Goal: Task Accomplishment & Management: Complete application form

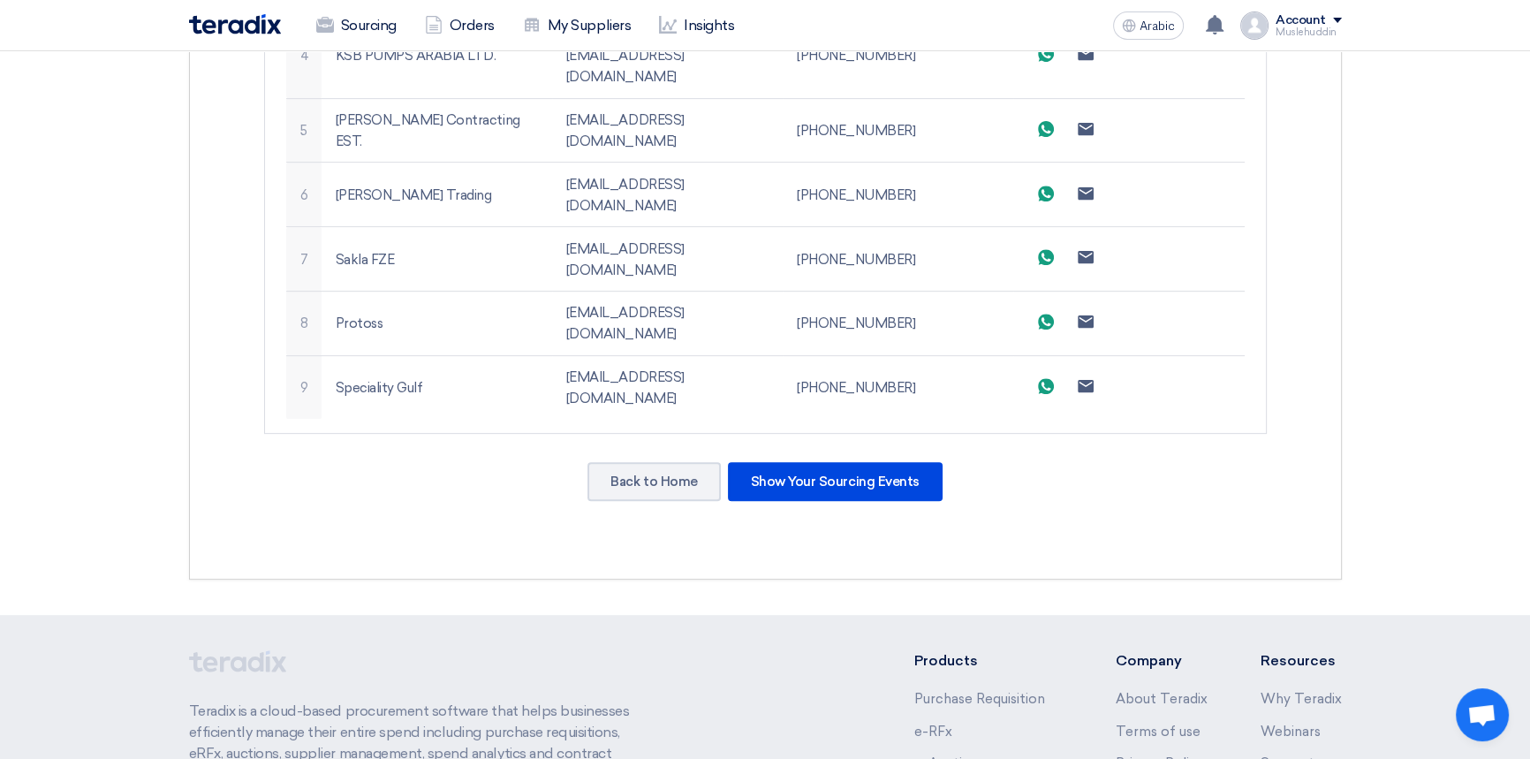
scroll to position [883, 0]
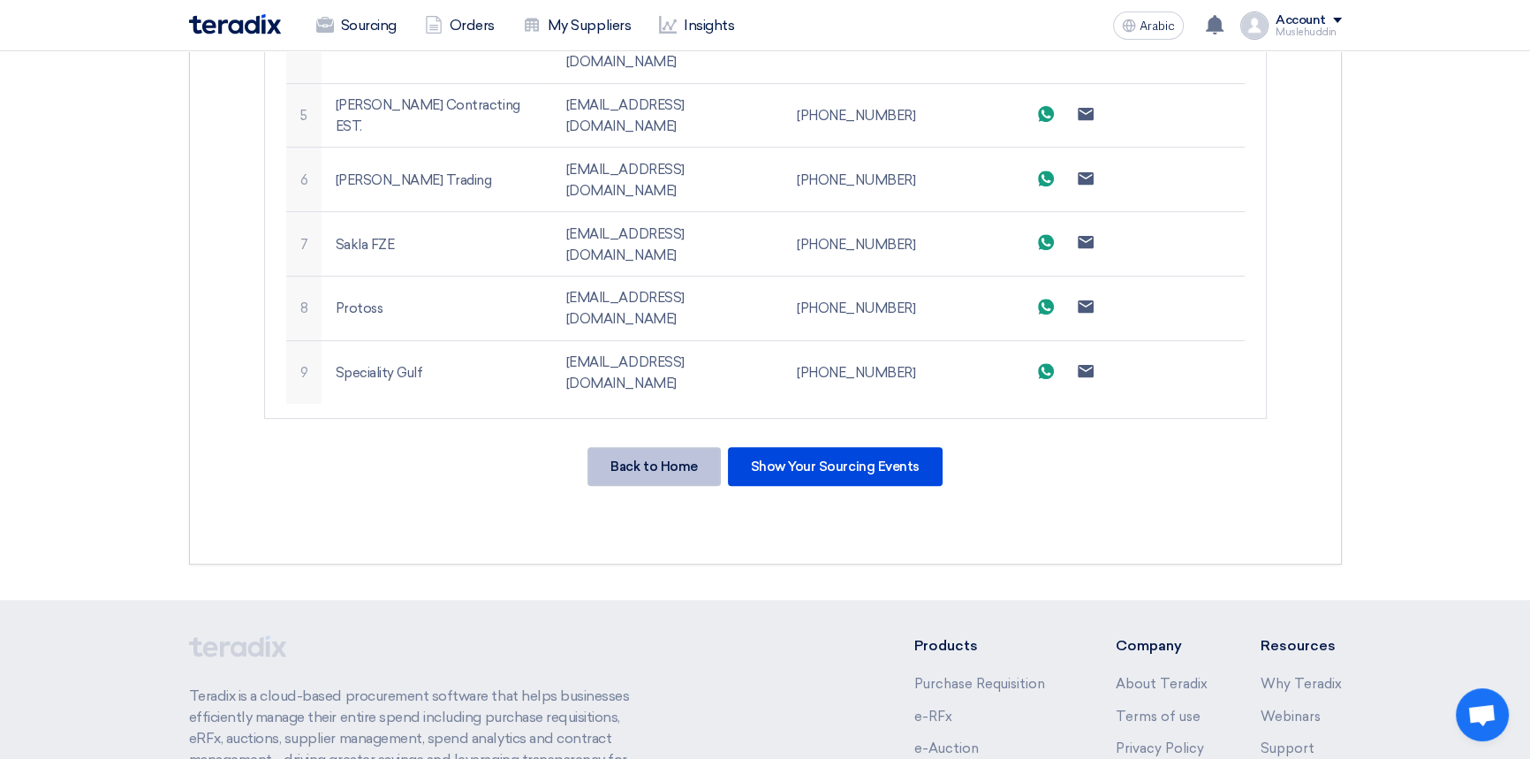
click at [636, 447] on div "Back to Home" at bounding box center [653, 466] width 132 height 39
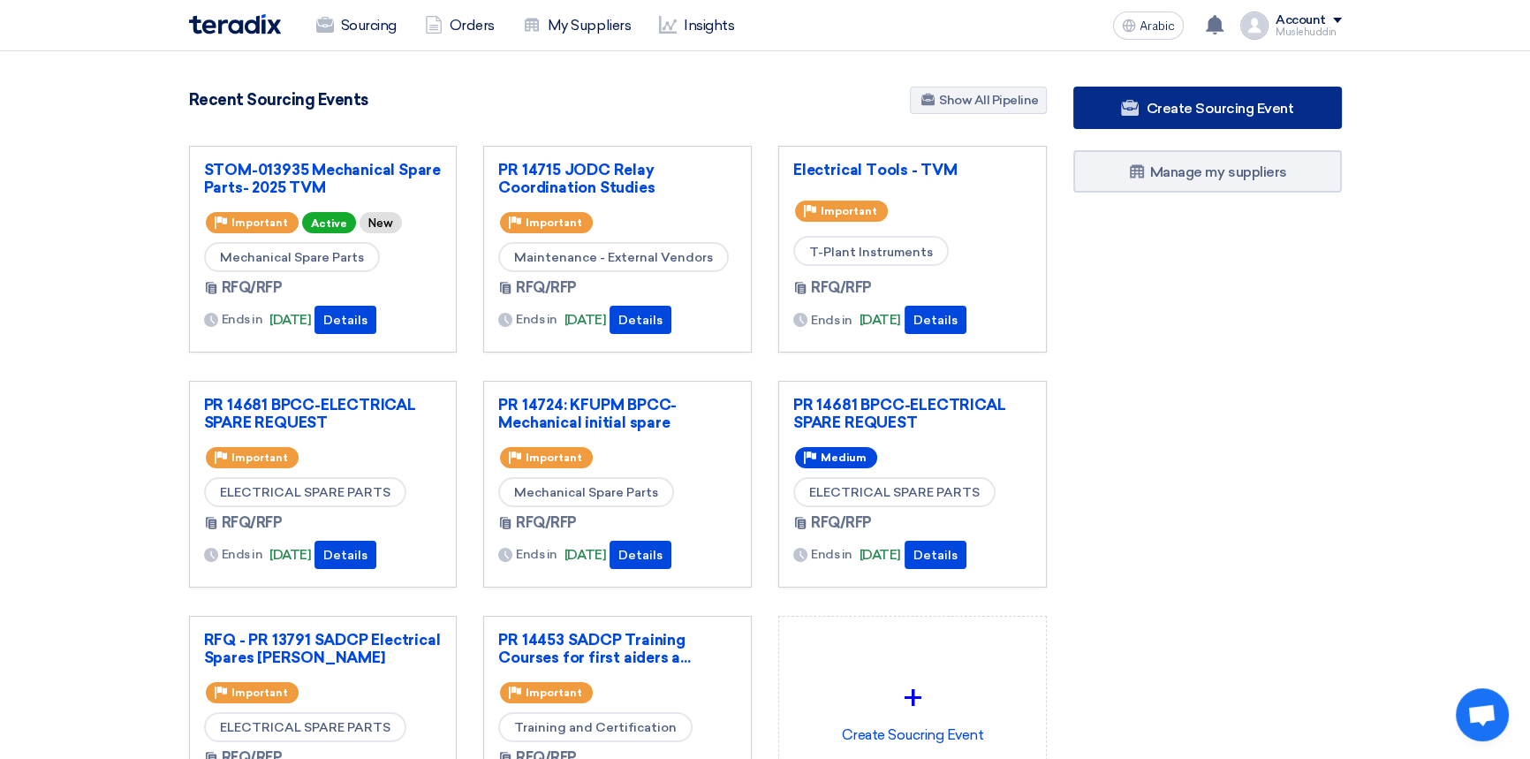
click at [1205, 112] on font "Create Sourcing Event" at bounding box center [1218, 108] width 147 height 17
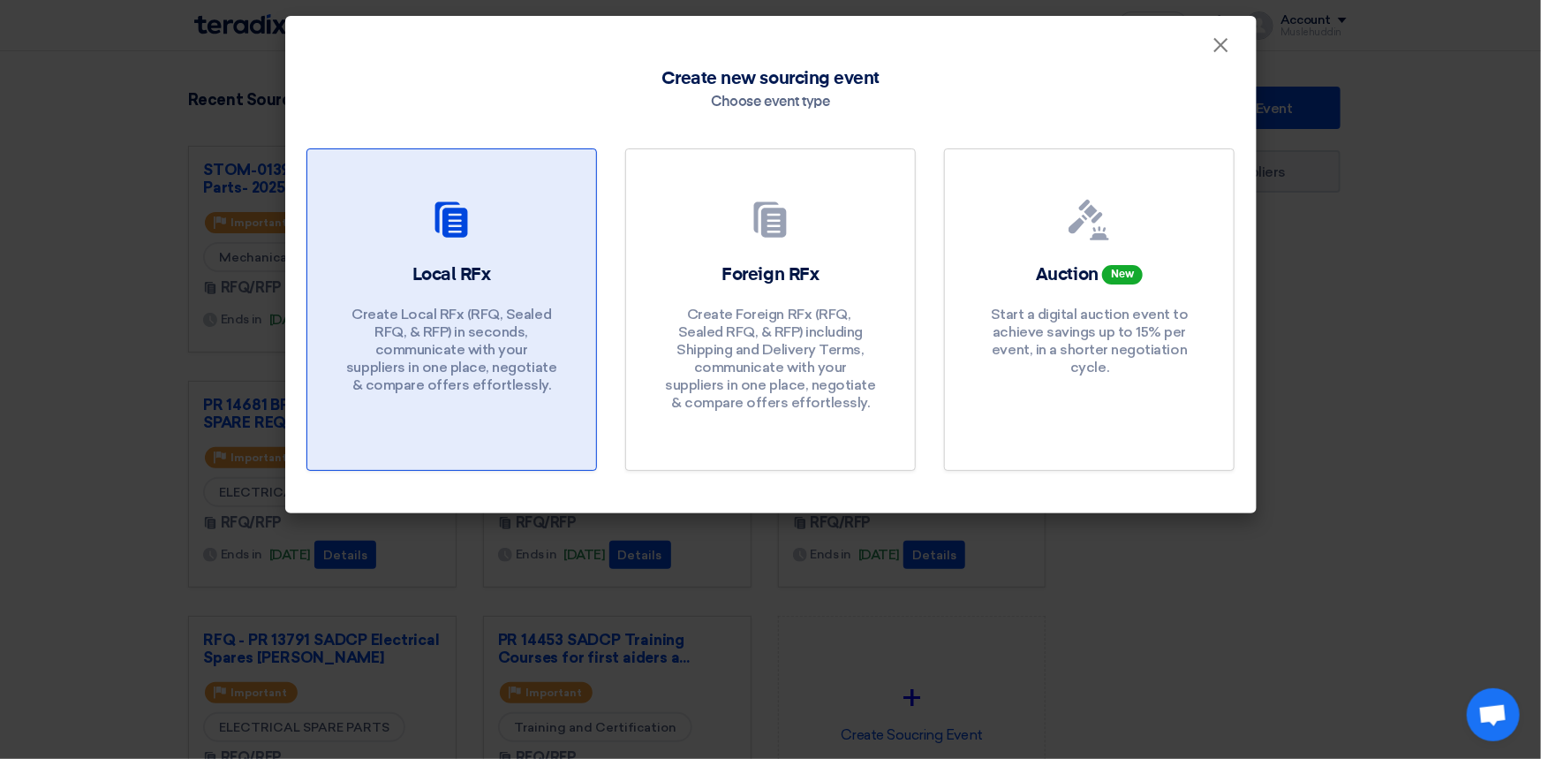
click at [490, 302] on div "Local RFx Create Local RFx (RFQ, ​​Sealed RFQ, & RFP) in seconds, communicate w…" at bounding box center [452, 332] width 246 height 140
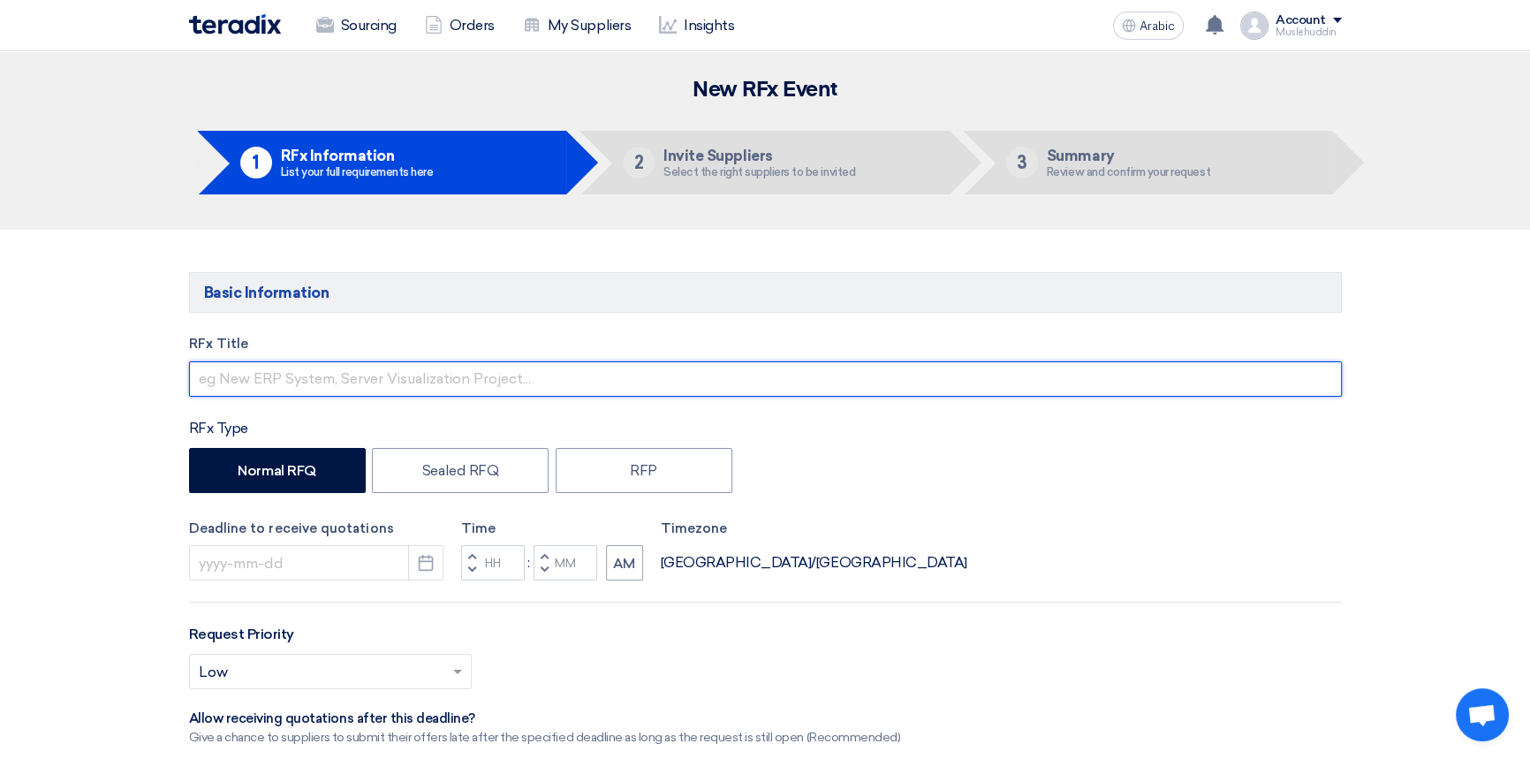
click at [527, 385] on input "text" at bounding box center [765, 378] width 1152 height 35
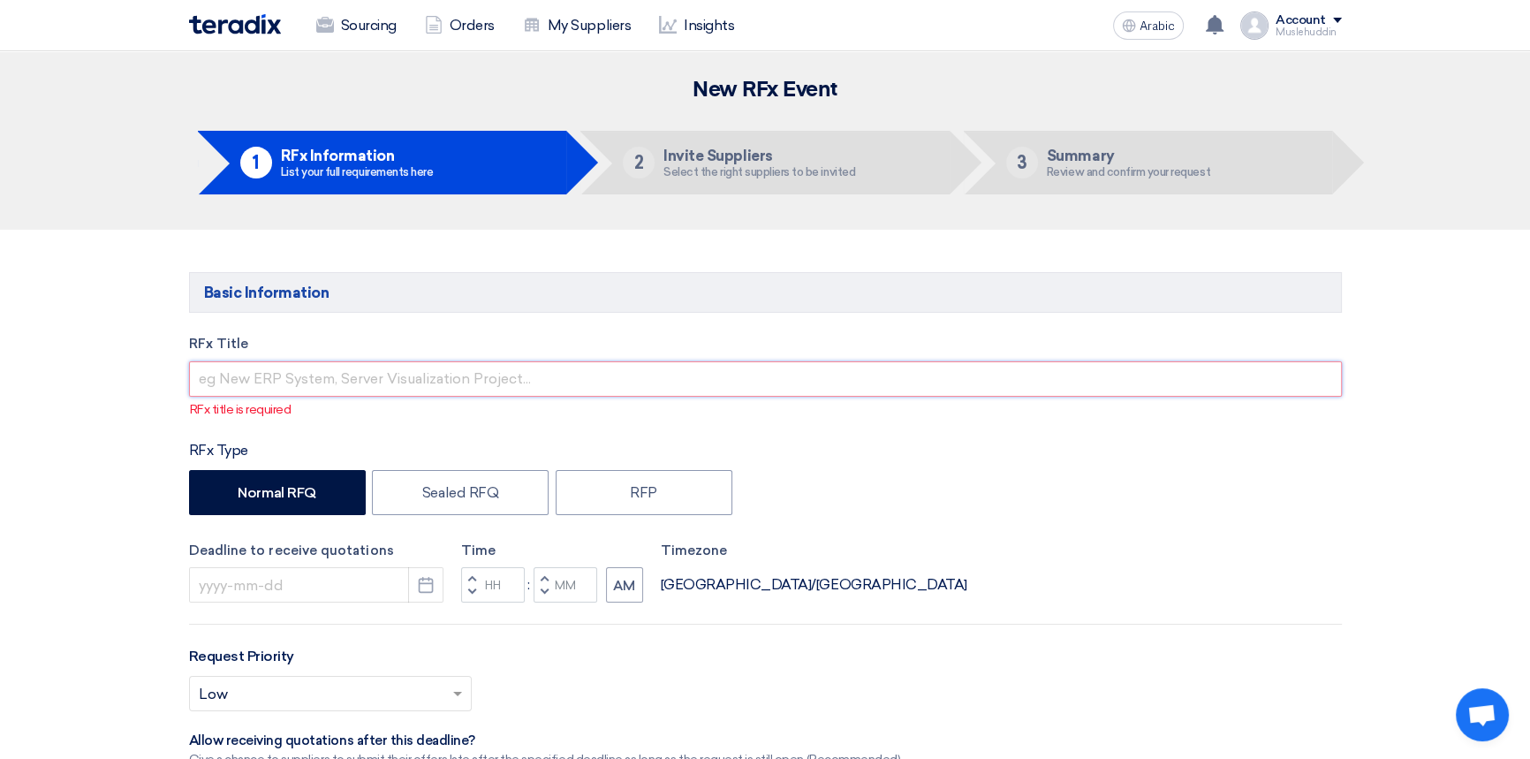
click at [336, 376] on input "text" at bounding box center [765, 378] width 1152 height 35
paste input "STOM-014863 : TVM-INC Flow Meters Calibration"
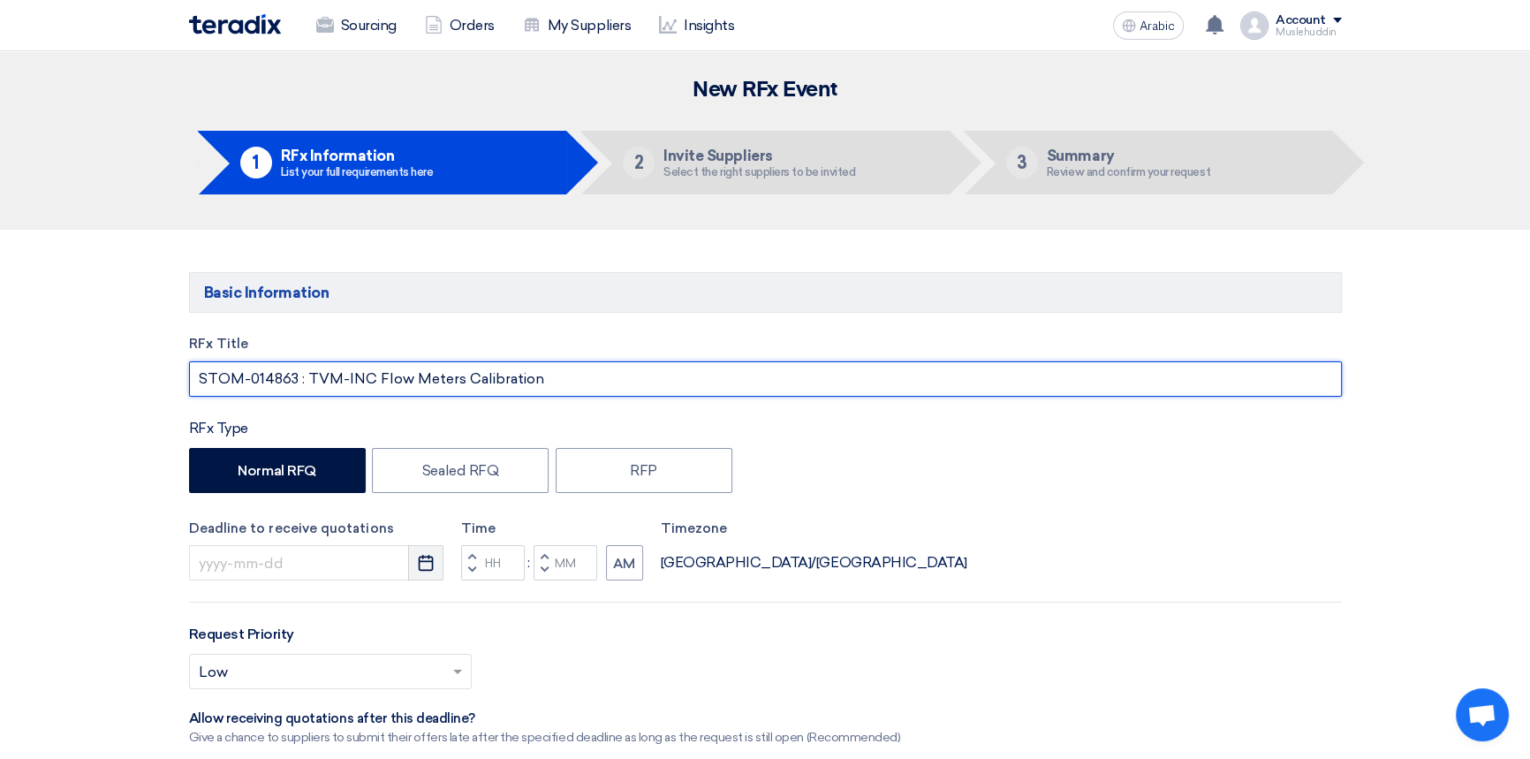
type input "STOM-014863 : TVM-INC Flow Meters Calibration"
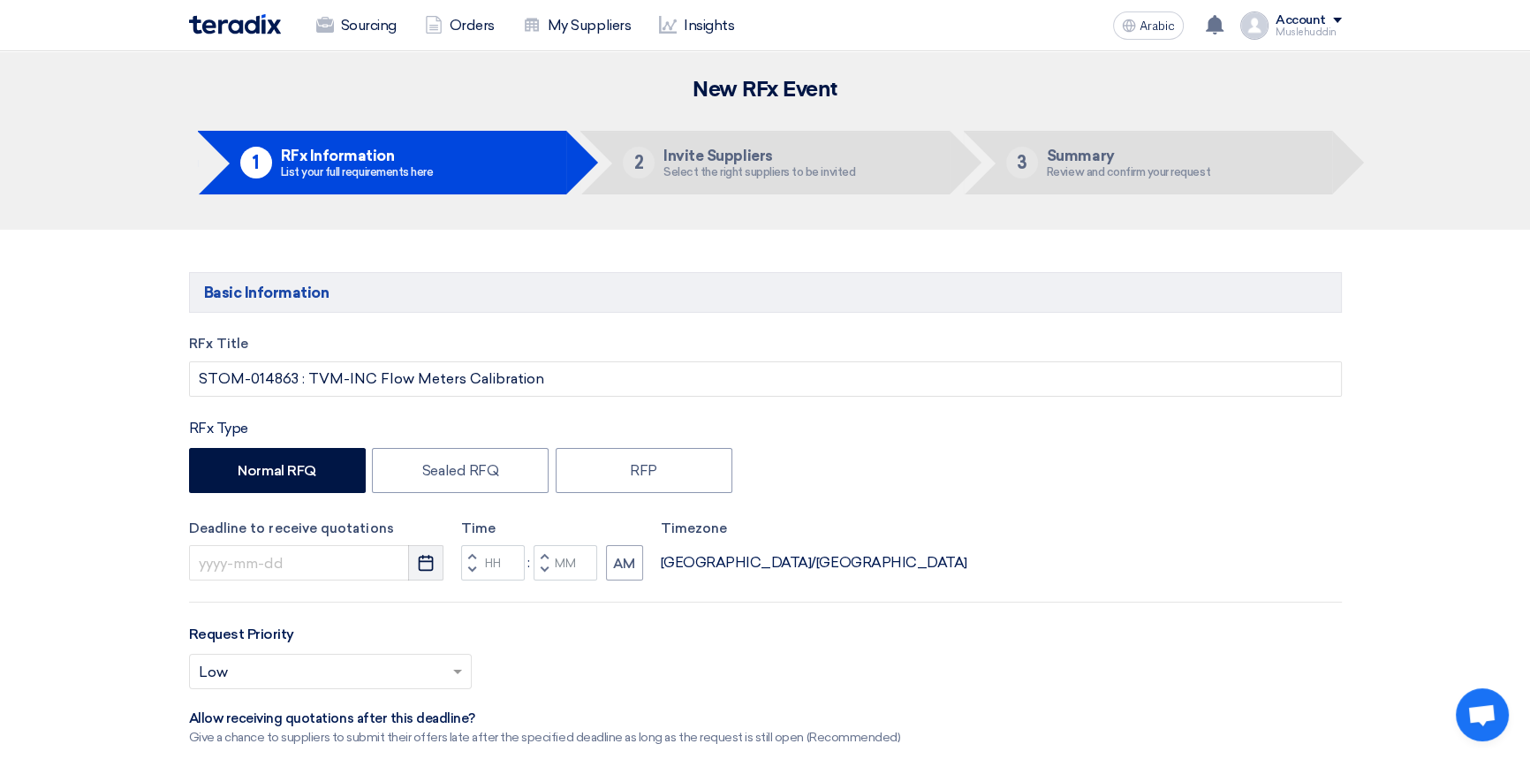
click at [420, 570] on icon "Pick a date" at bounding box center [426, 563] width 18 height 18
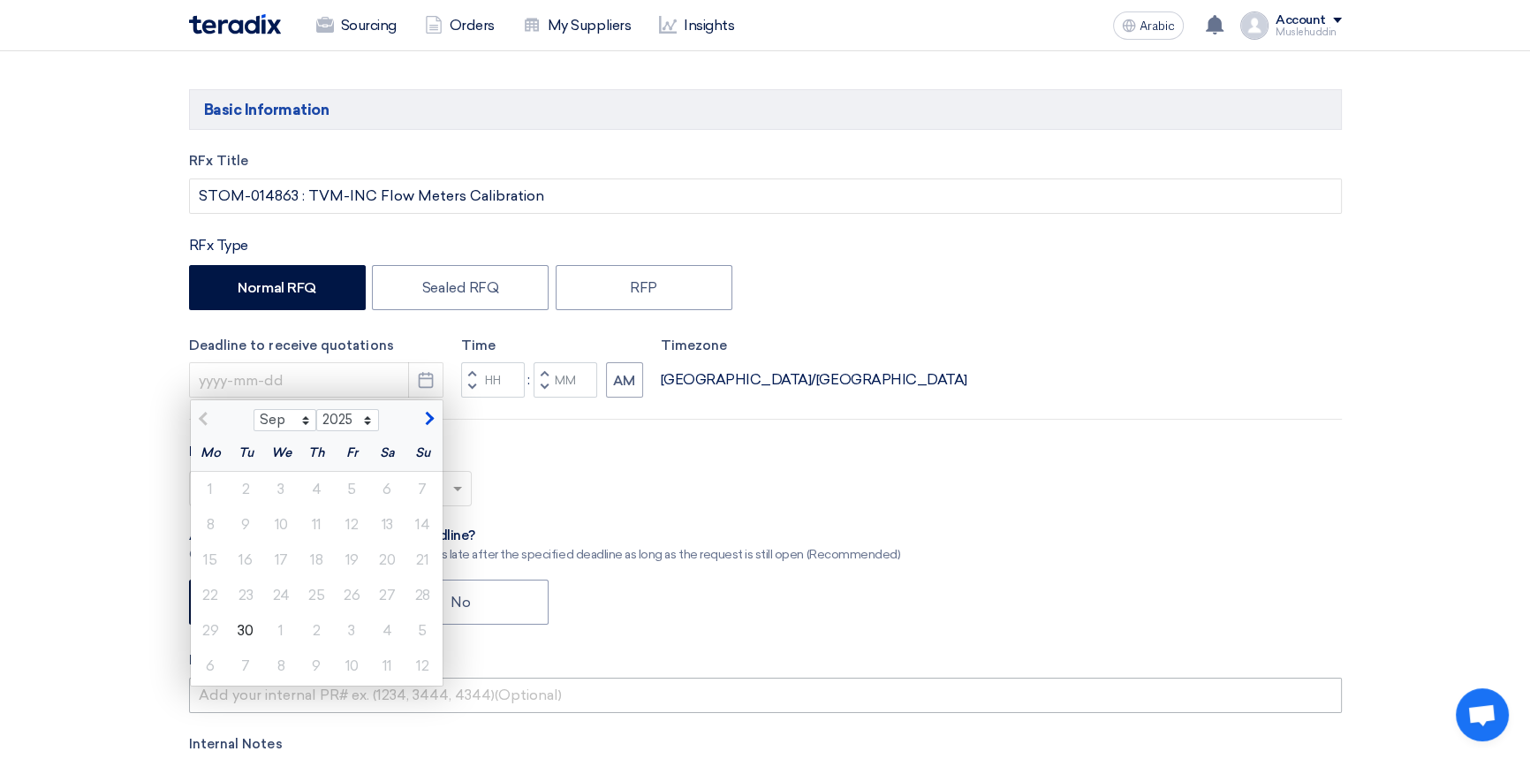
scroll to position [240, 0]
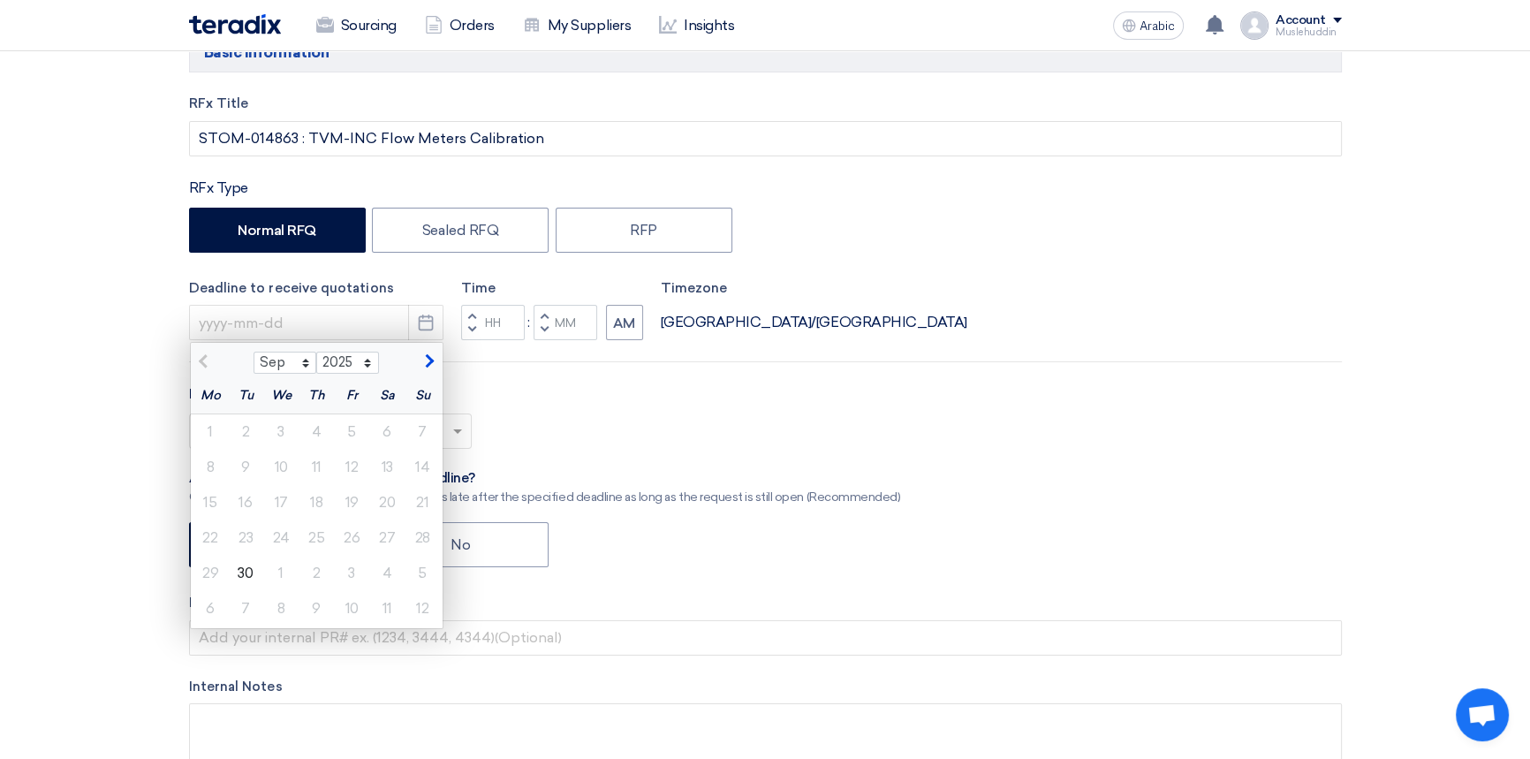
click at [424, 365] on span "button" at bounding box center [427, 362] width 10 height 16
select select "10"
click at [283, 503] on font "15" at bounding box center [280, 502] width 13 height 17
type input "[DATE]"
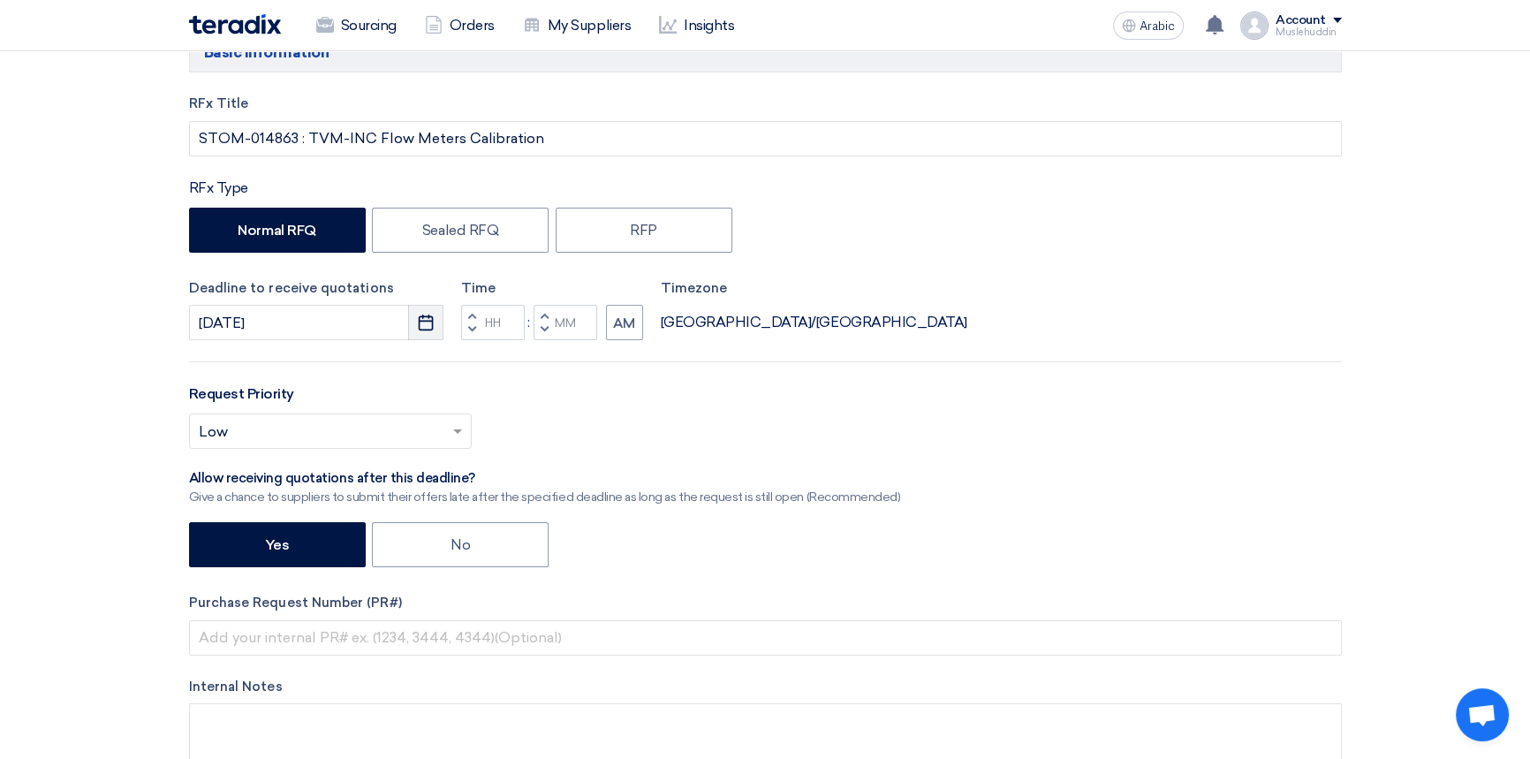
click at [434, 323] on button "Pick a date" at bounding box center [425, 322] width 35 height 35
select select "10"
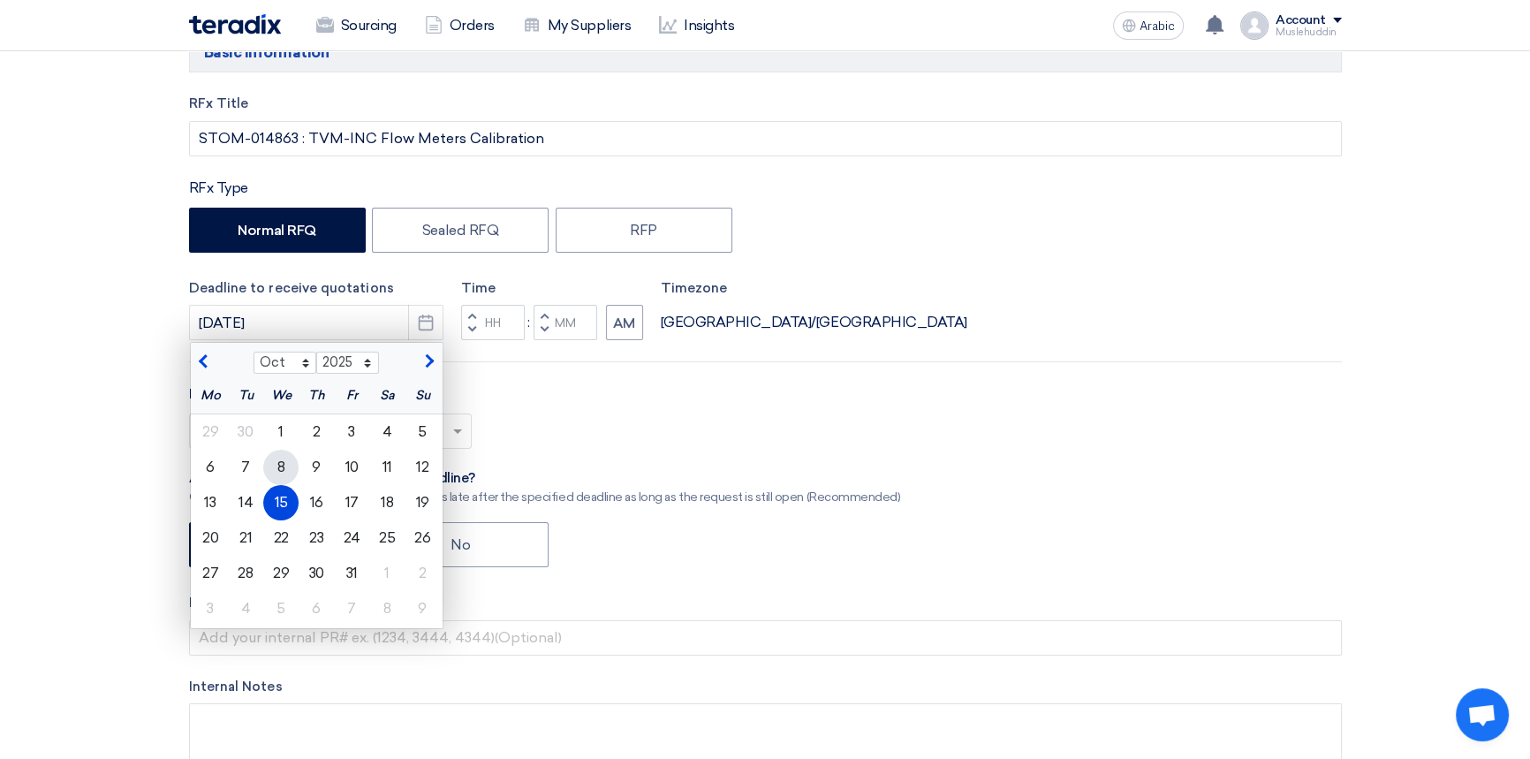
click at [285, 467] on div "8" at bounding box center [280, 466] width 35 height 35
type input "[DATE]"
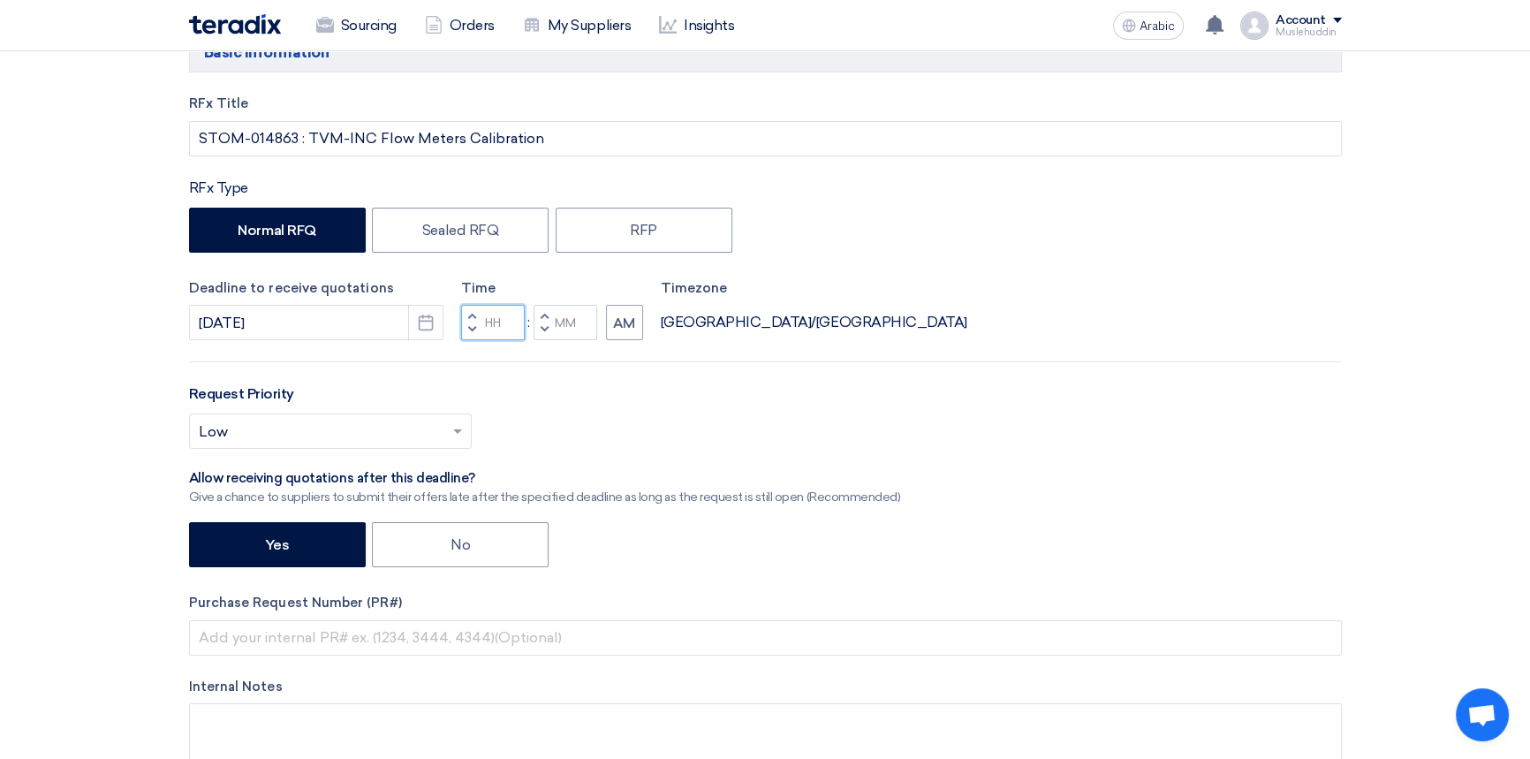
click at [490, 320] on input "Hours" at bounding box center [493, 322] width 64 height 35
type input "10"
click at [563, 318] on div "Time Increment hours 10 Decrement hours : Increment minutes Decrement minutes AM" at bounding box center [552, 309] width 182 height 63
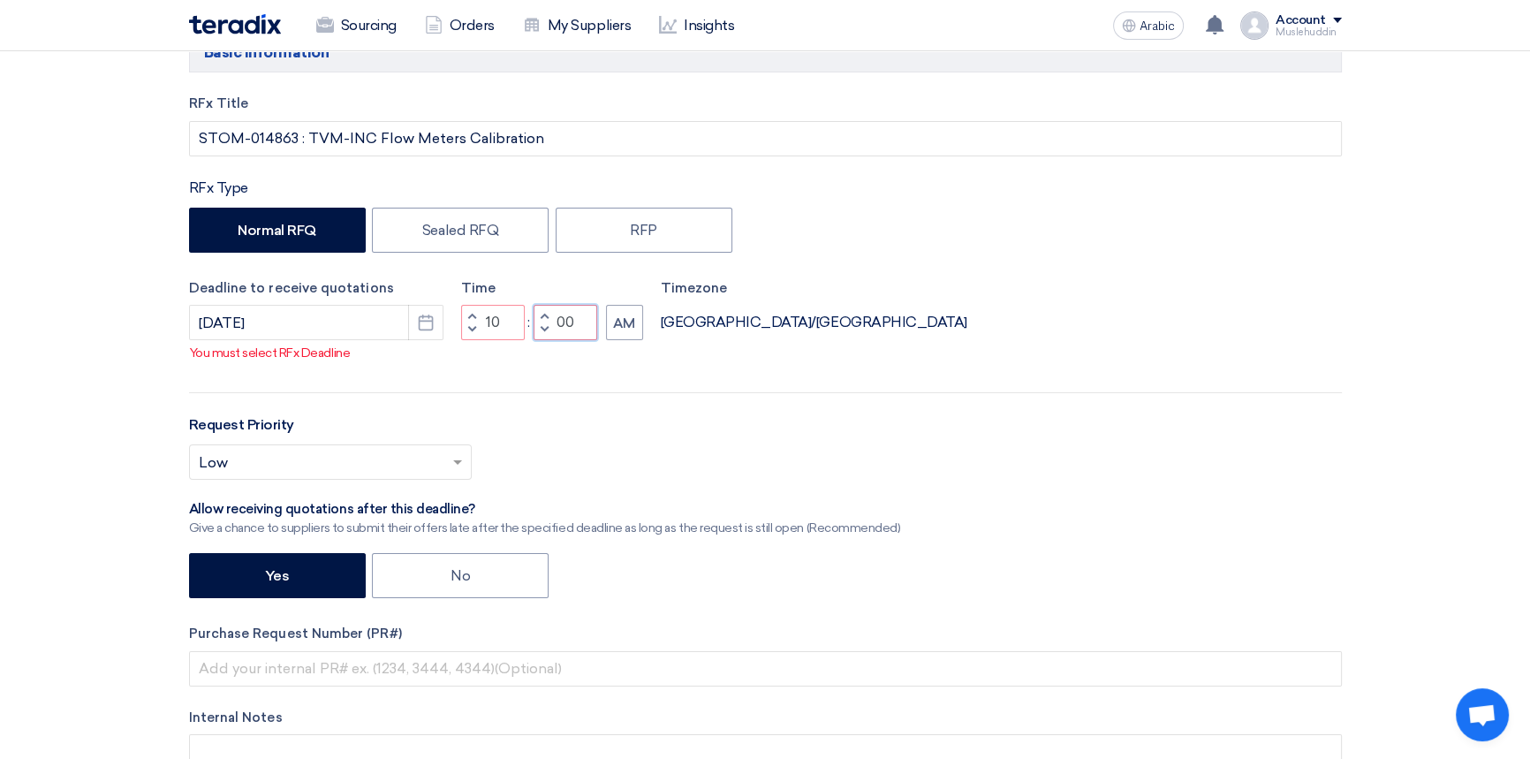
type input "00"
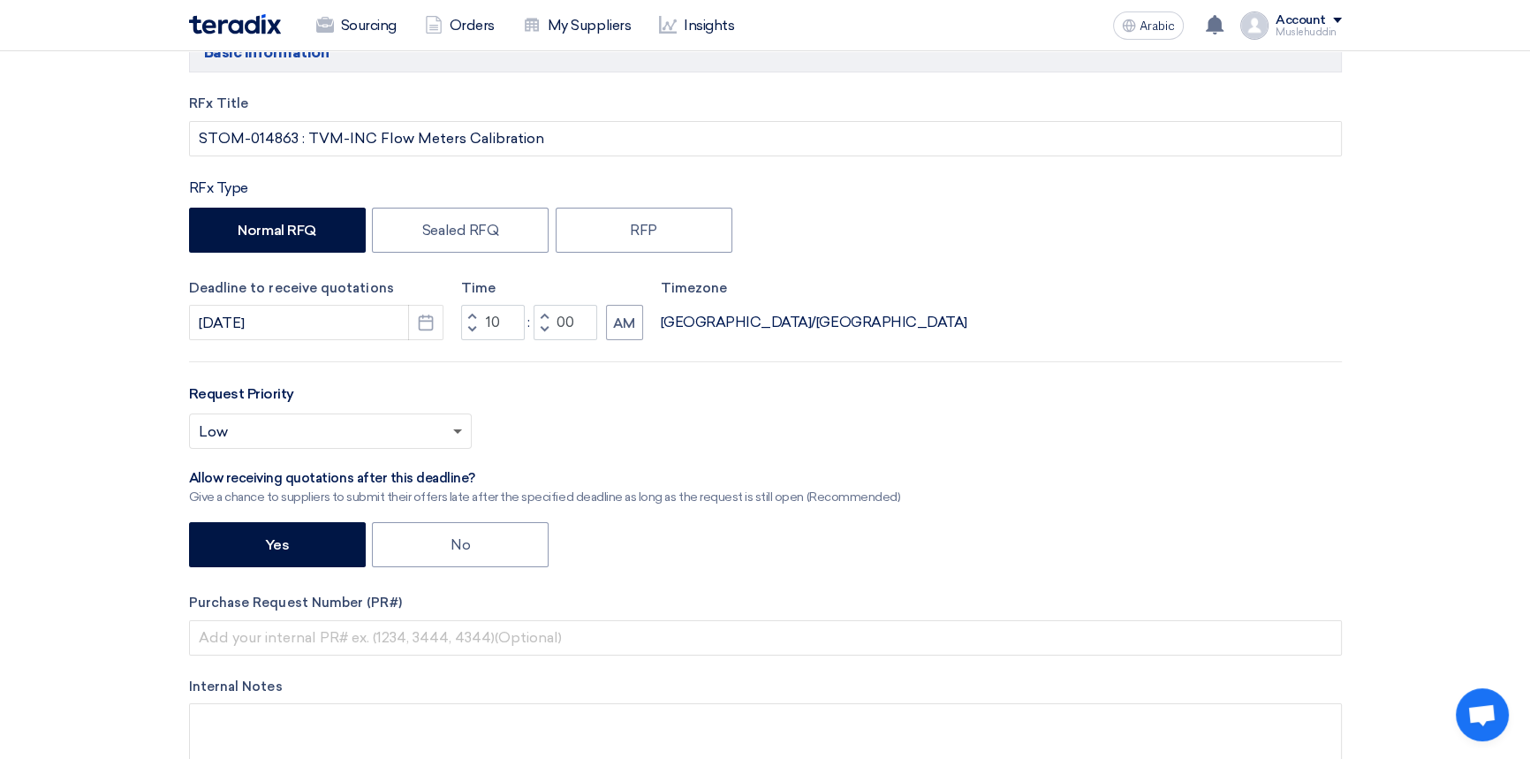
click at [453, 432] on span at bounding box center [457, 432] width 9 height 6
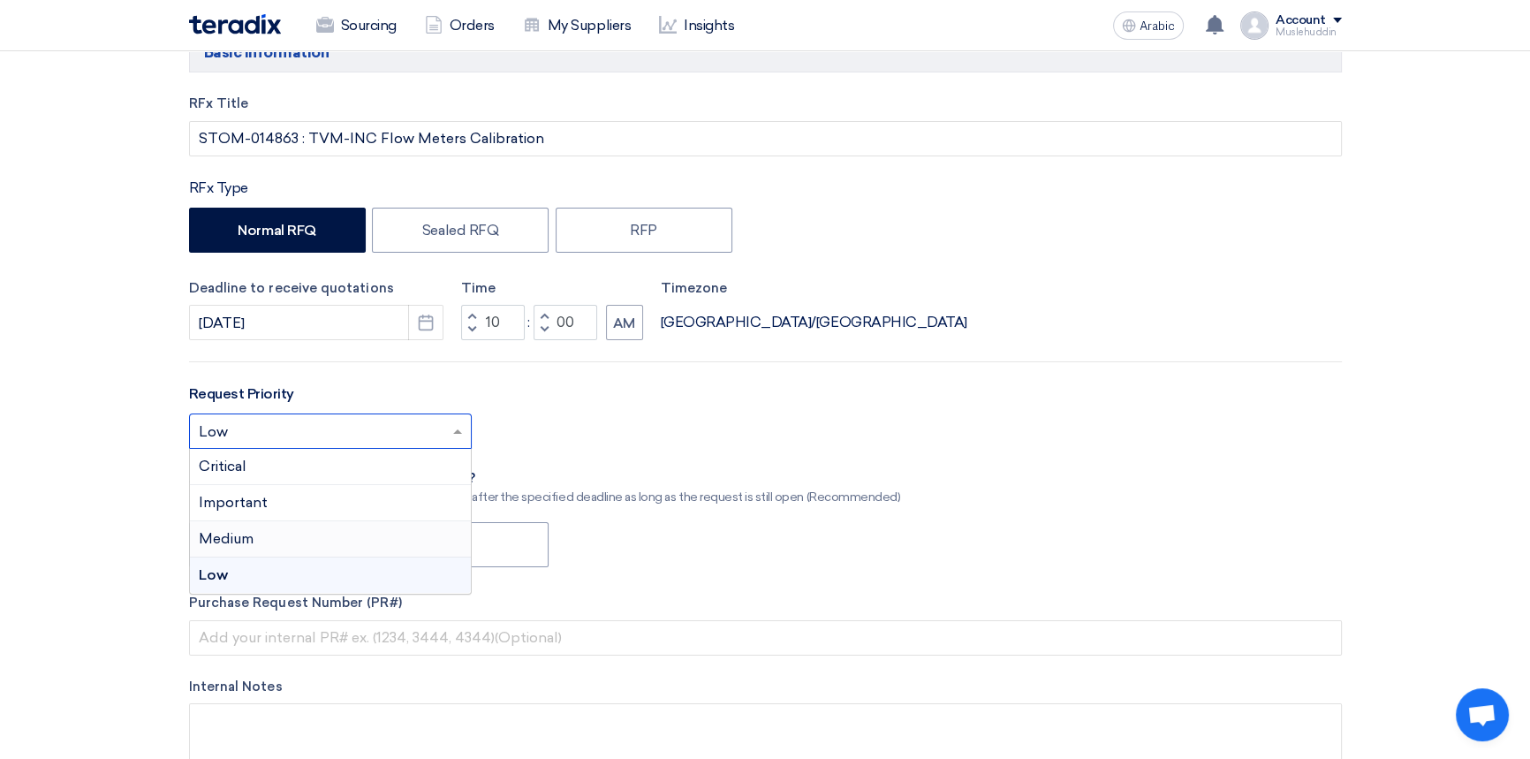
click at [320, 543] on div "Medium" at bounding box center [330, 539] width 281 height 36
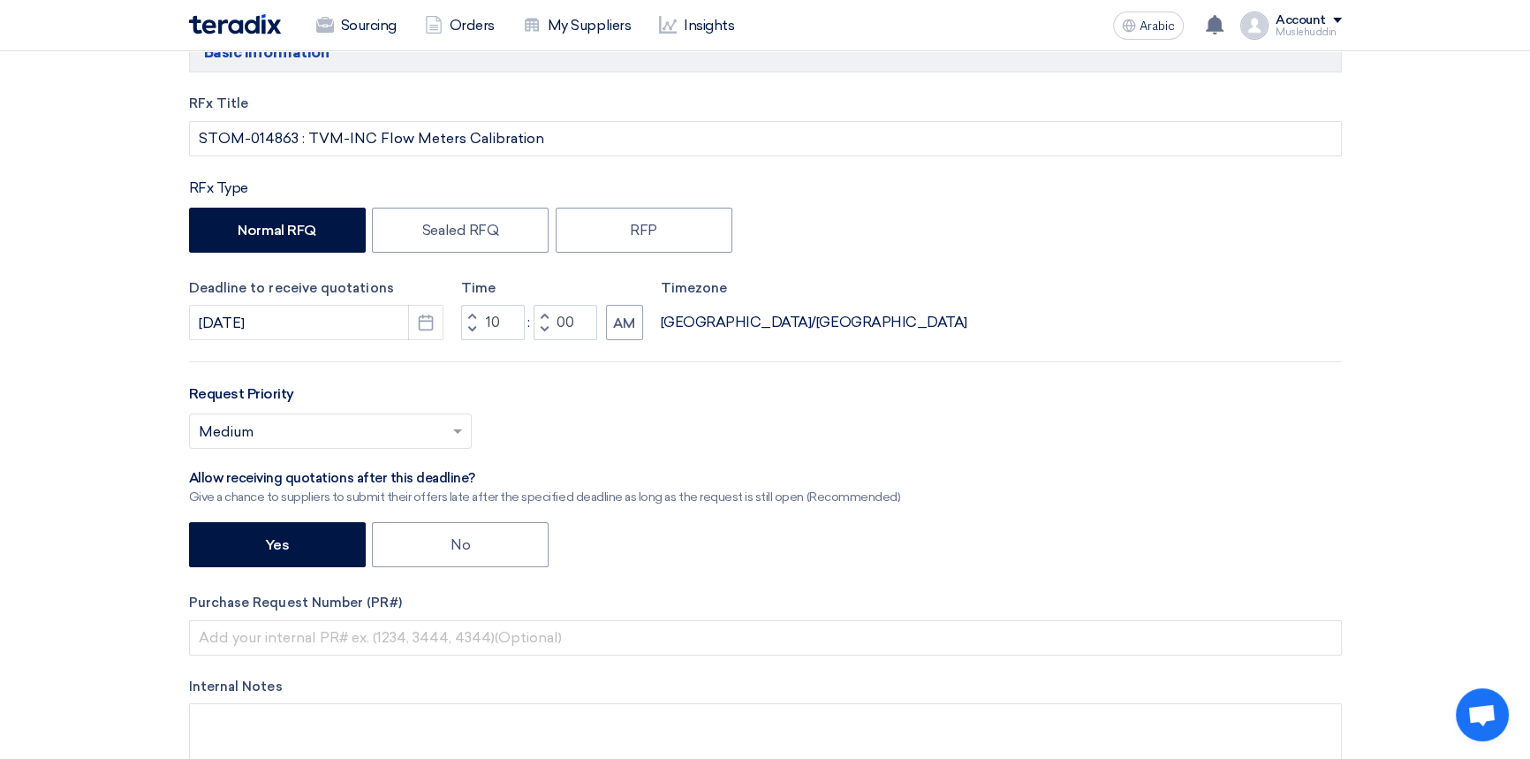
click at [759, 393] on div "Request Priority Select priority... × Medium ×" at bounding box center [765, 422] width 1152 height 79
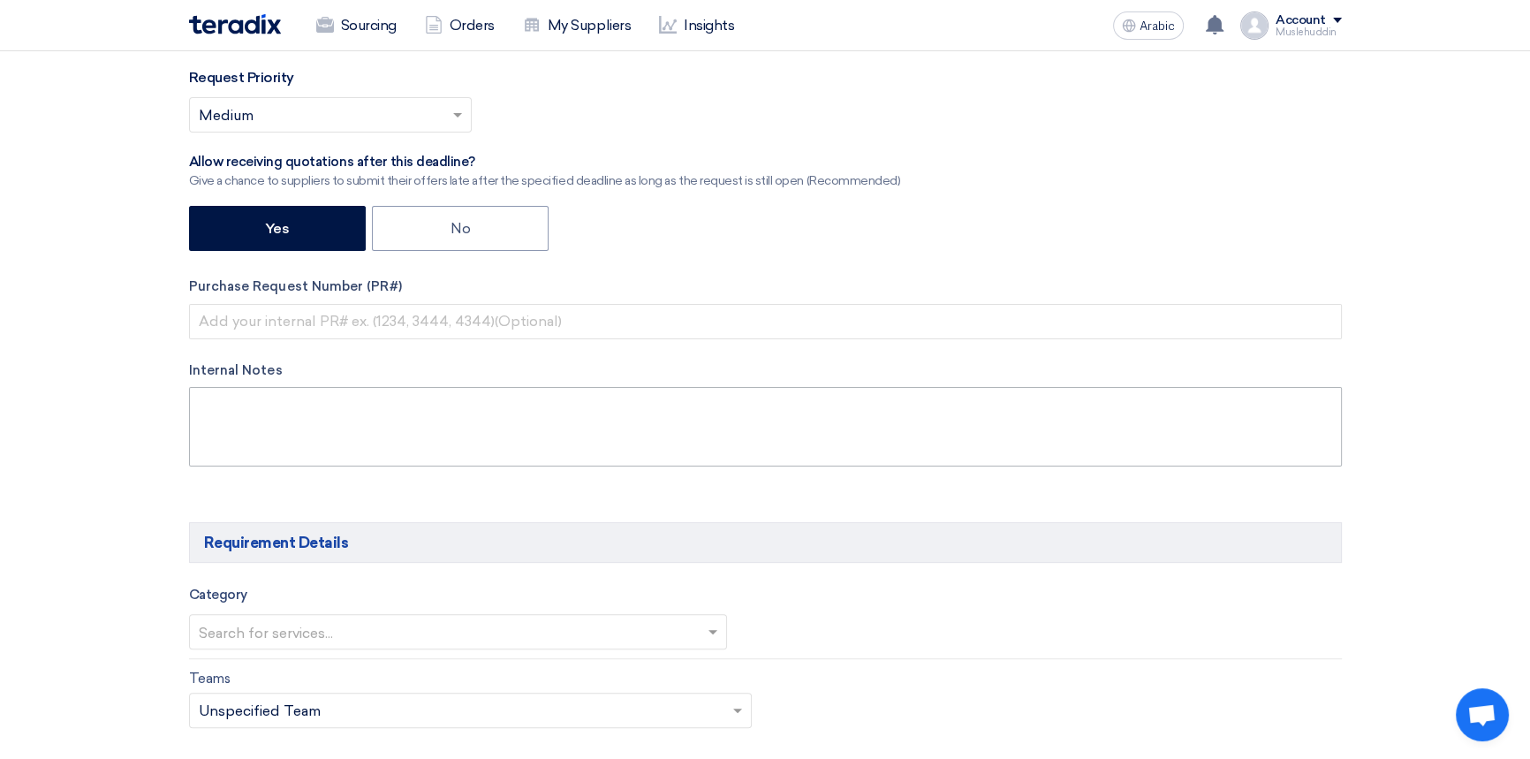
scroll to position [562, 0]
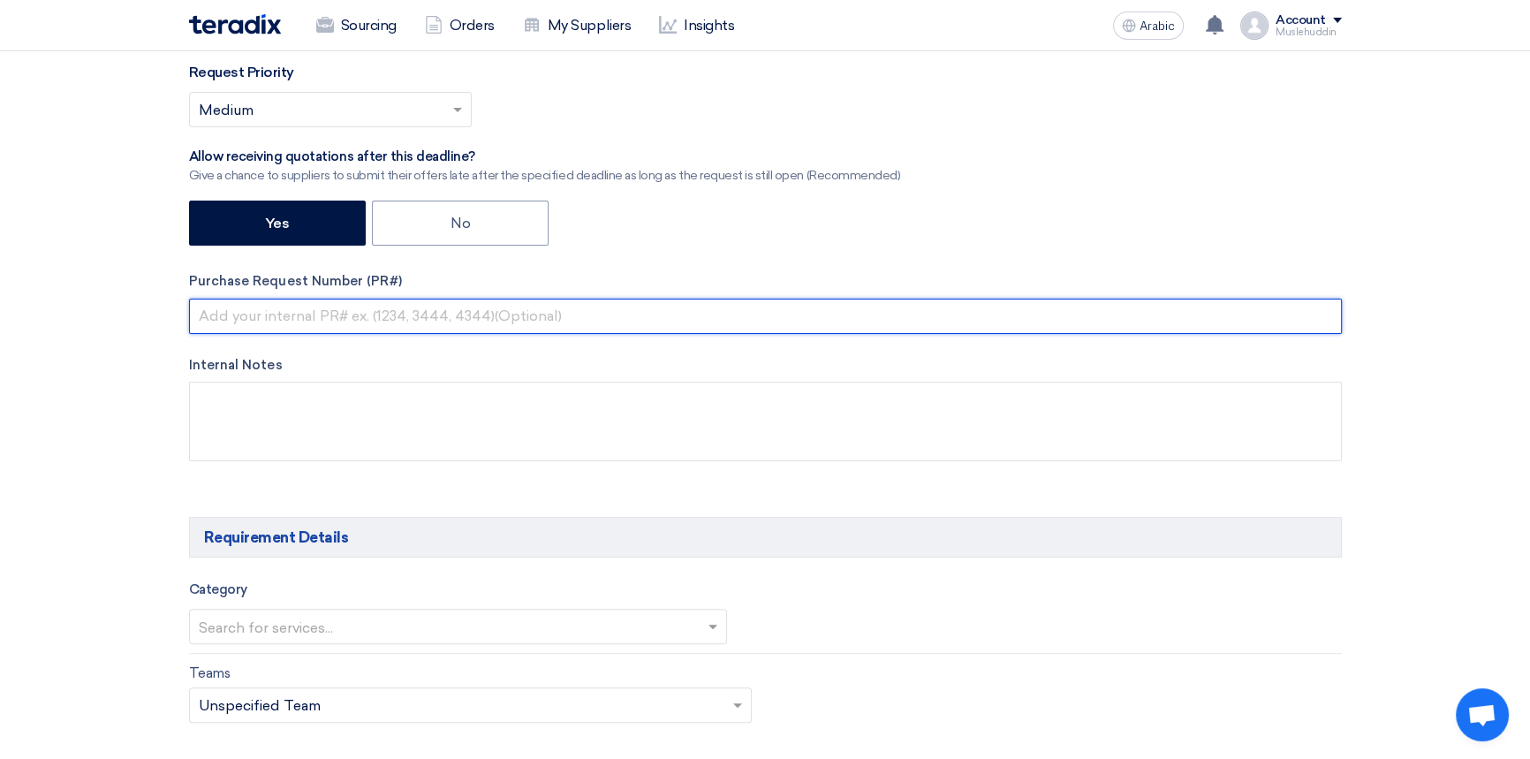
click at [288, 315] on input "text" at bounding box center [765, 315] width 1152 height 35
paste input "STOM-014863 : TVM-INC Flow Meters Calibration"
type input "STOM-014863 : TVM-INC Flow Meters Calibration"
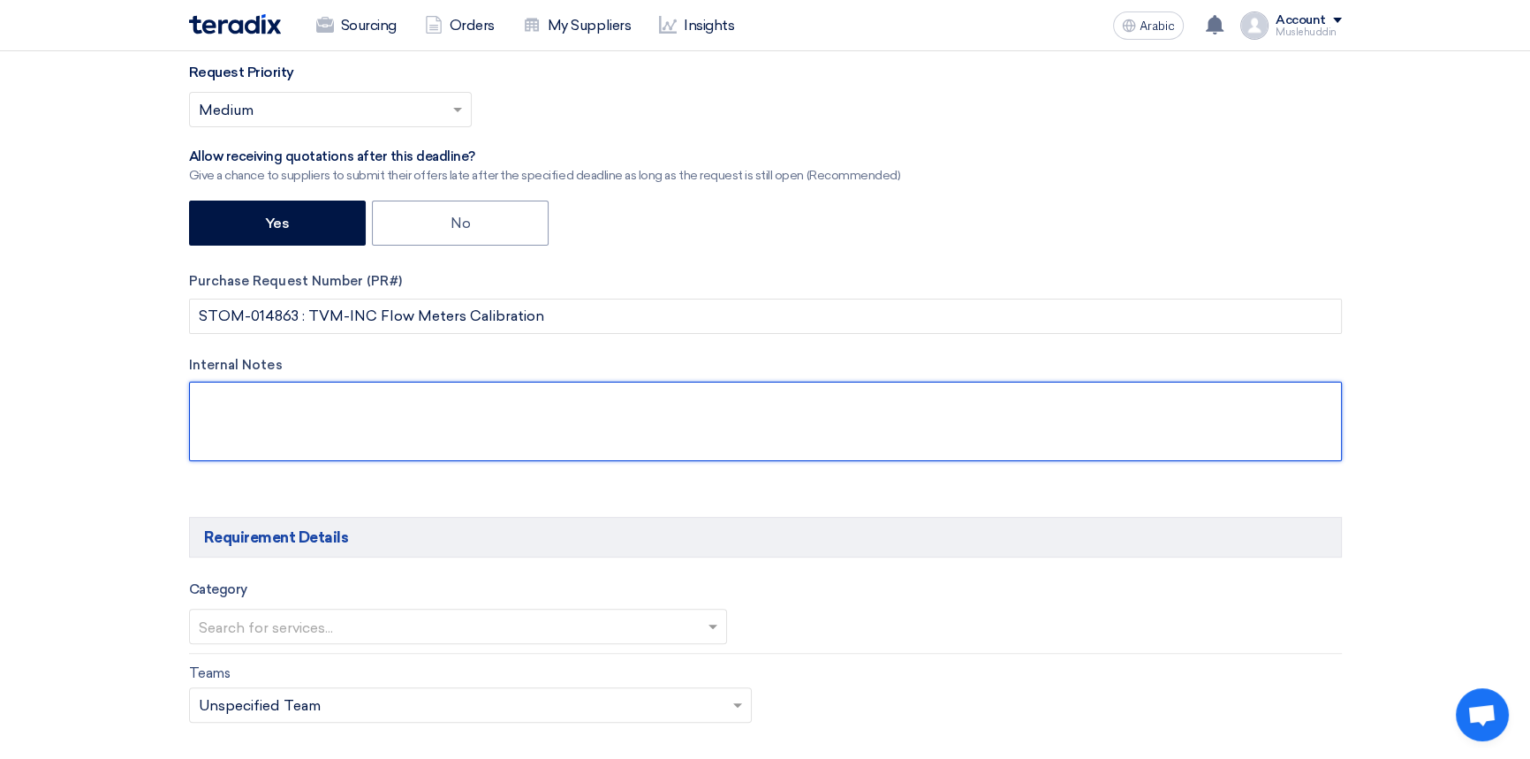
click at [406, 419] on textarea at bounding box center [765, 420] width 1152 height 79
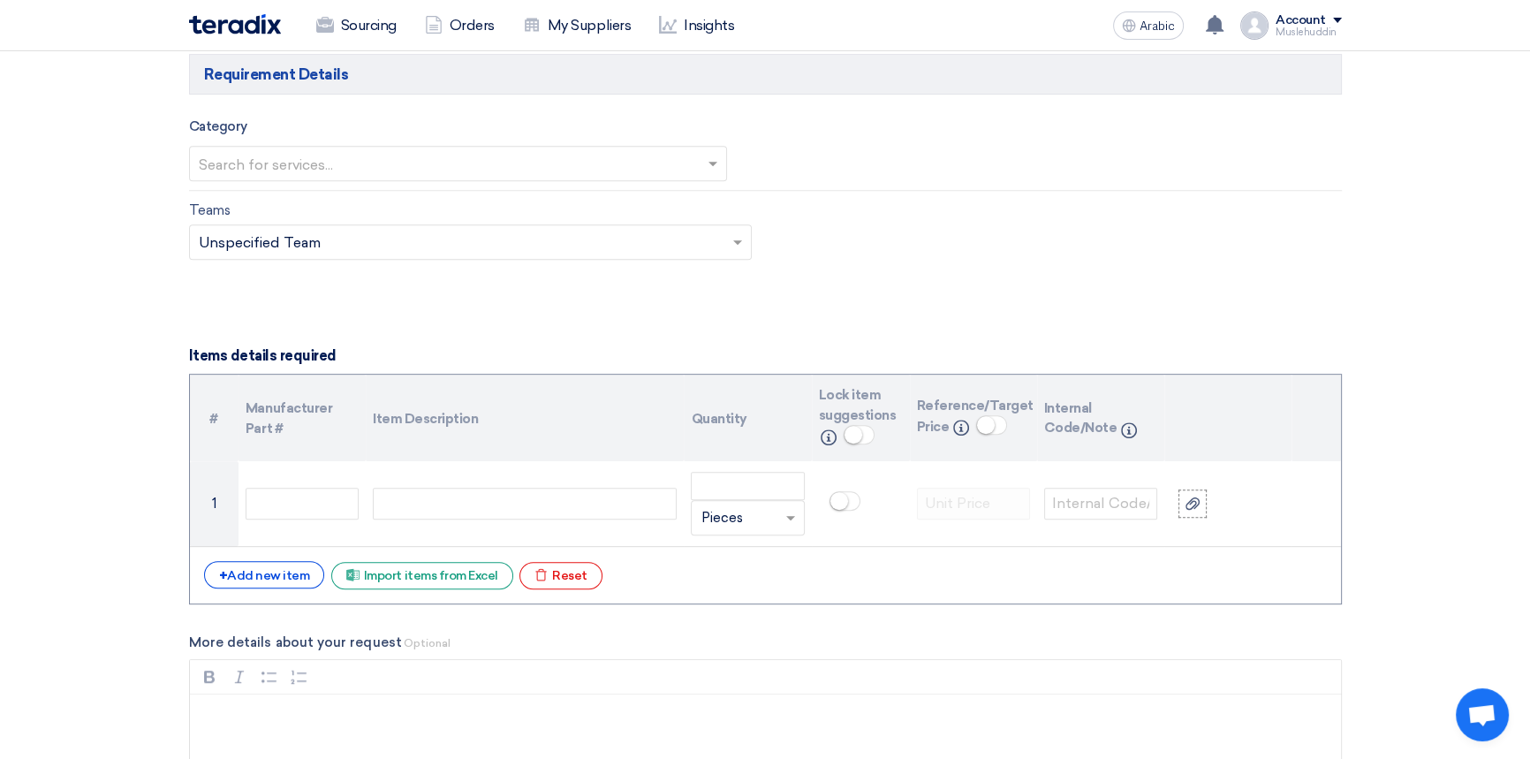
scroll to position [1043, 0]
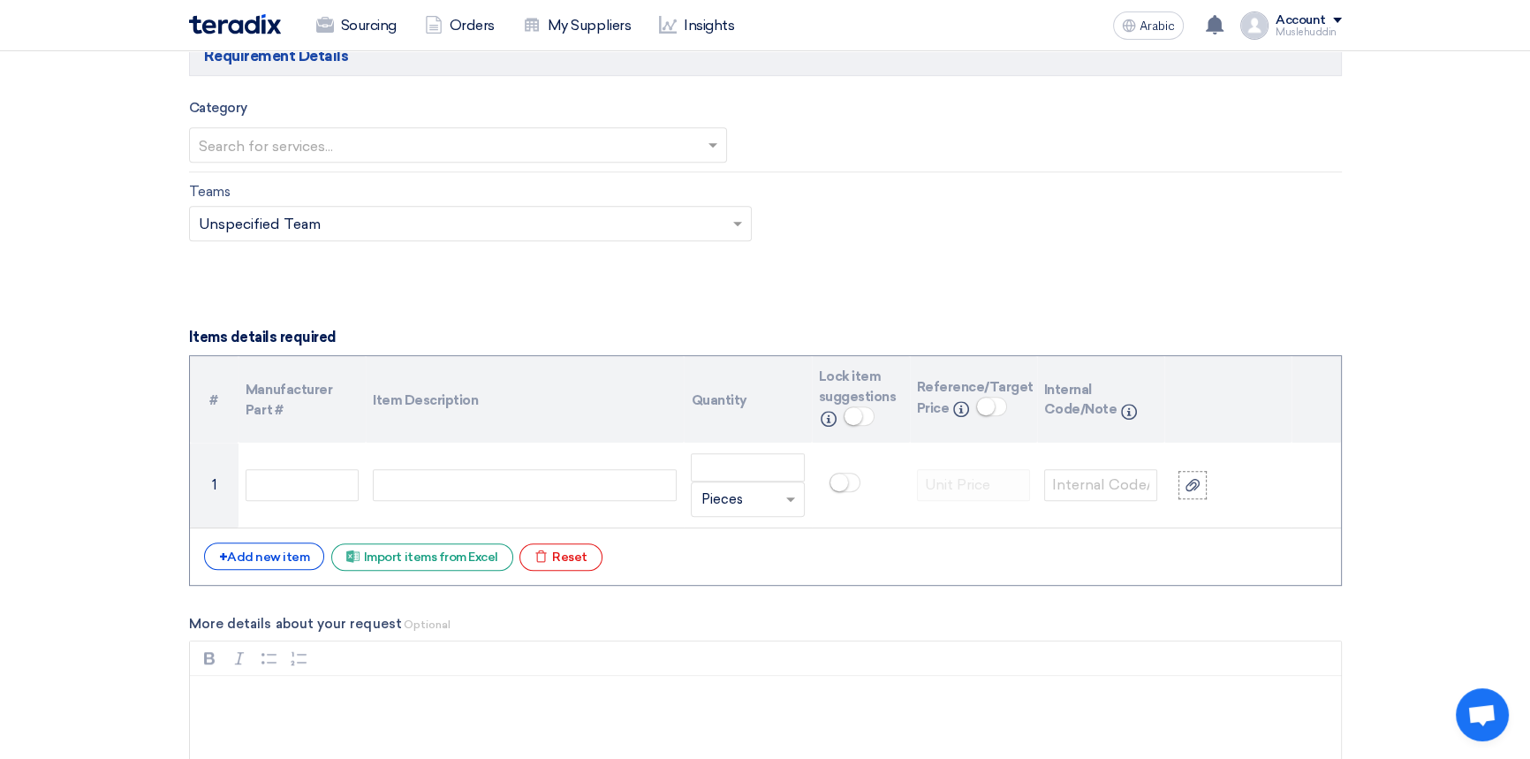
click at [710, 155] on span at bounding box center [715, 144] width 22 height 21
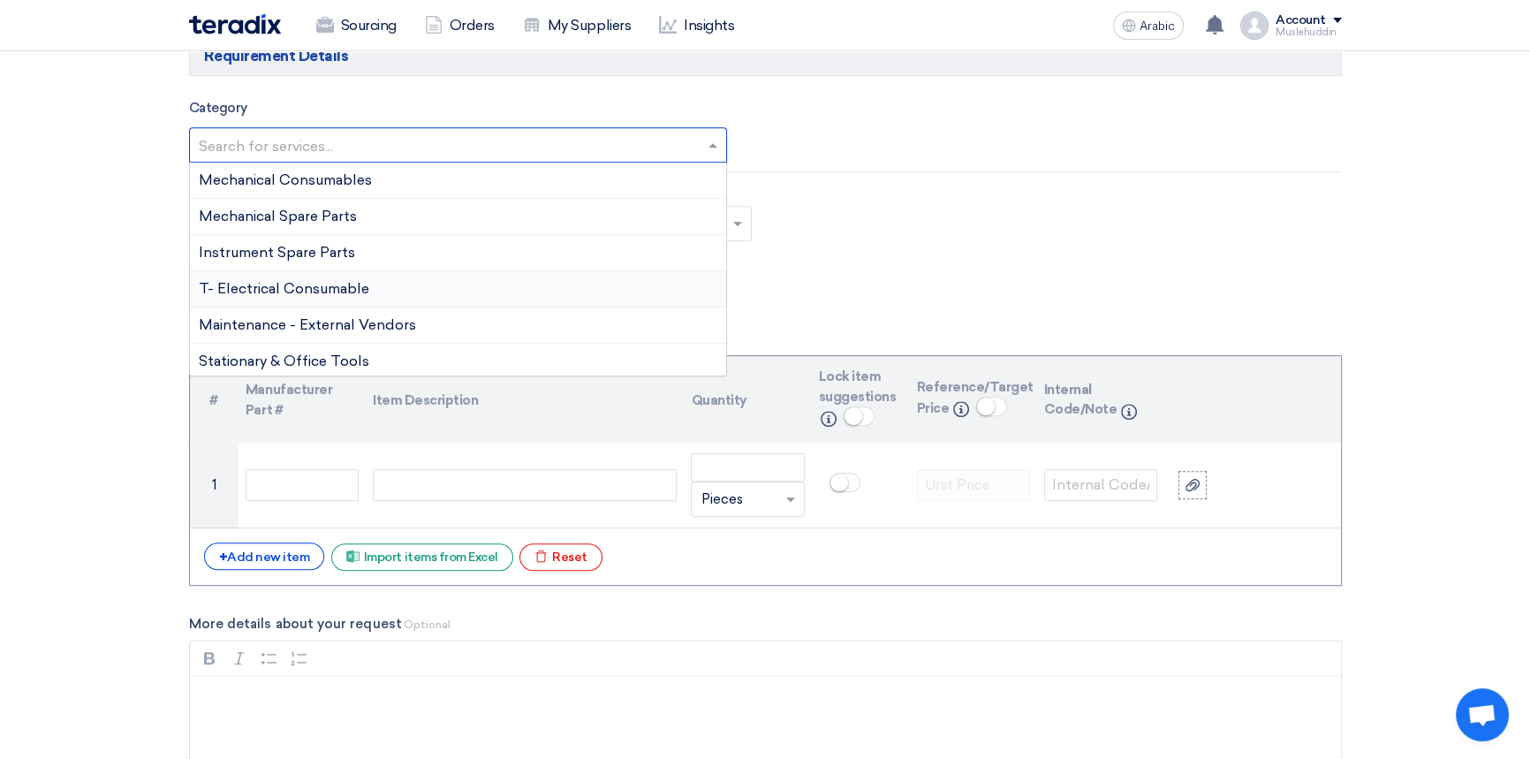
scroll to position [1123, 0]
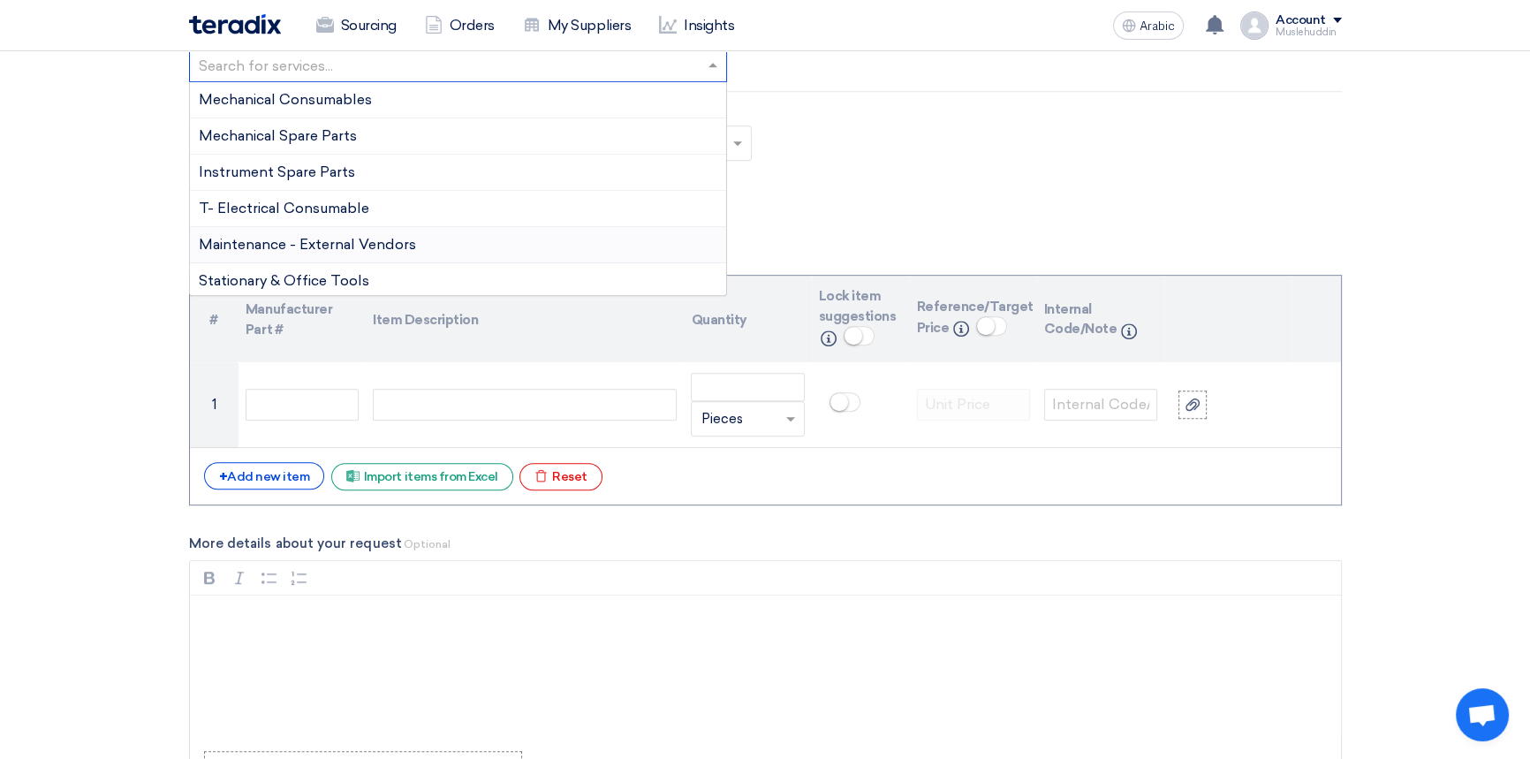
click at [405, 249] on font "Maintenance - External Vendors" at bounding box center [307, 244] width 217 height 17
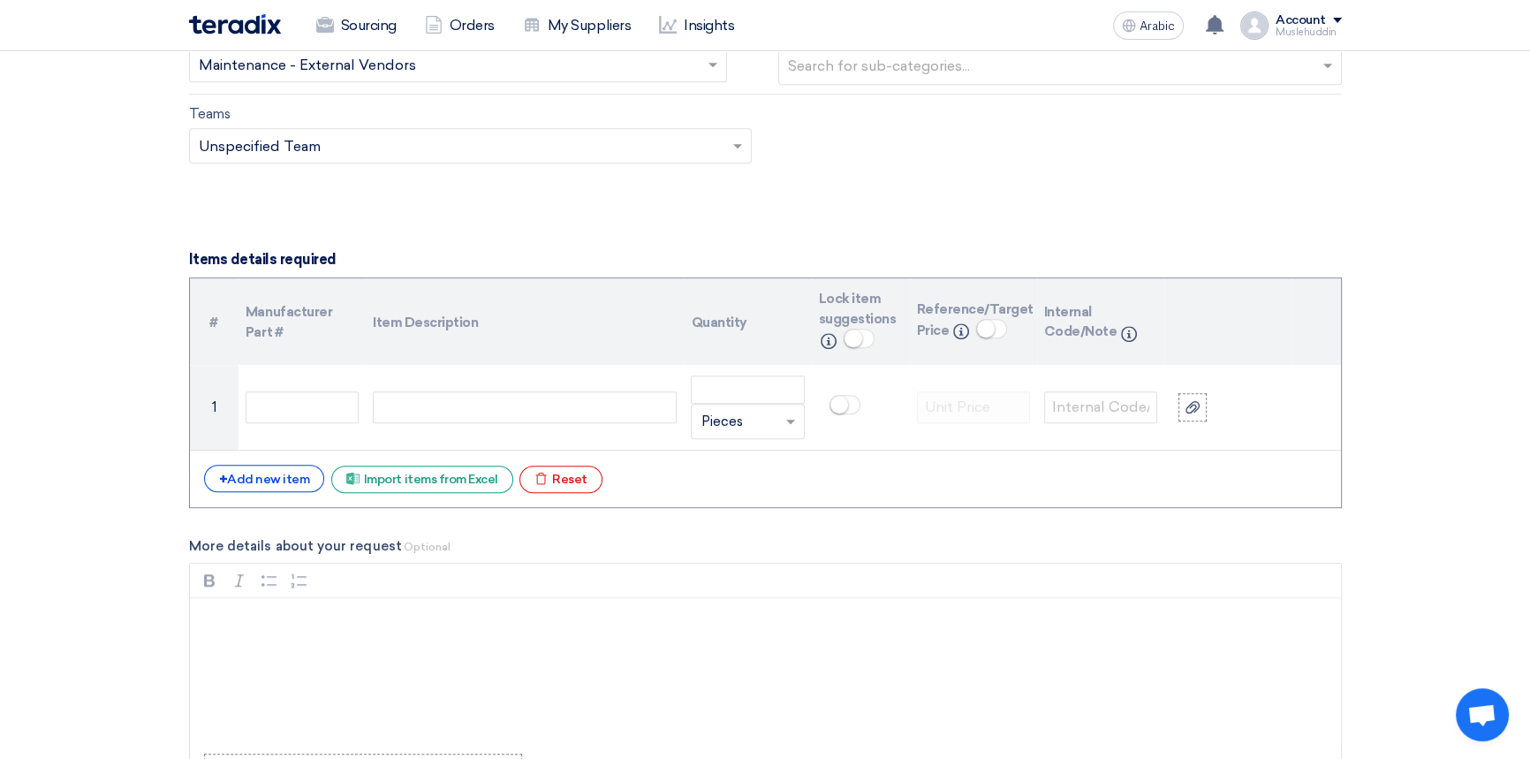
click at [755, 213] on form "Basic Information RFx Title STOM-014863 : TVM-INC Flow Meters Calibration RFx T…" at bounding box center [765, 626] width 1152 height 2954
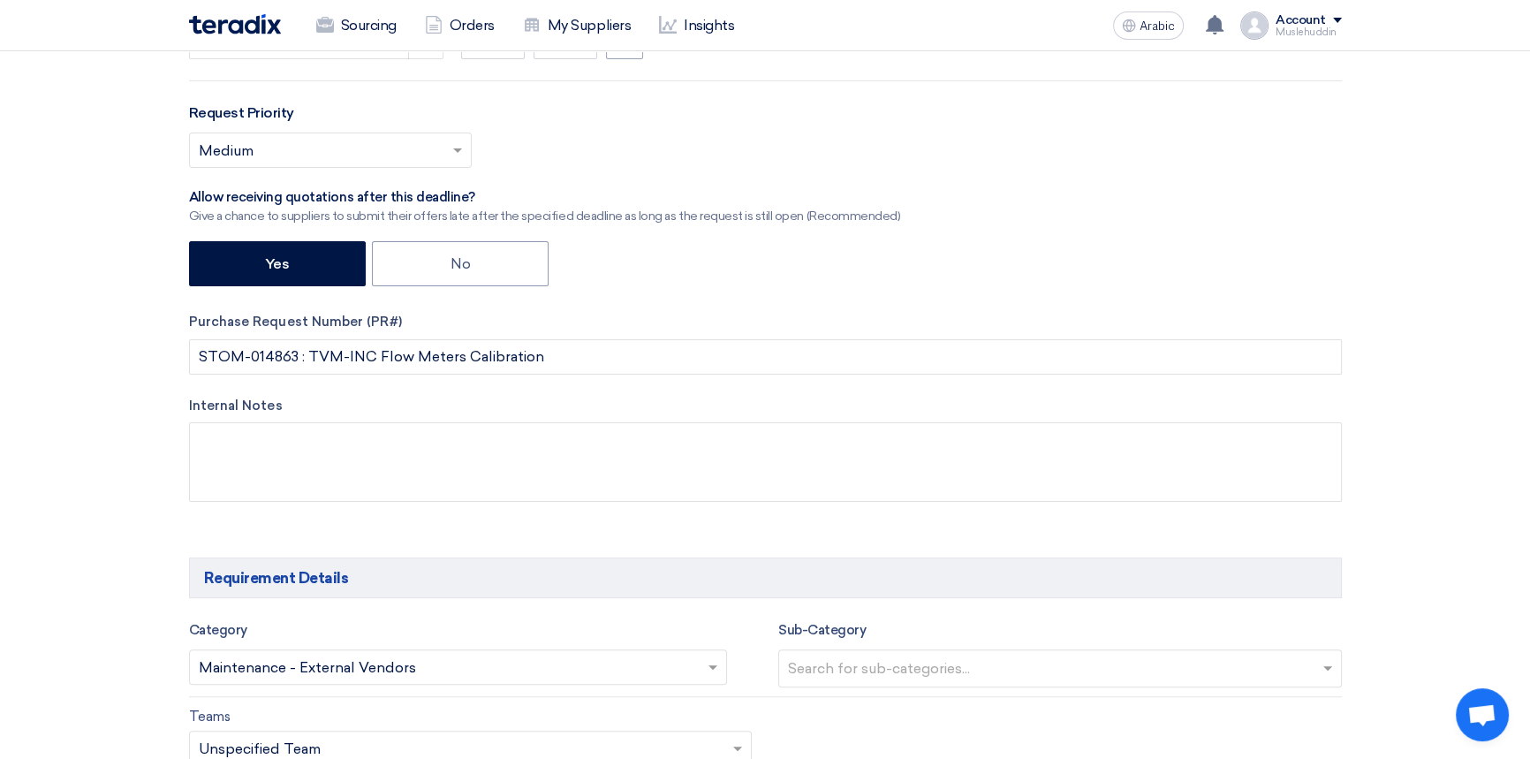
scroll to position [481, 0]
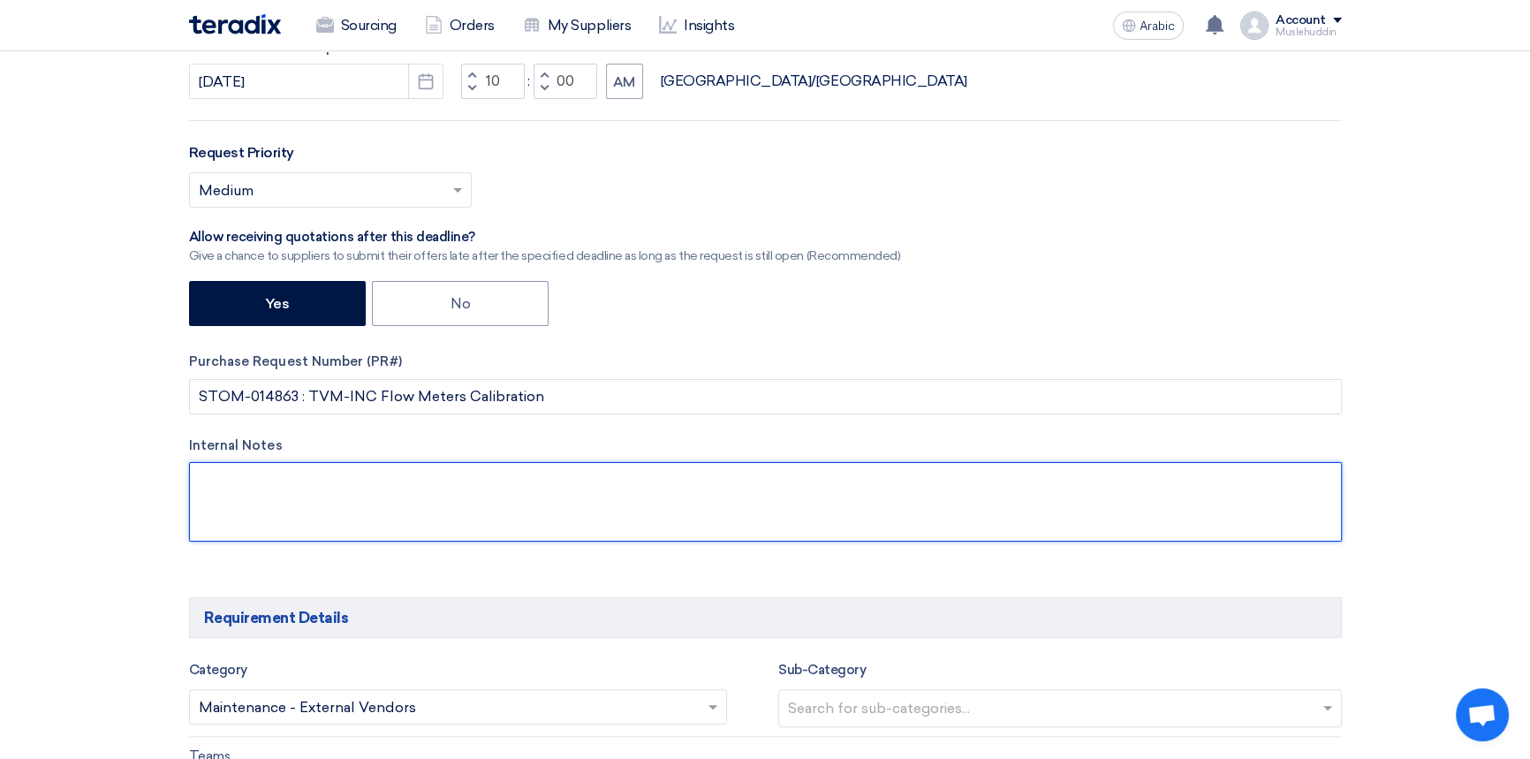
click at [415, 500] on textarea at bounding box center [765, 501] width 1152 height 79
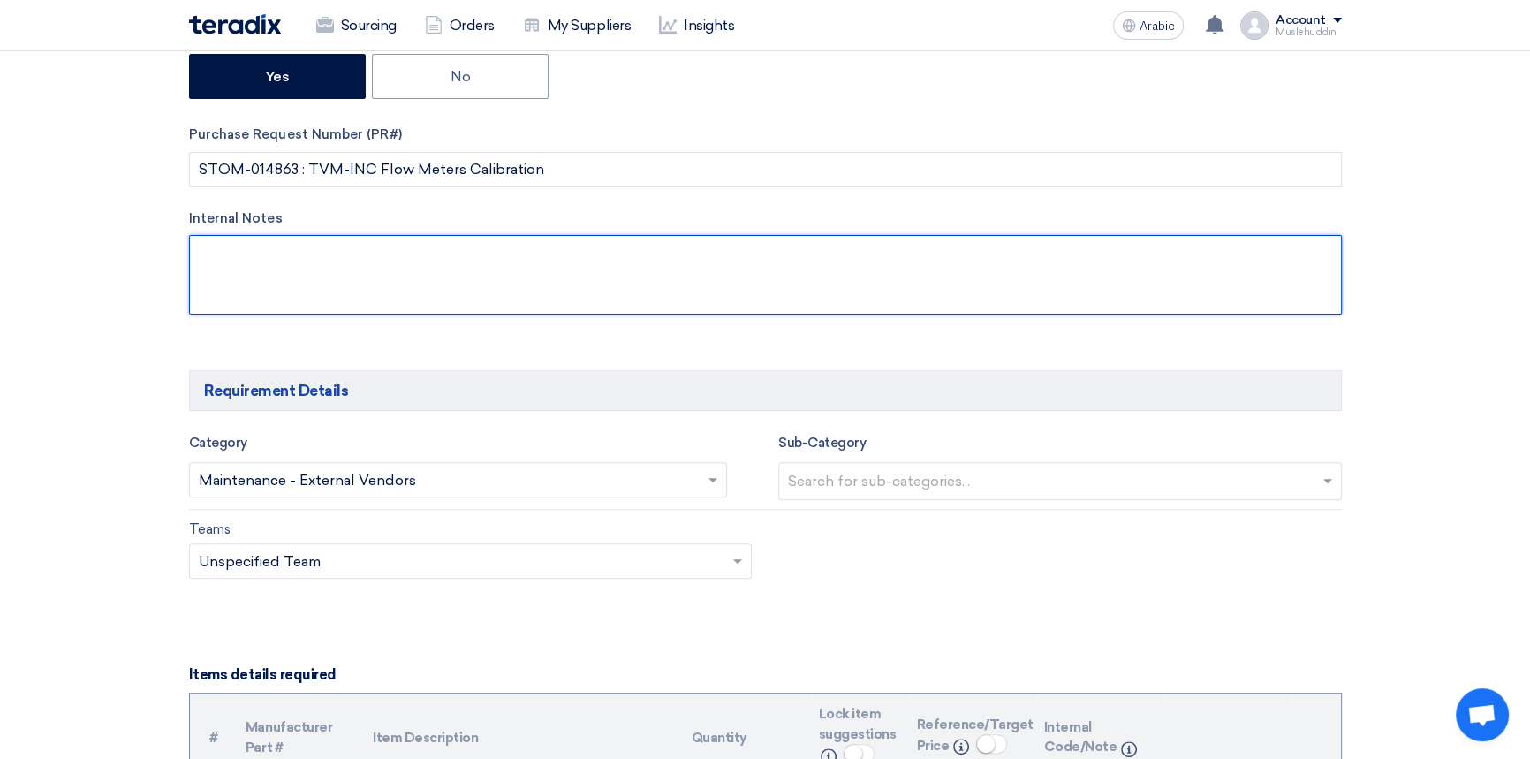
scroll to position [803, 0]
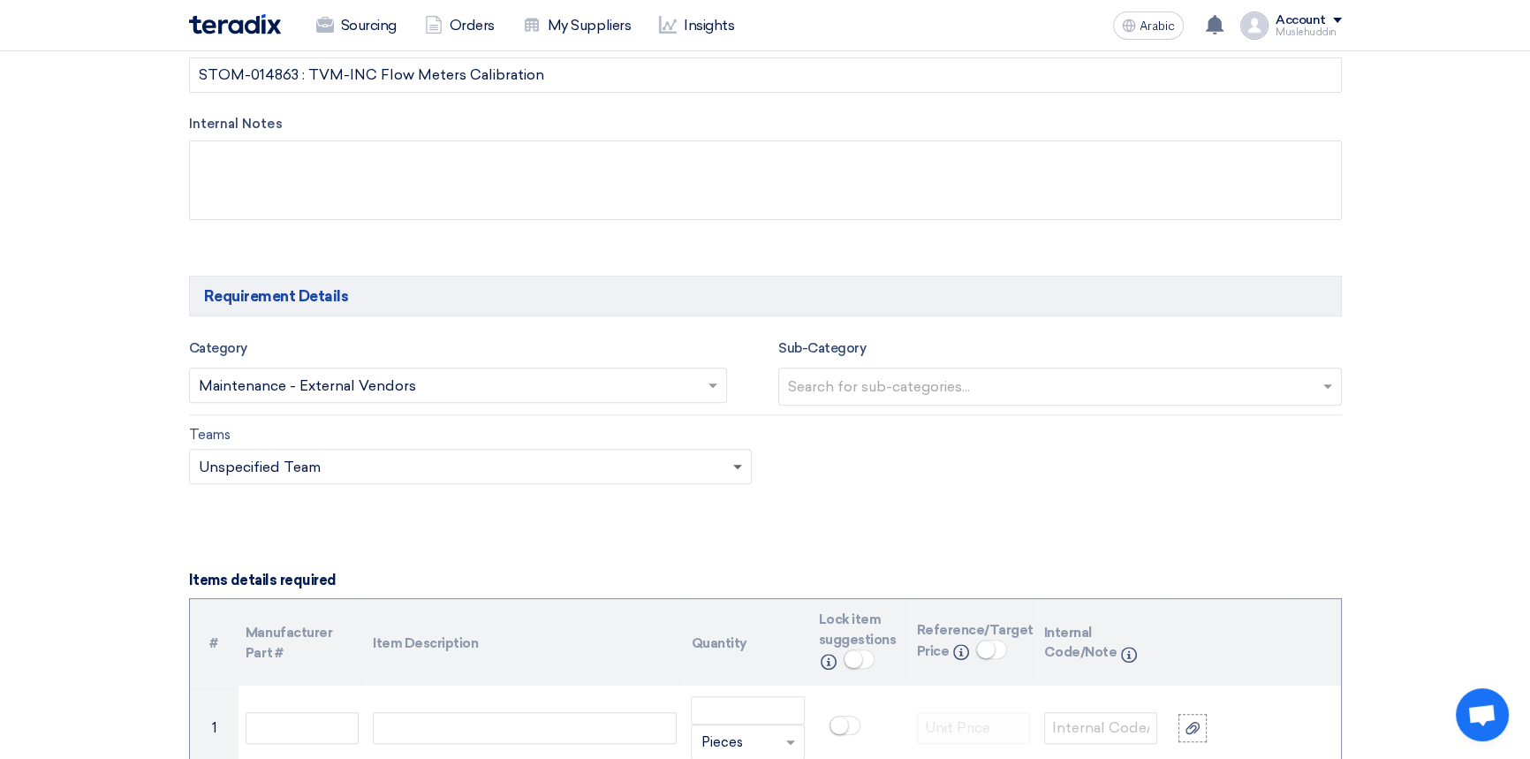
click at [736, 467] on span at bounding box center [737, 468] width 9 height 6
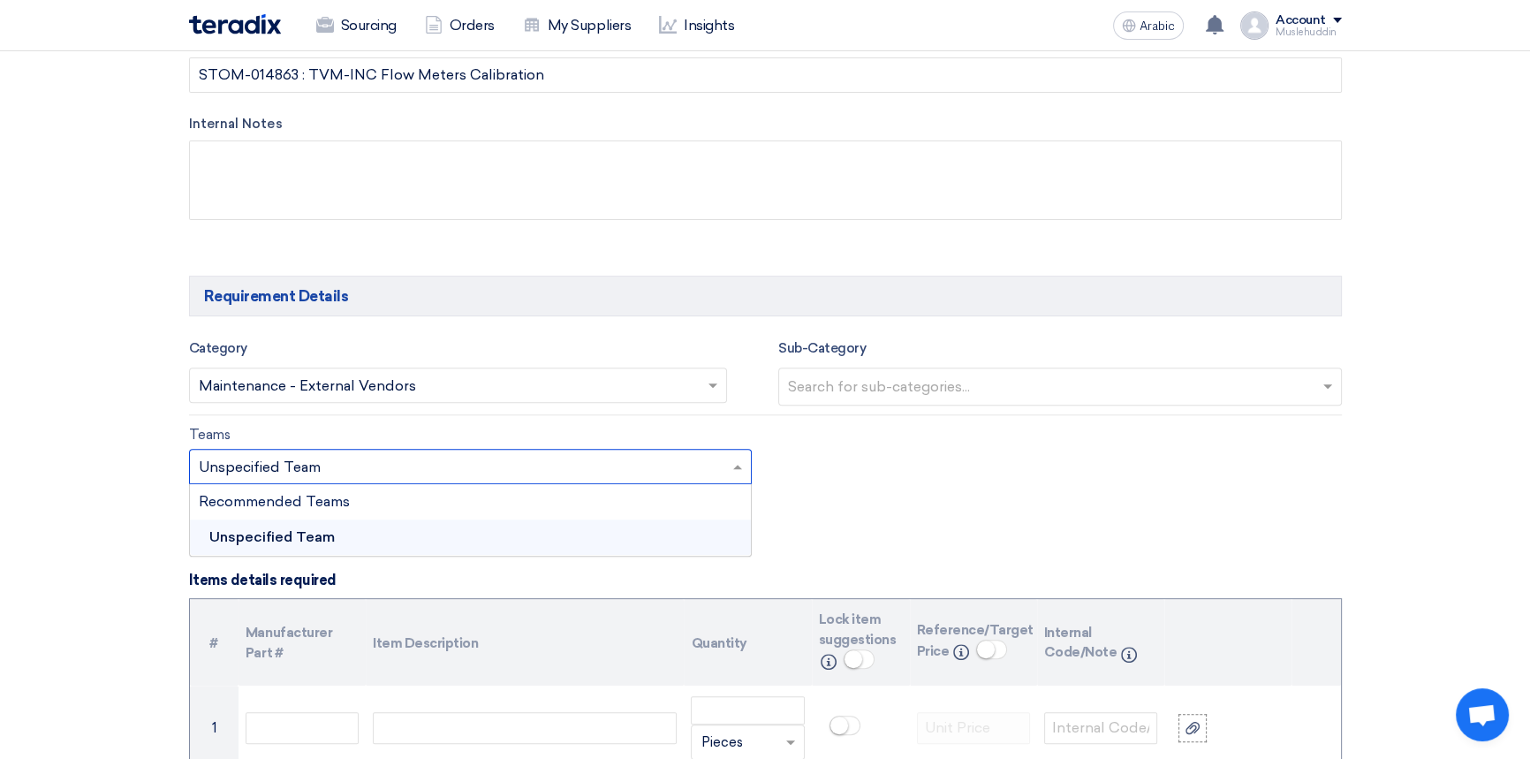
click at [903, 471] on div "Teams Teams.. × Unspecified Team × Recommended Teams Unspecified Team" at bounding box center [765, 465] width 1179 height 83
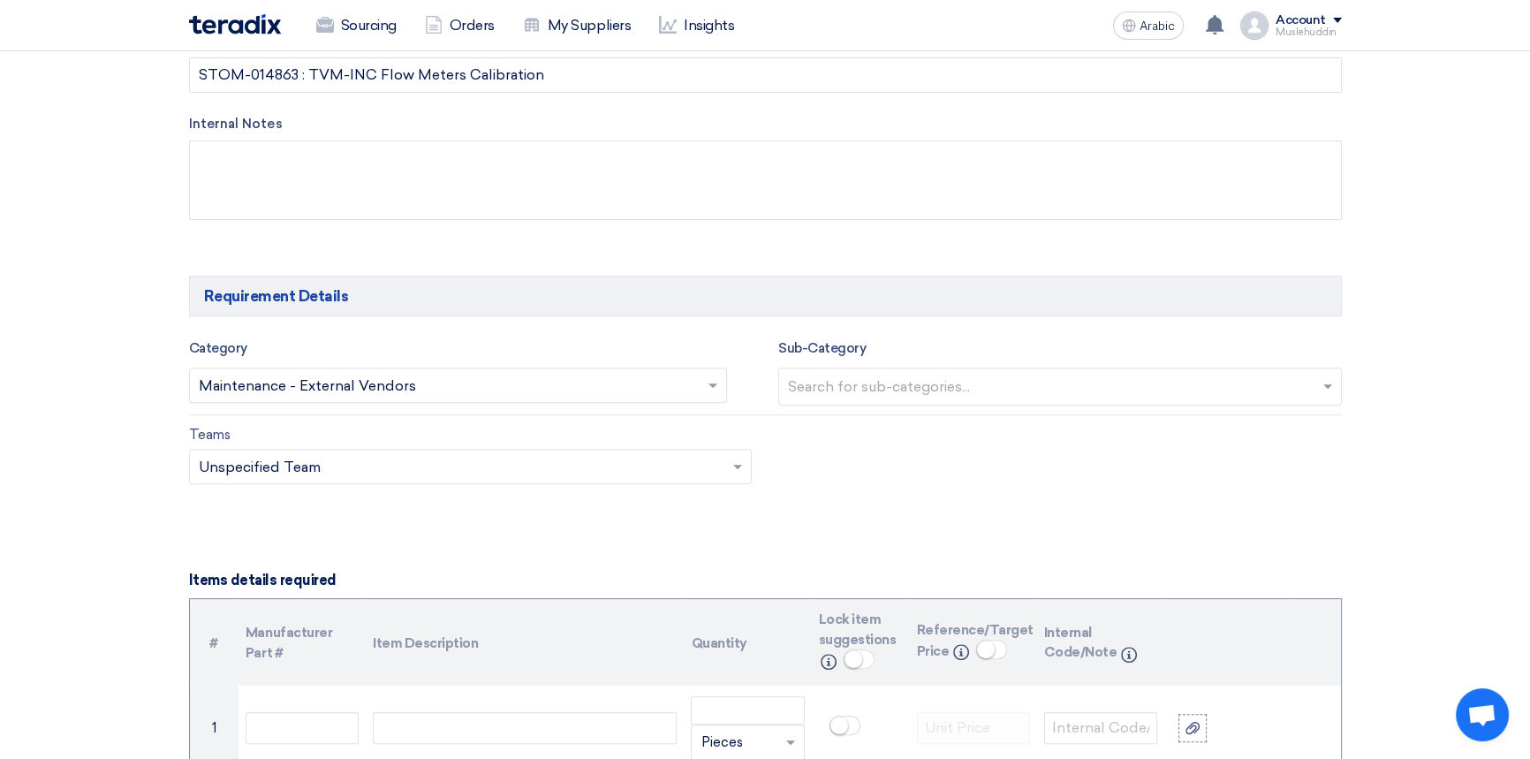
scroll to position [1204, 0]
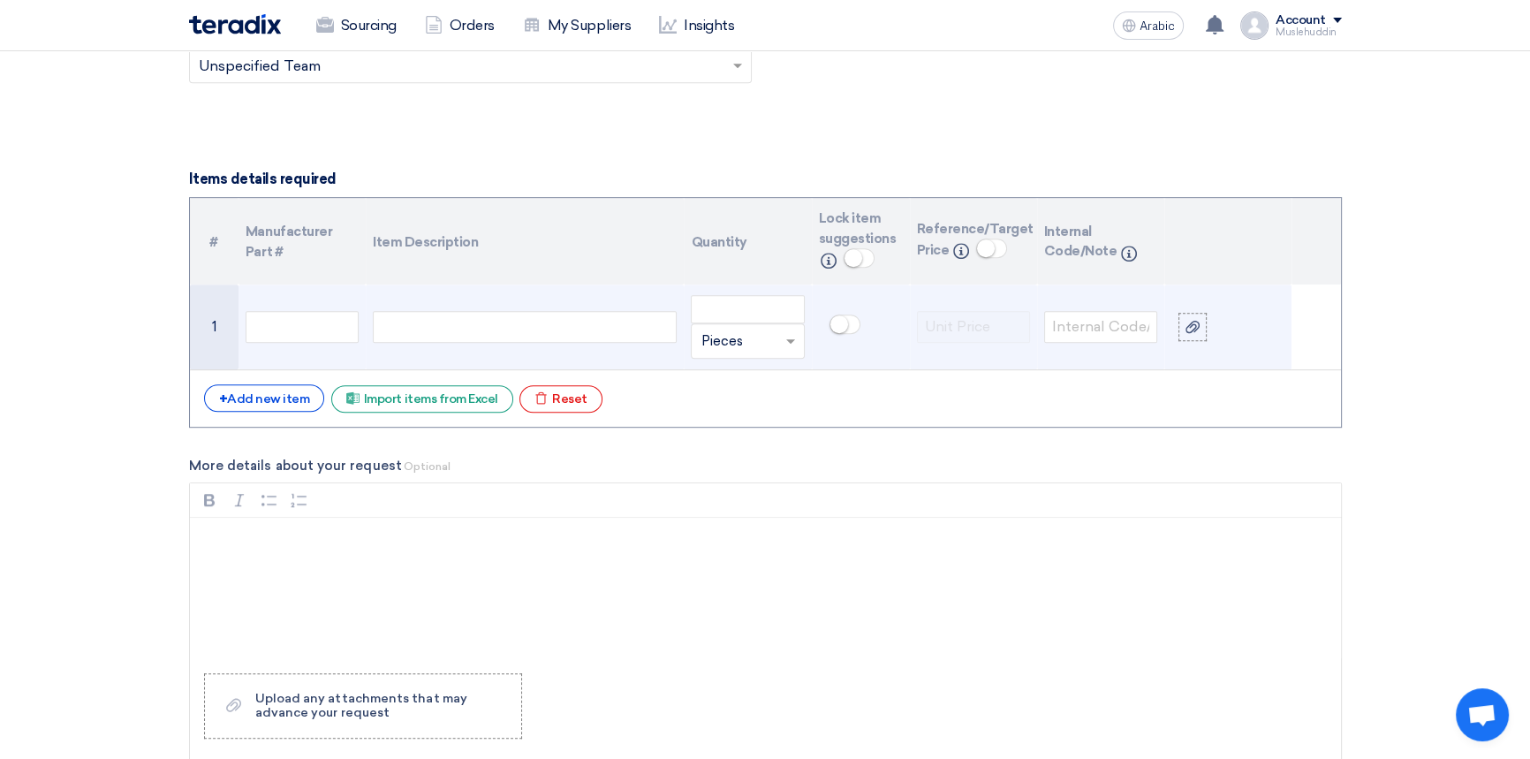
click at [423, 324] on div at bounding box center [525, 327] width 304 height 32
paste div
click at [593, 324] on div "BTU Meter 3rd party Calibration" at bounding box center [525, 327] width 304 height 32
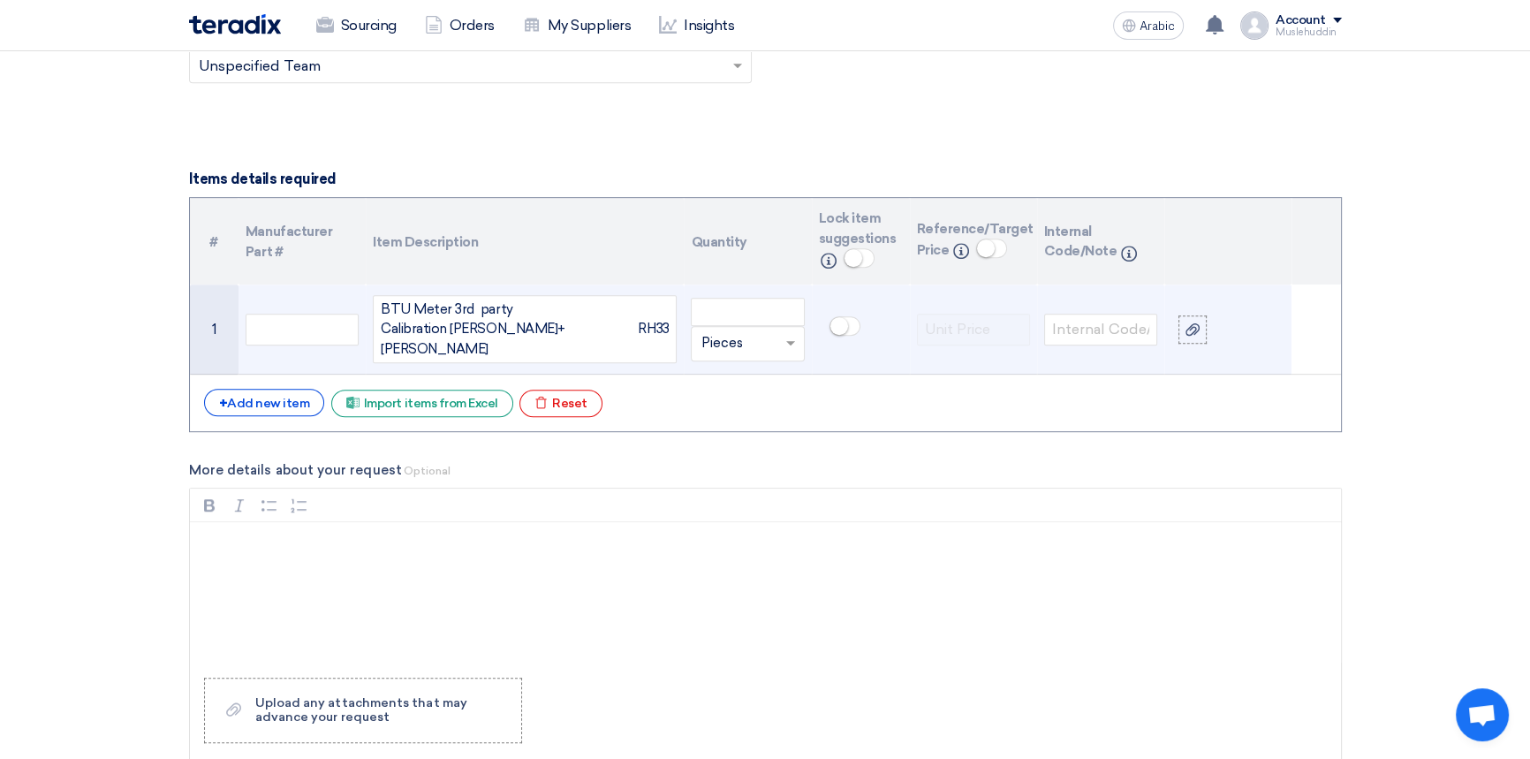
scroll to position [1195, 0]
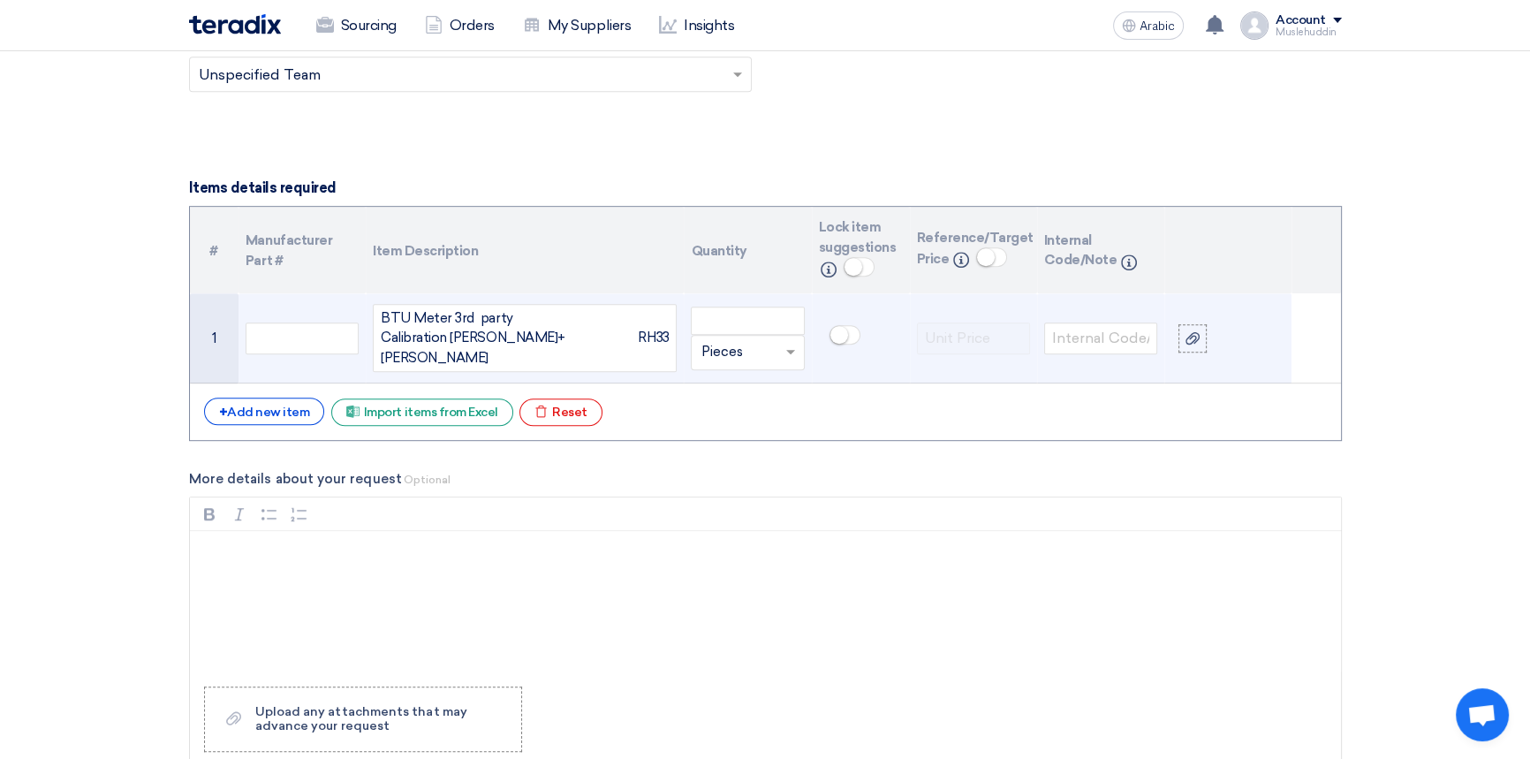
click at [447, 342] on div "BTU Meter 3rd party Calibration [PERSON_NAME]+[PERSON_NAME] RH33" at bounding box center [525, 338] width 304 height 69
click at [535, 344] on div "BTU Meter 3rd party Calibration [PERSON_NAME]+[PERSON_NAME] RH33" at bounding box center [525, 338] width 304 height 69
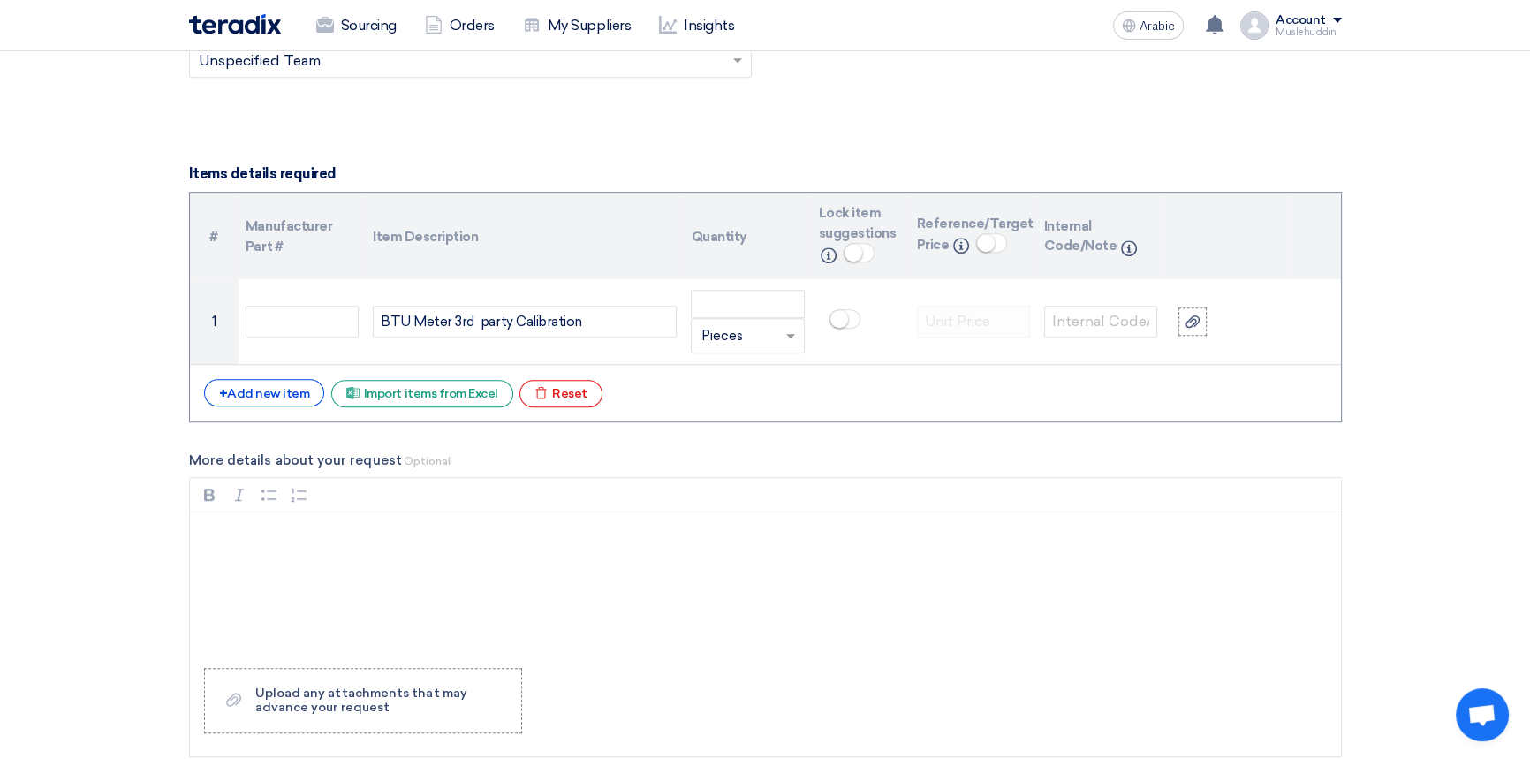
scroll to position [1204, 0]
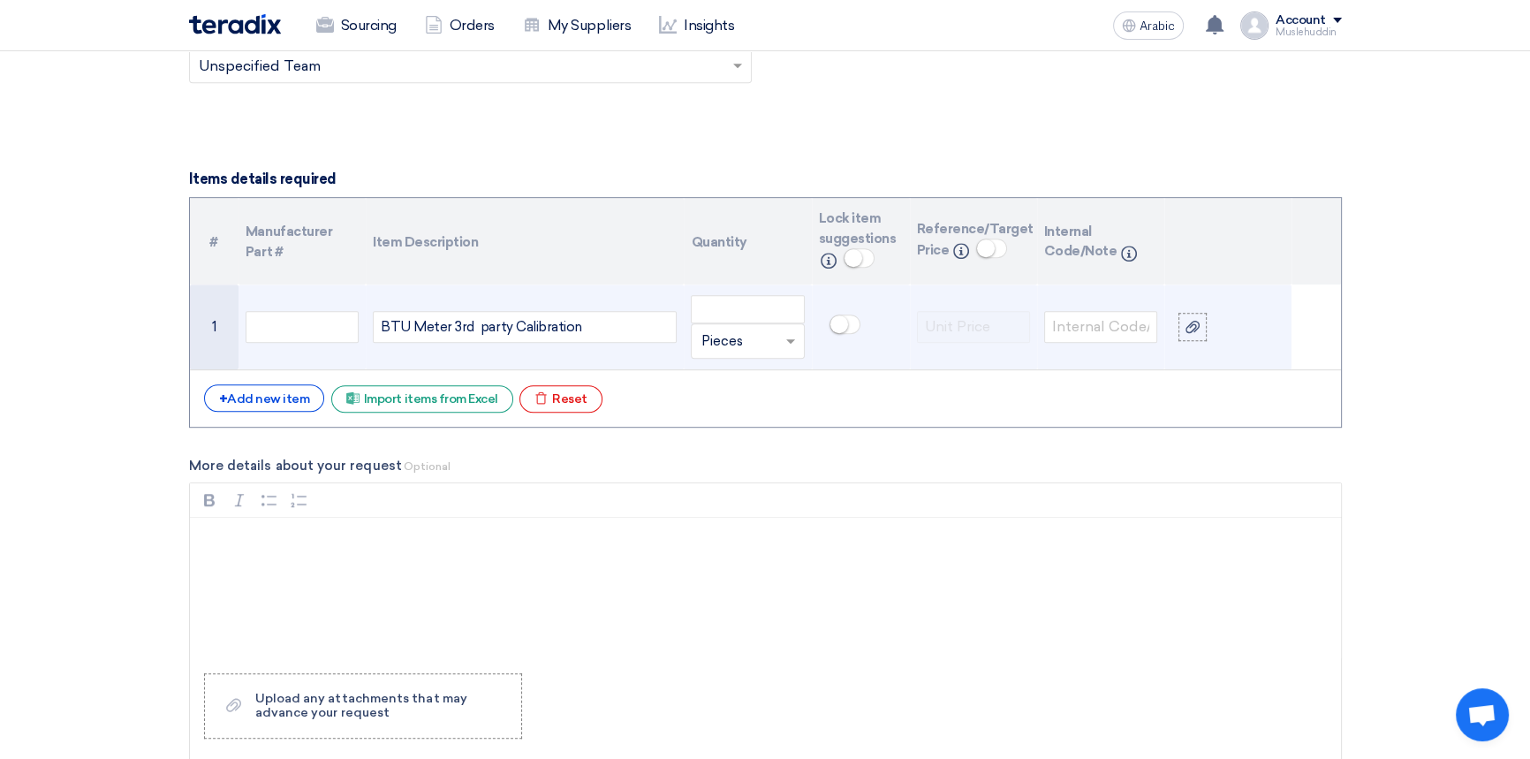
drag, startPoint x: 586, startPoint y: 326, endPoint x: 711, endPoint y: 334, distance: 124.8
click at [711, 334] on tr "1 BTU Meter 3rd party Calibration Unit × Pieces" at bounding box center [765, 327] width 1151 height 86
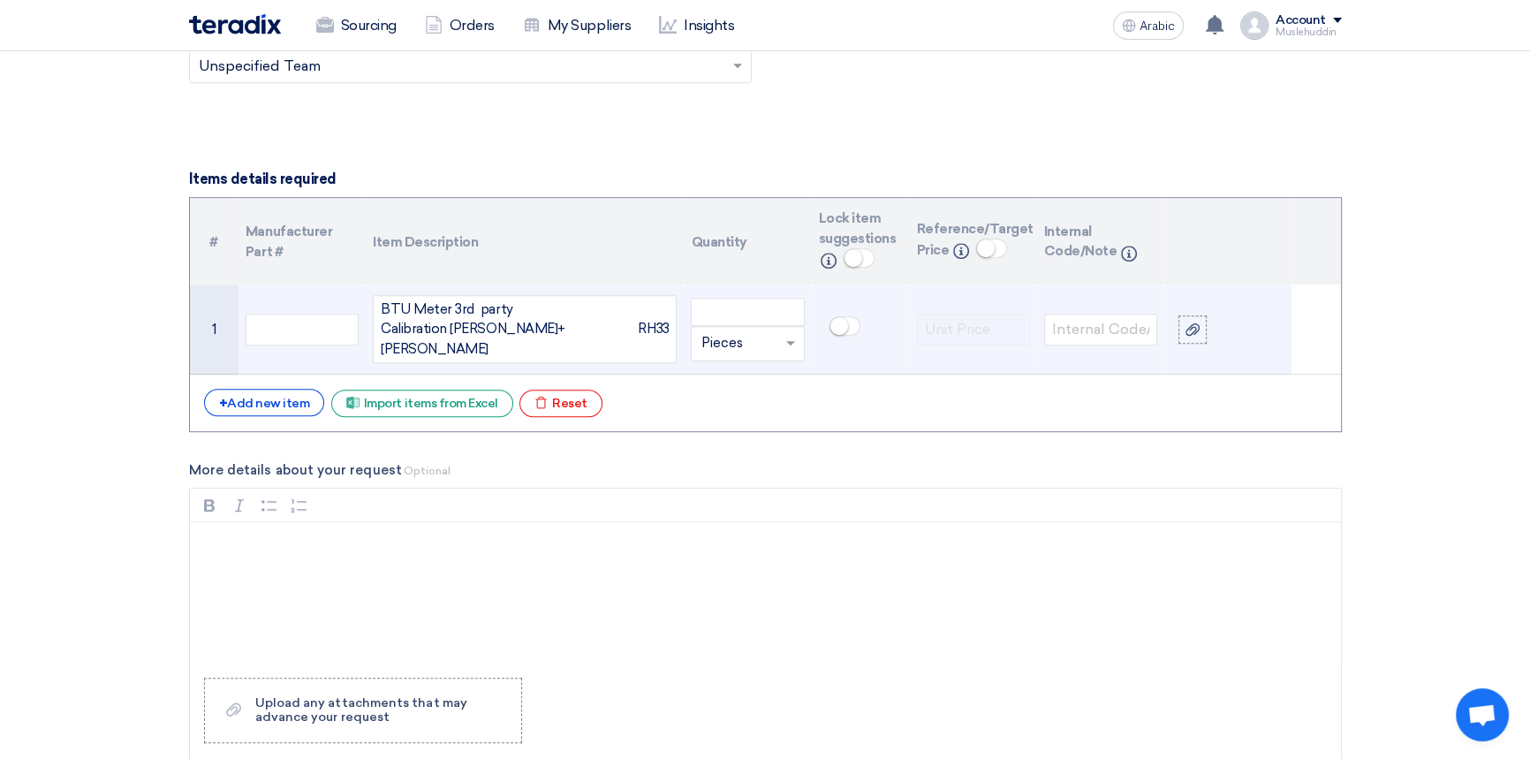
scroll to position [1195, 0]
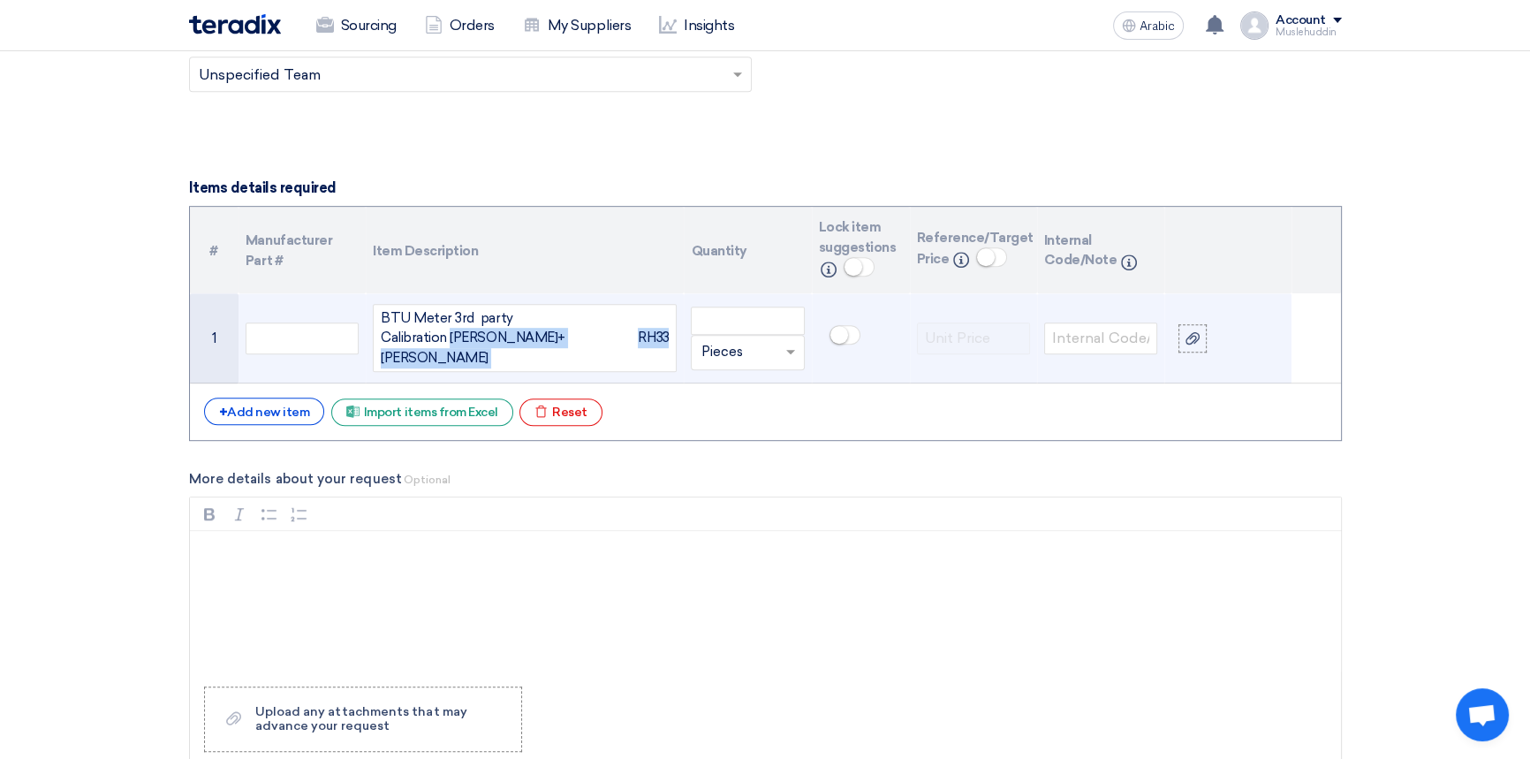
drag, startPoint x: 450, startPoint y: 345, endPoint x: 675, endPoint y: 344, distance: 224.3
click at [674, 344] on div "BTU Meter 3rd party Calibration [PERSON_NAME]+[PERSON_NAME] RH33" at bounding box center [525, 338] width 304 height 69
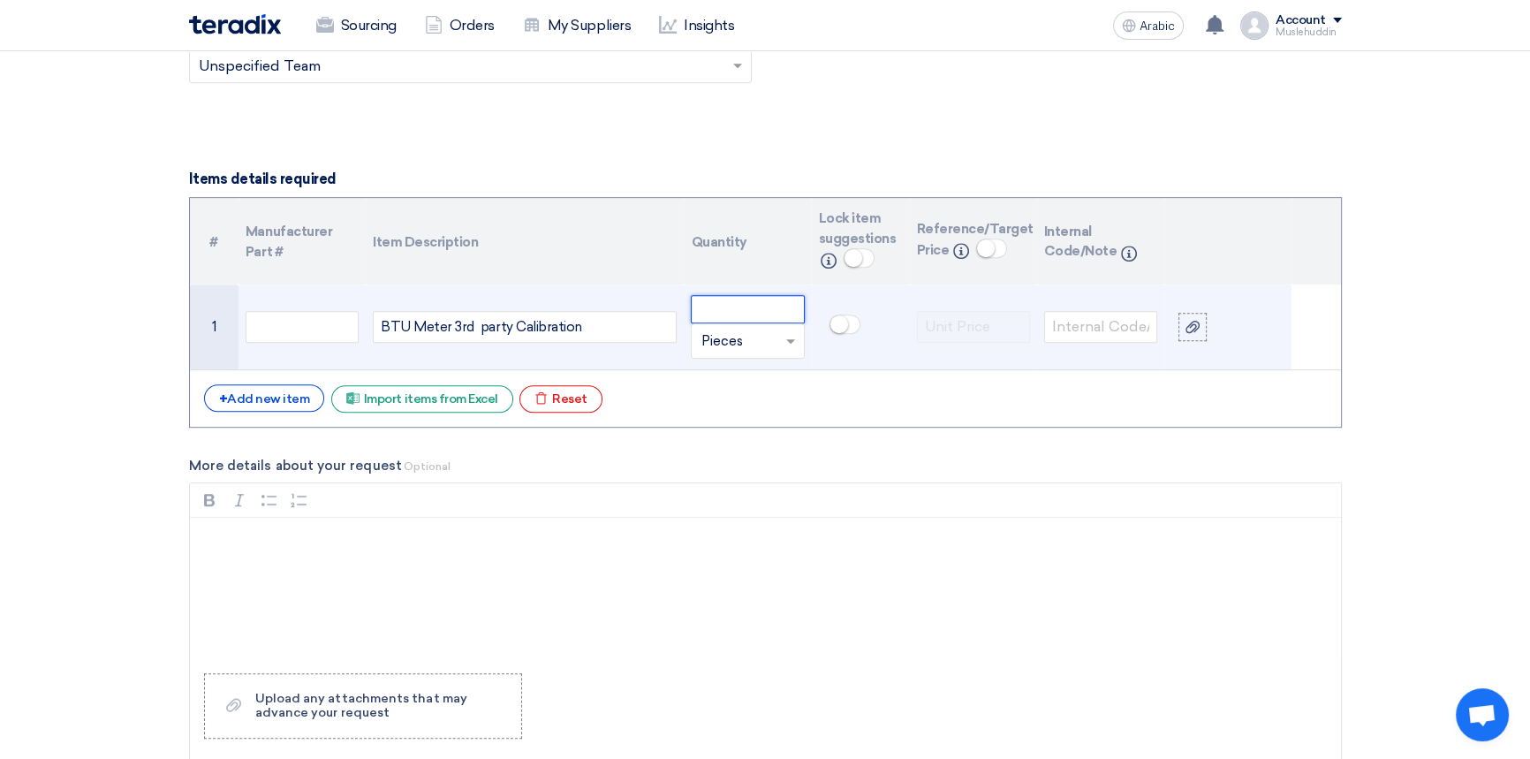
click at [736, 308] on input "number" at bounding box center [747, 309] width 113 height 28
drag, startPoint x: 721, startPoint y: 312, endPoint x: 675, endPoint y: 301, distance: 47.1
click at [676, 302] on tr "1 BTU Meter 3rd party Calibration 1 Unit × Pieces" at bounding box center [765, 327] width 1151 height 86
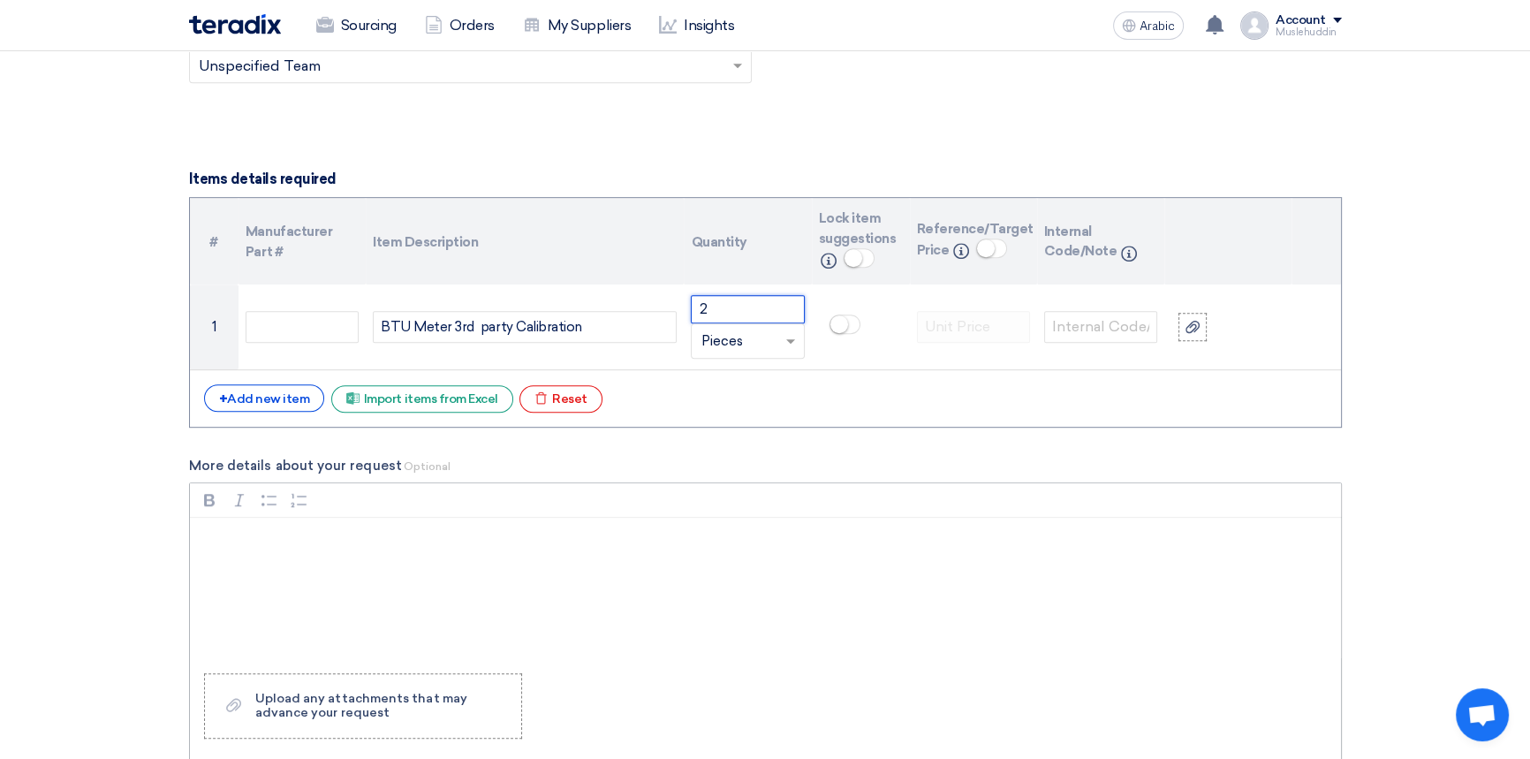
type input "2"
click at [323, 554] on div "Rich Text Editor, main" at bounding box center [765, 587] width 1151 height 141
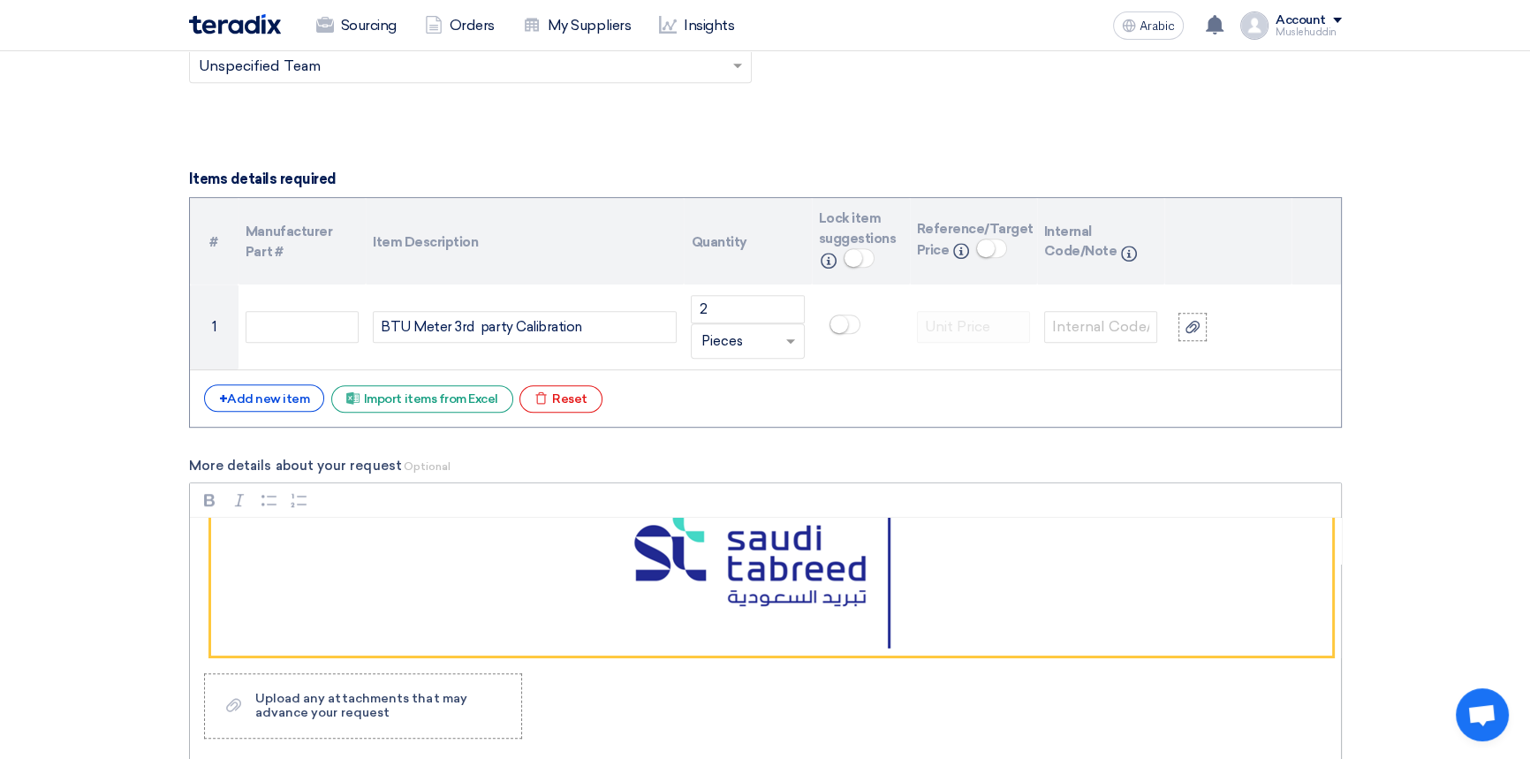
scroll to position [401, 0]
click at [583, 570] on figure "Rich Text Editor, main" at bounding box center [771, 582] width 1121 height 150
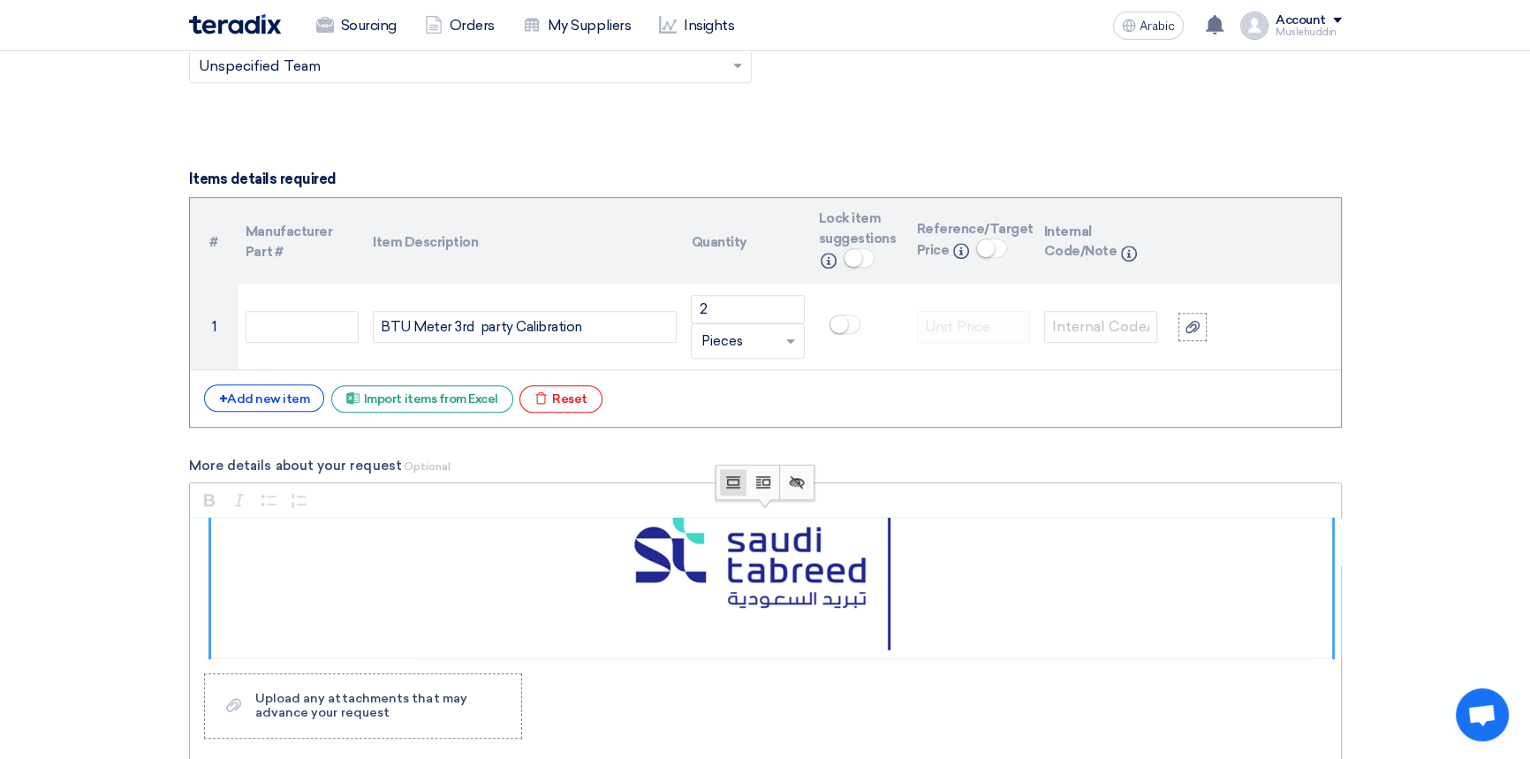
click at [998, 602] on figure "Rich Text Editor, main" at bounding box center [771, 597] width 1121 height 180
drag, startPoint x: 1318, startPoint y: 604, endPoint x: 1206, endPoint y: 605, distance: 112.2
click at [1206, 605] on figure "Rich Text Editor, main" at bounding box center [771, 597] width 1121 height 180
click at [727, 484] on icon "button" at bounding box center [733, 481] width 14 height 11
click at [759, 484] on icon "button" at bounding box center [763, 481] width 14 height 11
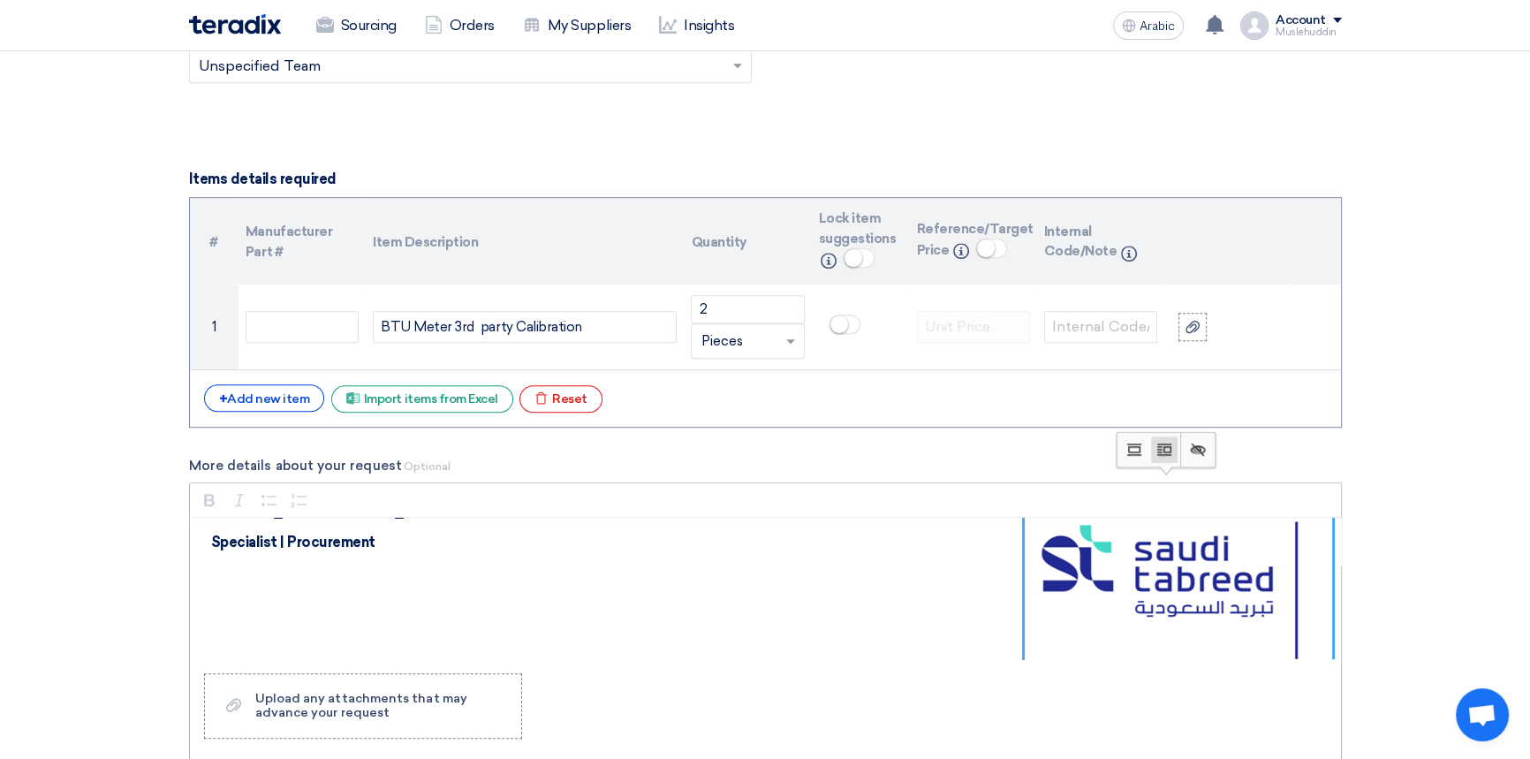
scroll to position [481, 0]
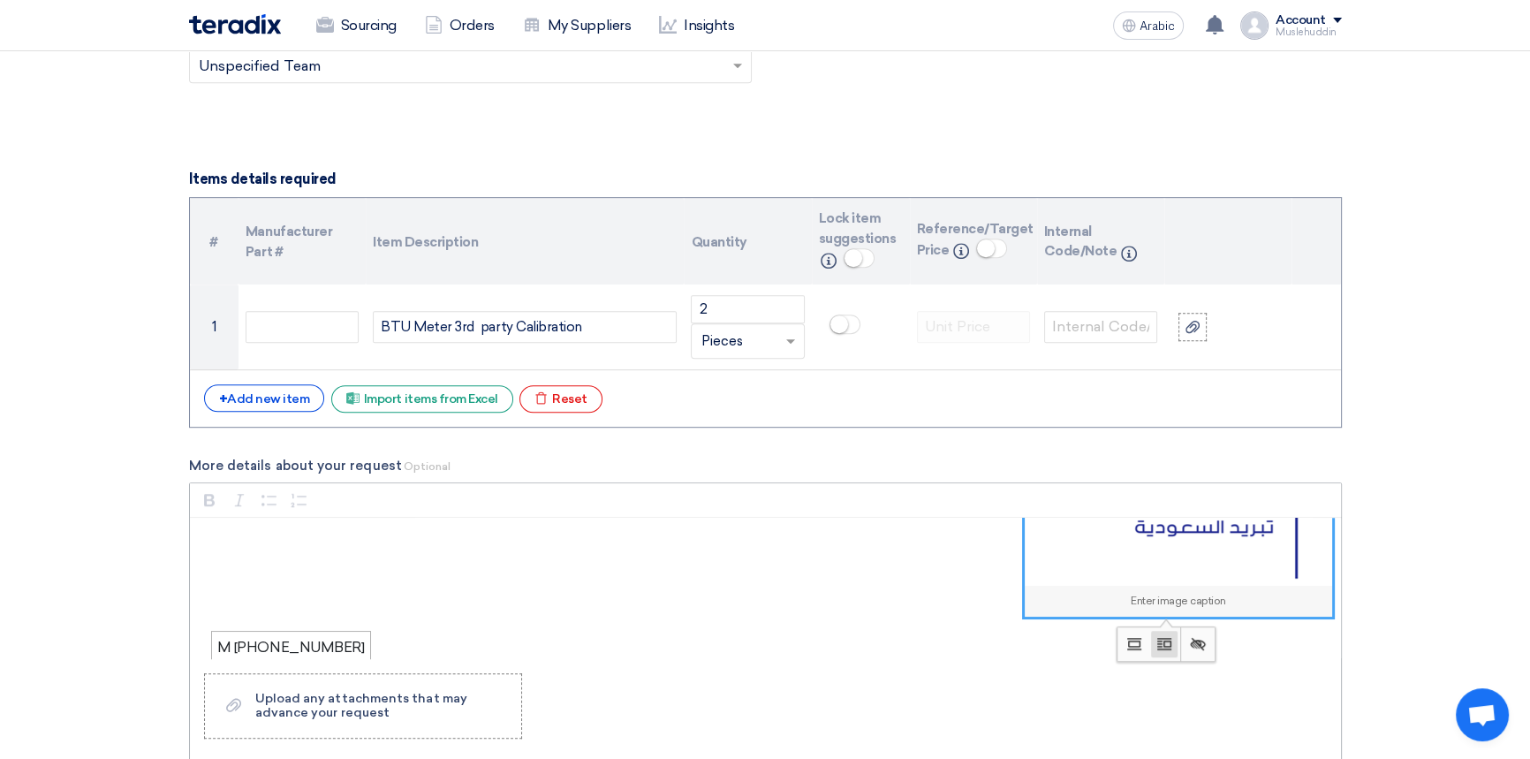
drag, startPoint x: 1045, startPoint y: 549, endPoint x: 927, endPoint y: 554, distance: 117.5
click at [927, 554] on div "Dear Vendor, Please find attached the detailed descriptions and part numbers fo…" at bounding box center [765, 587] width 1151 height 141
click at [1122, 641] on button "Full size image Full size image" at bounding box center [1134, 644] width 26 height 26
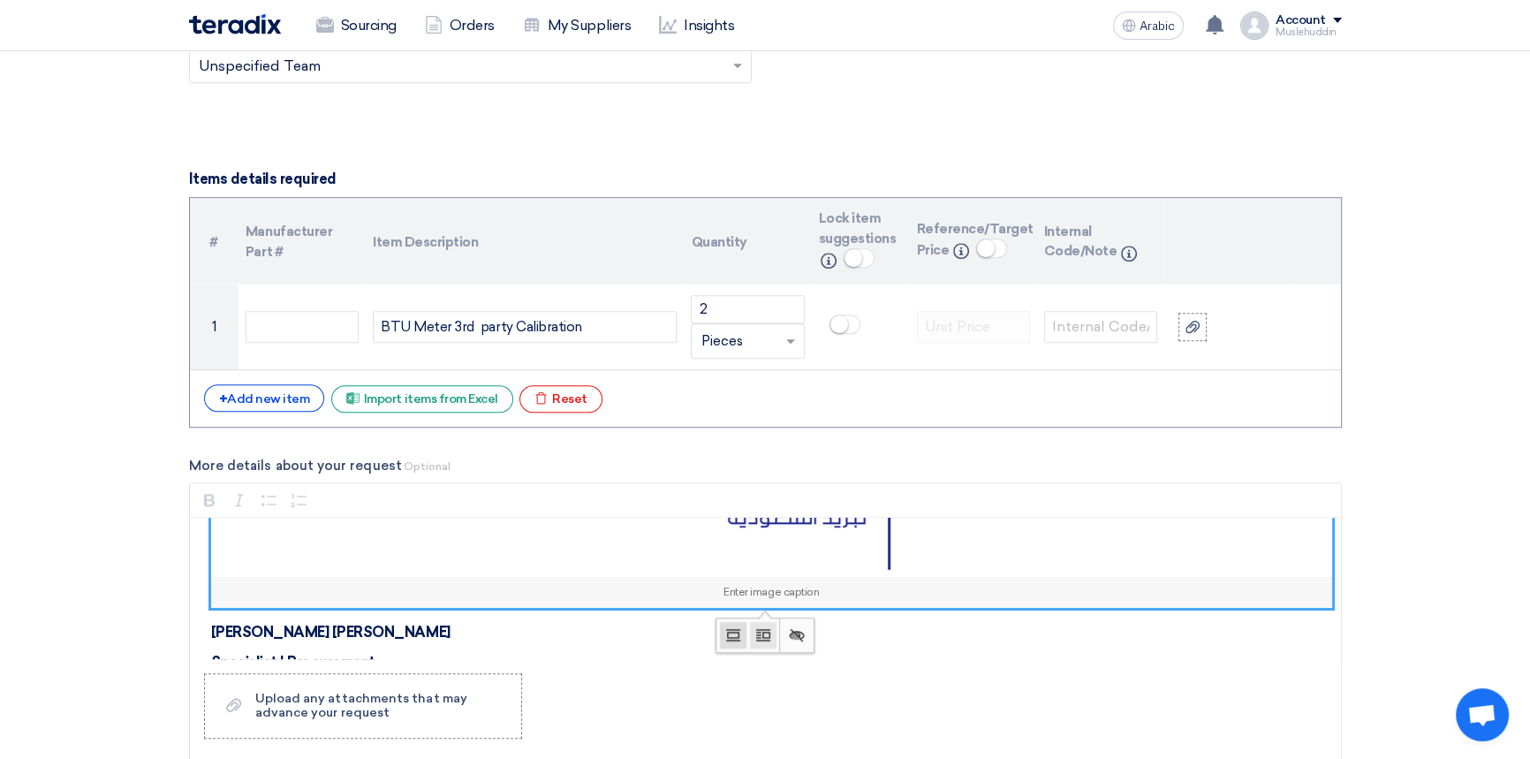
click at [759, 632] on icon "button" at bounding box center [763, 635] width 18 height 18
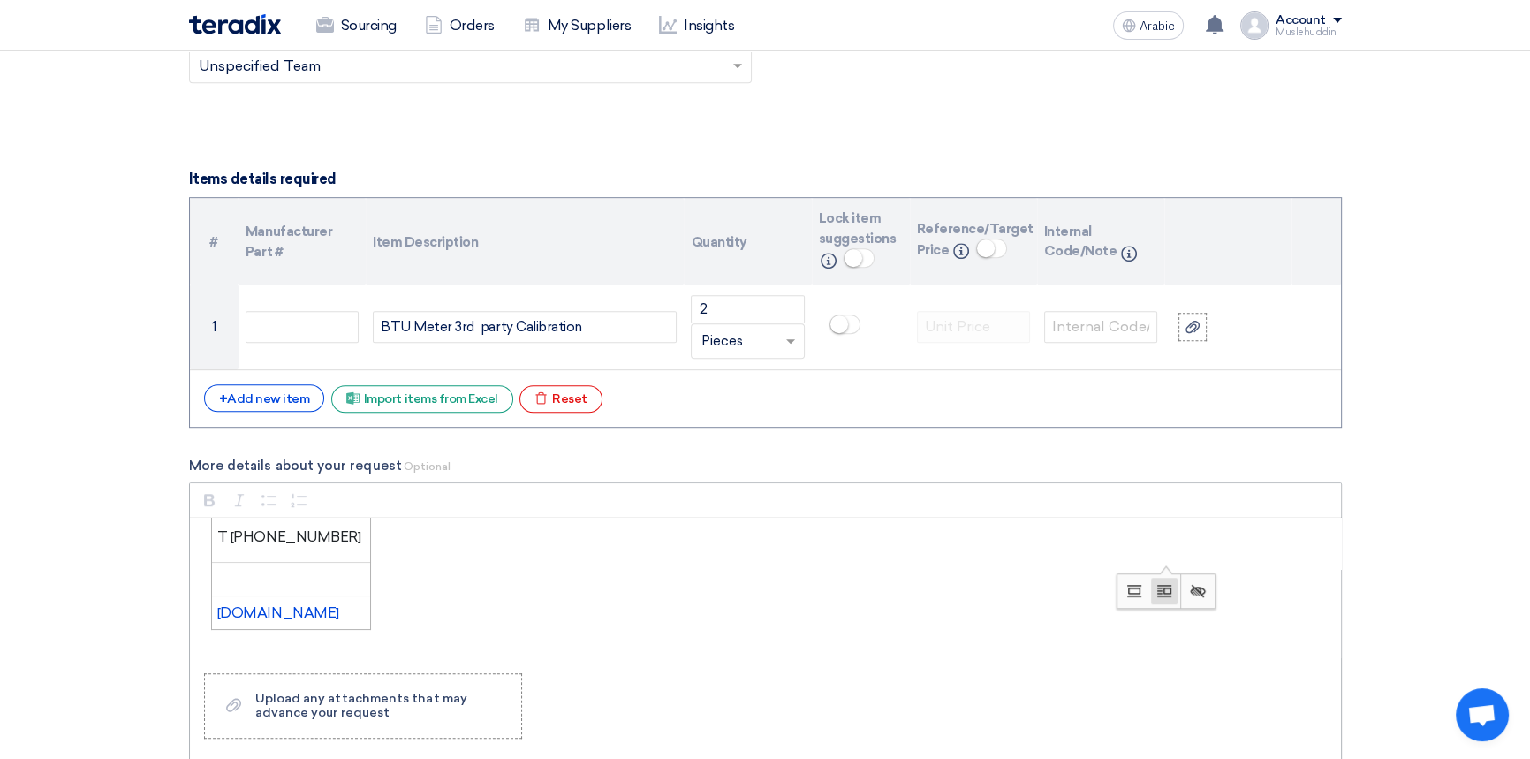
scroll to position [505, 0]
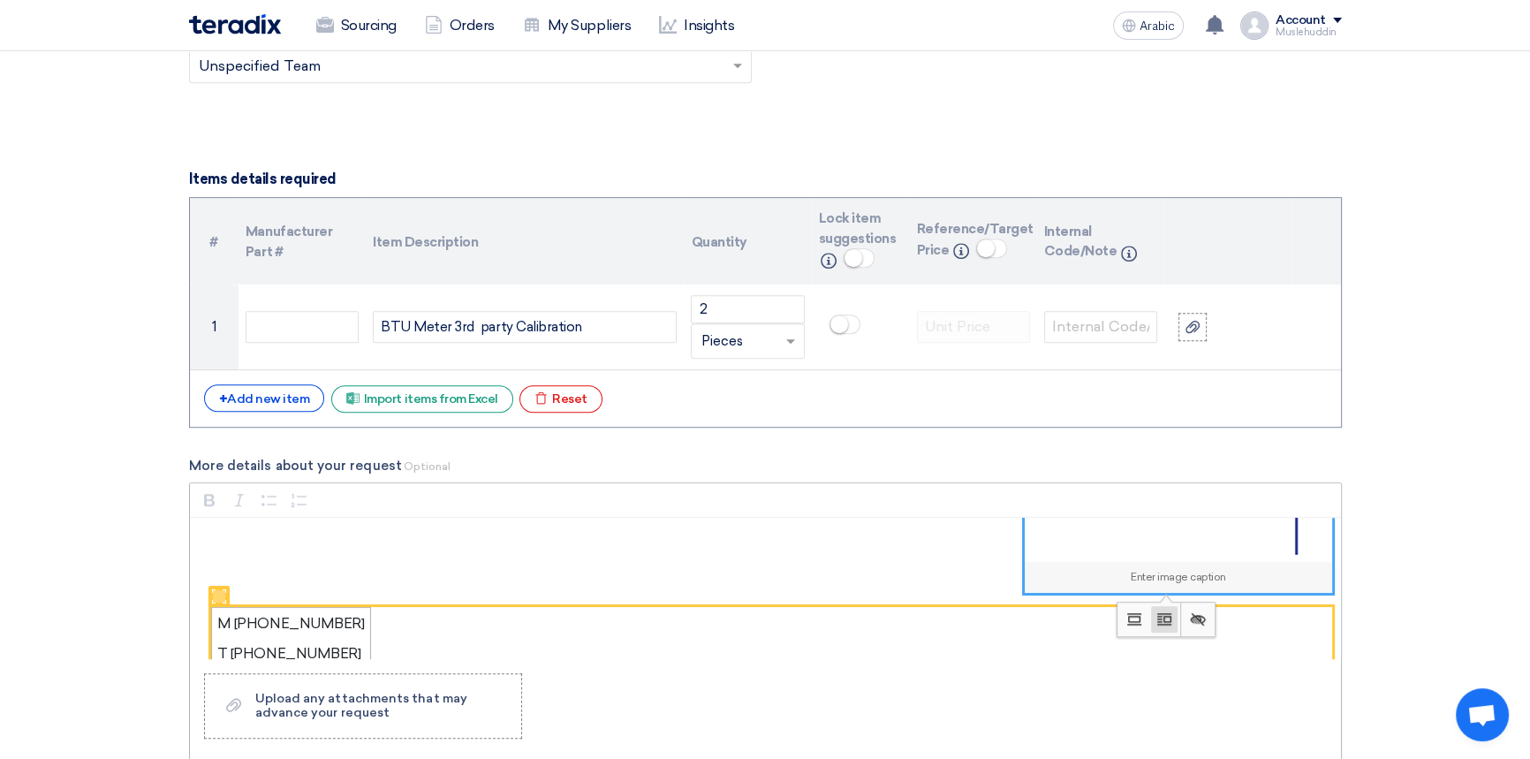
click at [441, 643] on figure "M [PHONE_NUMBER] T [PHONE_NUMBER] [DOMAIN_NAME]" at bounding box center [771, 677] width 1121 height 140
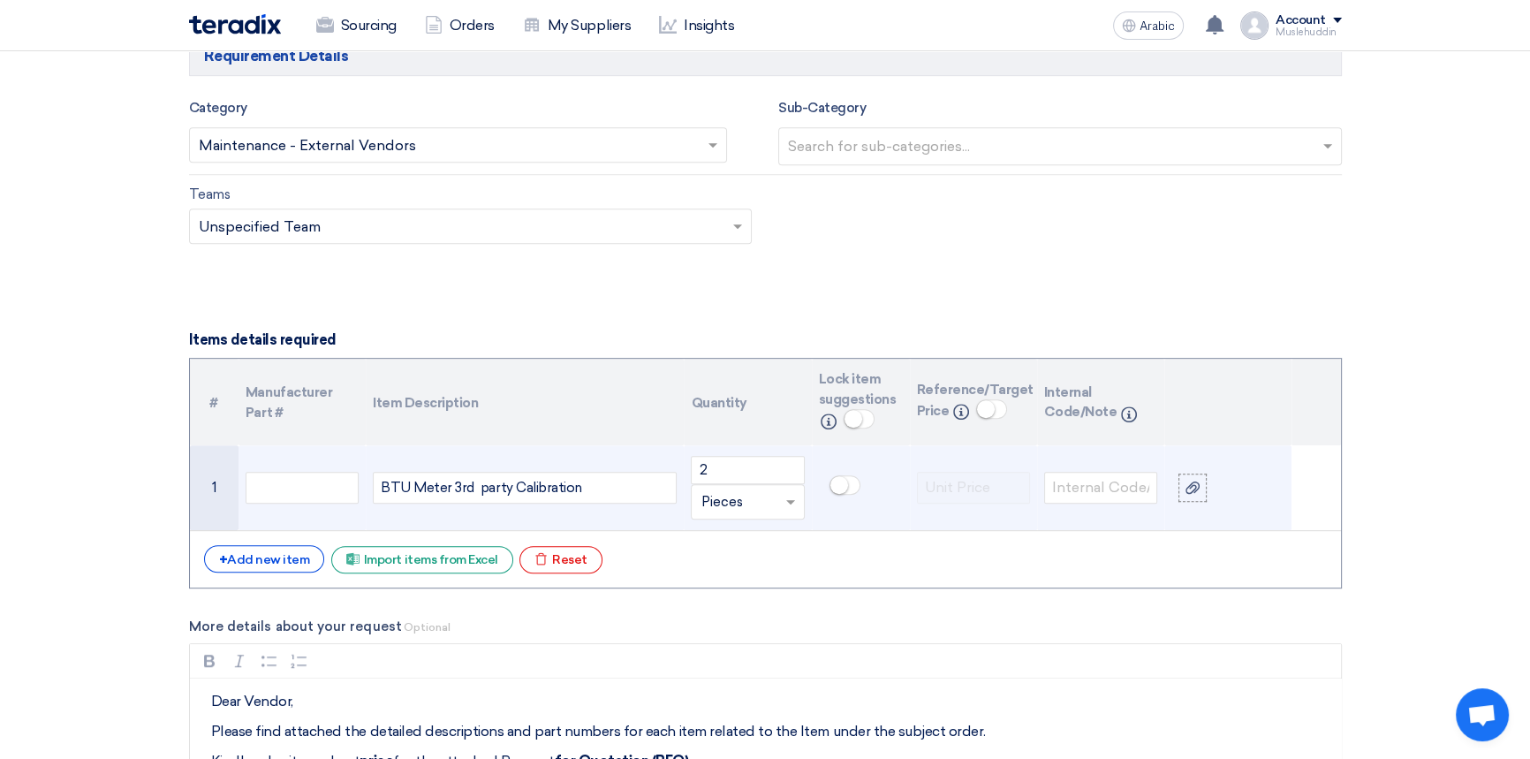
scroll to position [1284, 0]
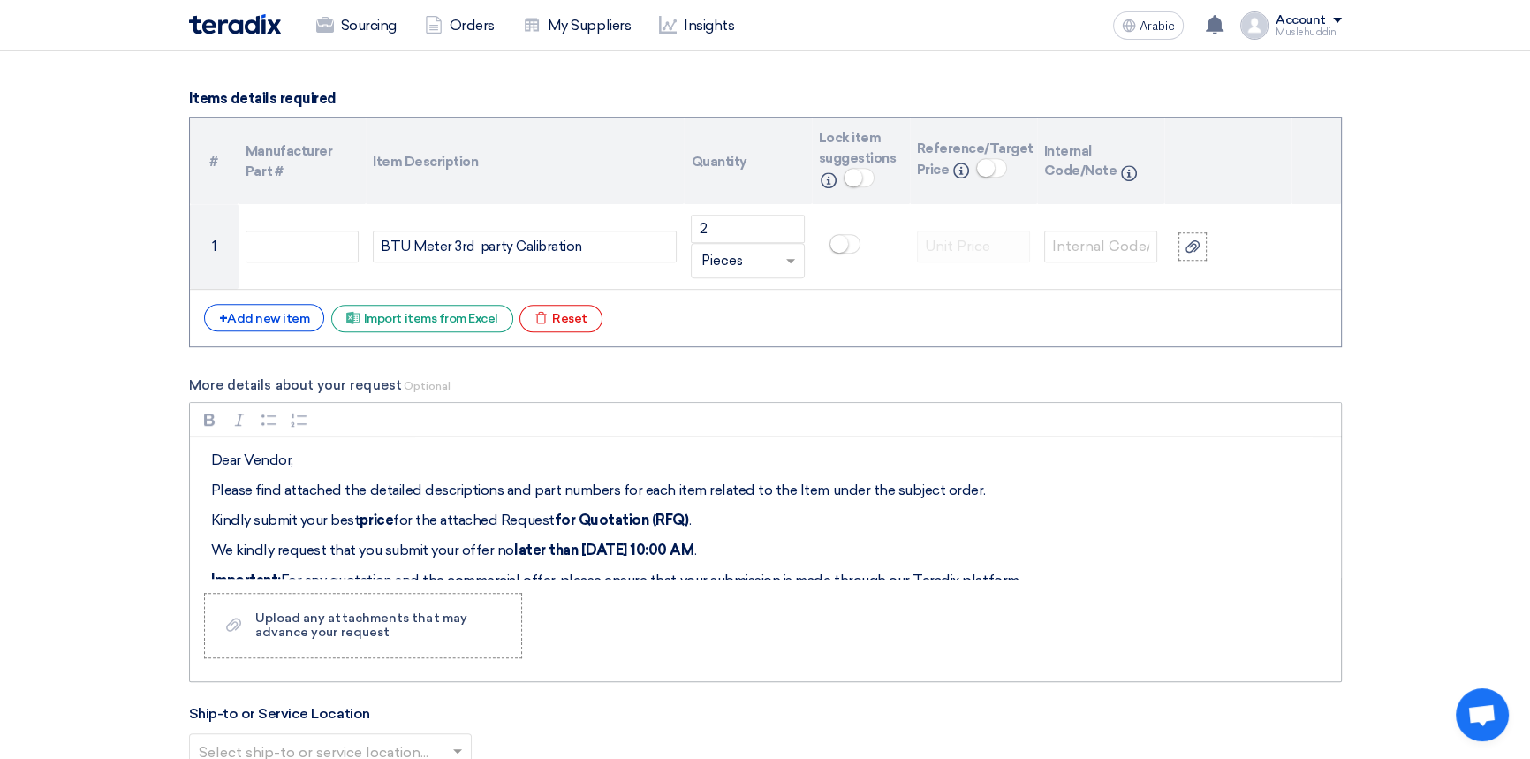
click at [585, 548] on strong "later than [DATE] 10:00 AM" at bounding box center [604, 549] width 180 height 17
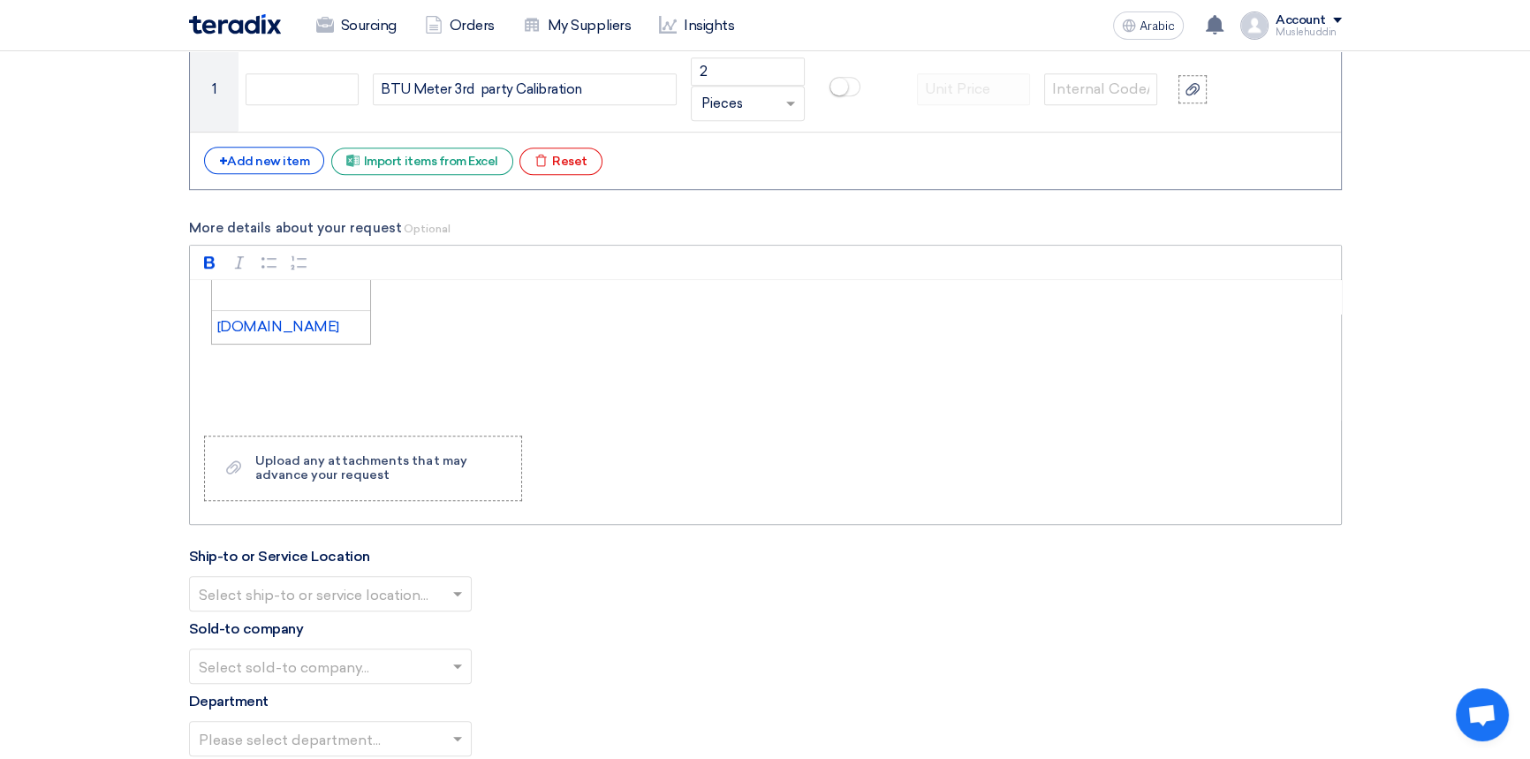
scroll to position [1525, 0]
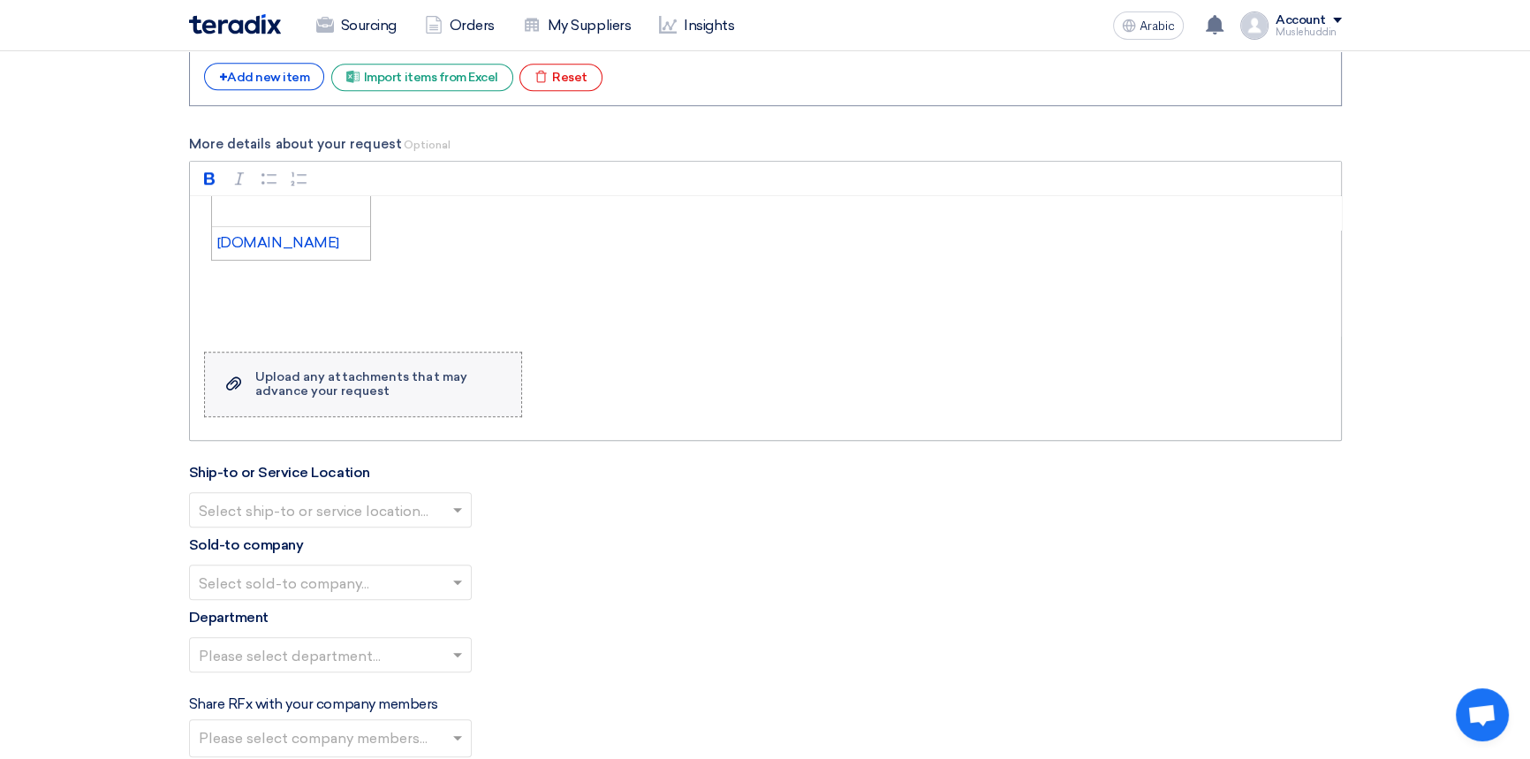
click at [328, 395] on font "Upload any attachments that may advance your request" at bounding box center [361, 383] width 212 height 29
click at [0, 0] on input "Upload a file Upload any attachments that may advance your request" at bounding box center [0, 0] width 0 height 0
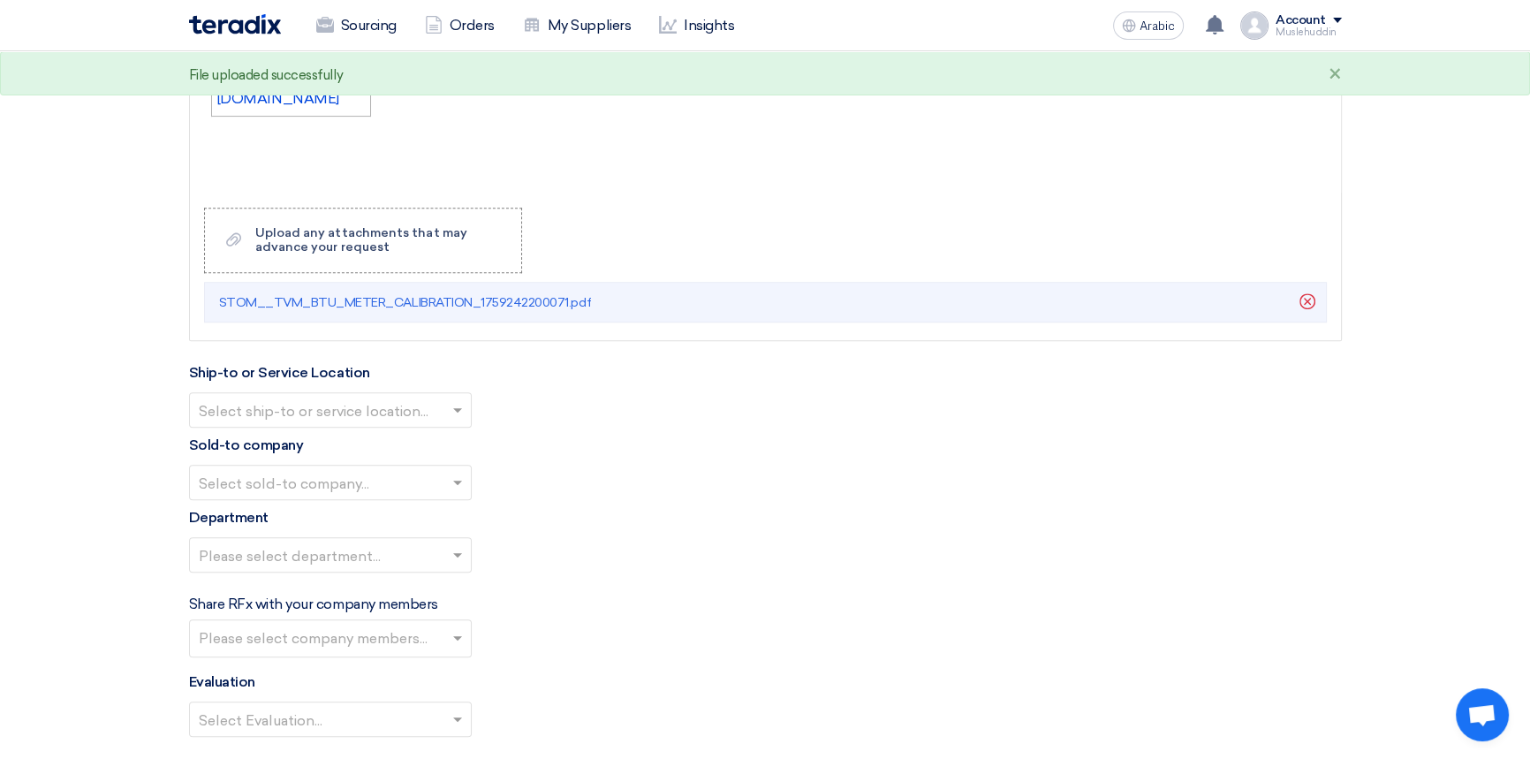
scroll to position [1686, 0]
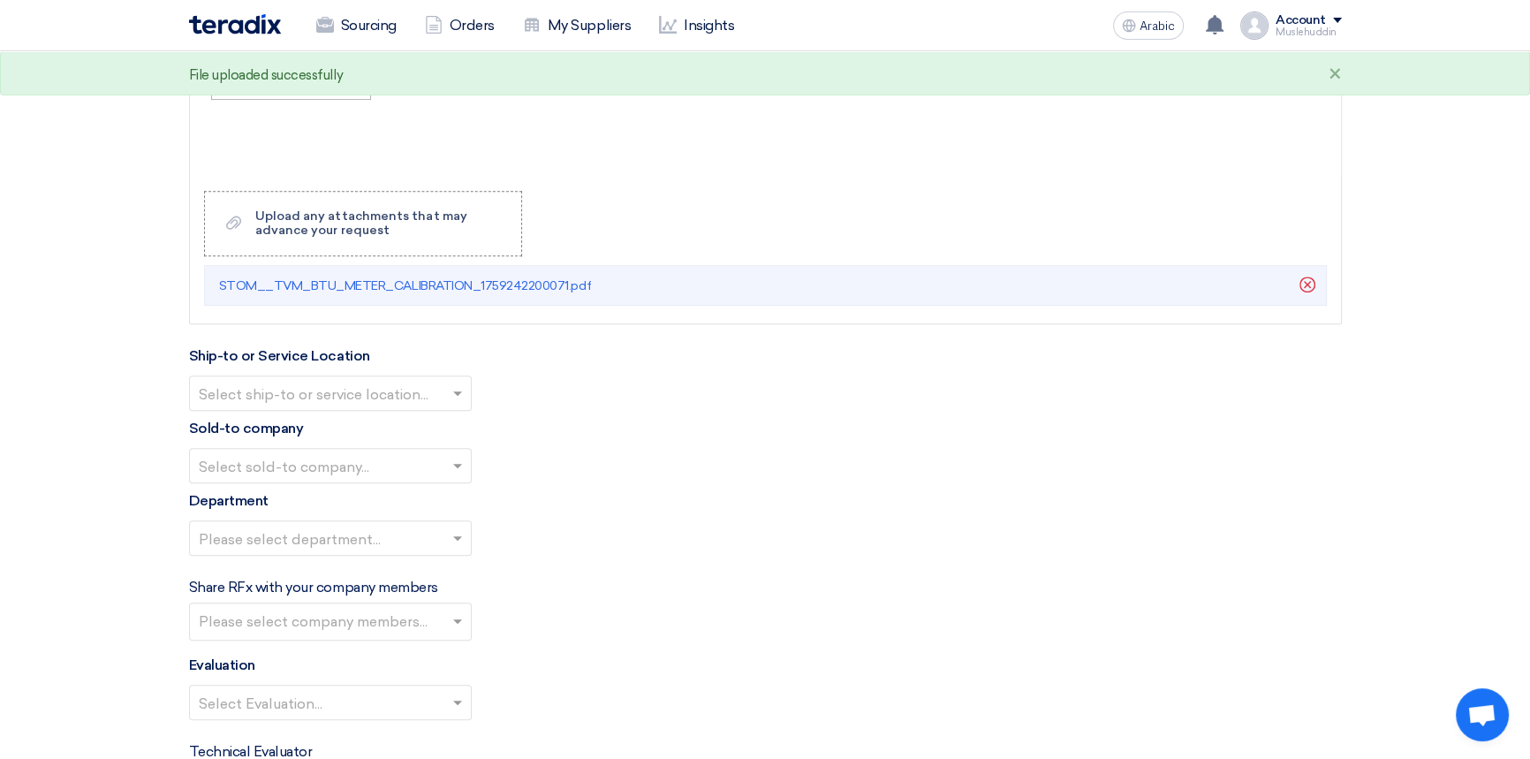
click at [449, 397] on span at bounding box center [460, 392] width 22 height 21
click at [334, 427] on div "STOM Main WH" at bounding box center [330, 428] width 281 height 35
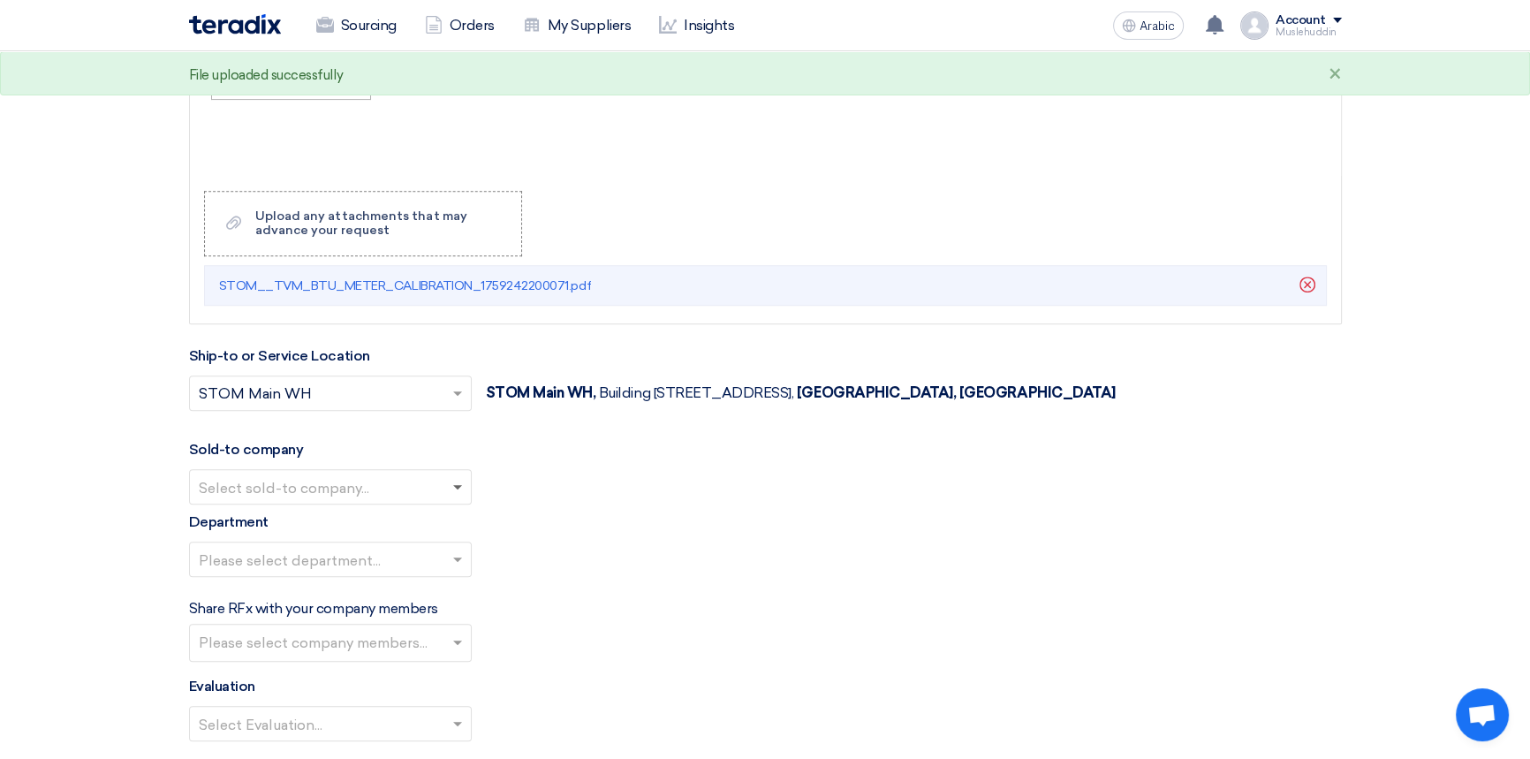
click at [458, 488] on span at bounding box center [457, 488] width 9 height 6
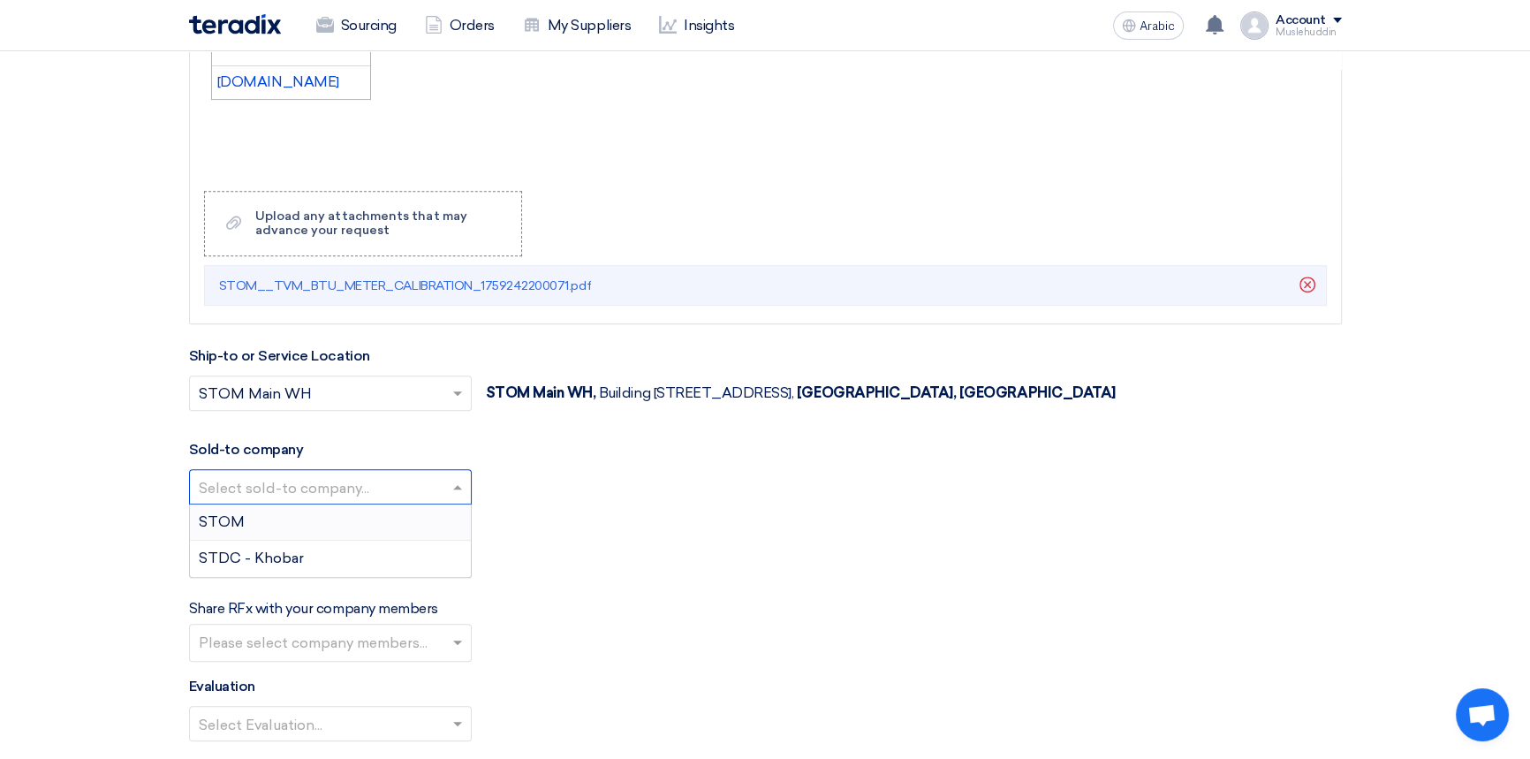
click at [256, 531] on div "STOM" at bounding box center [330, 522] width 281 height 36
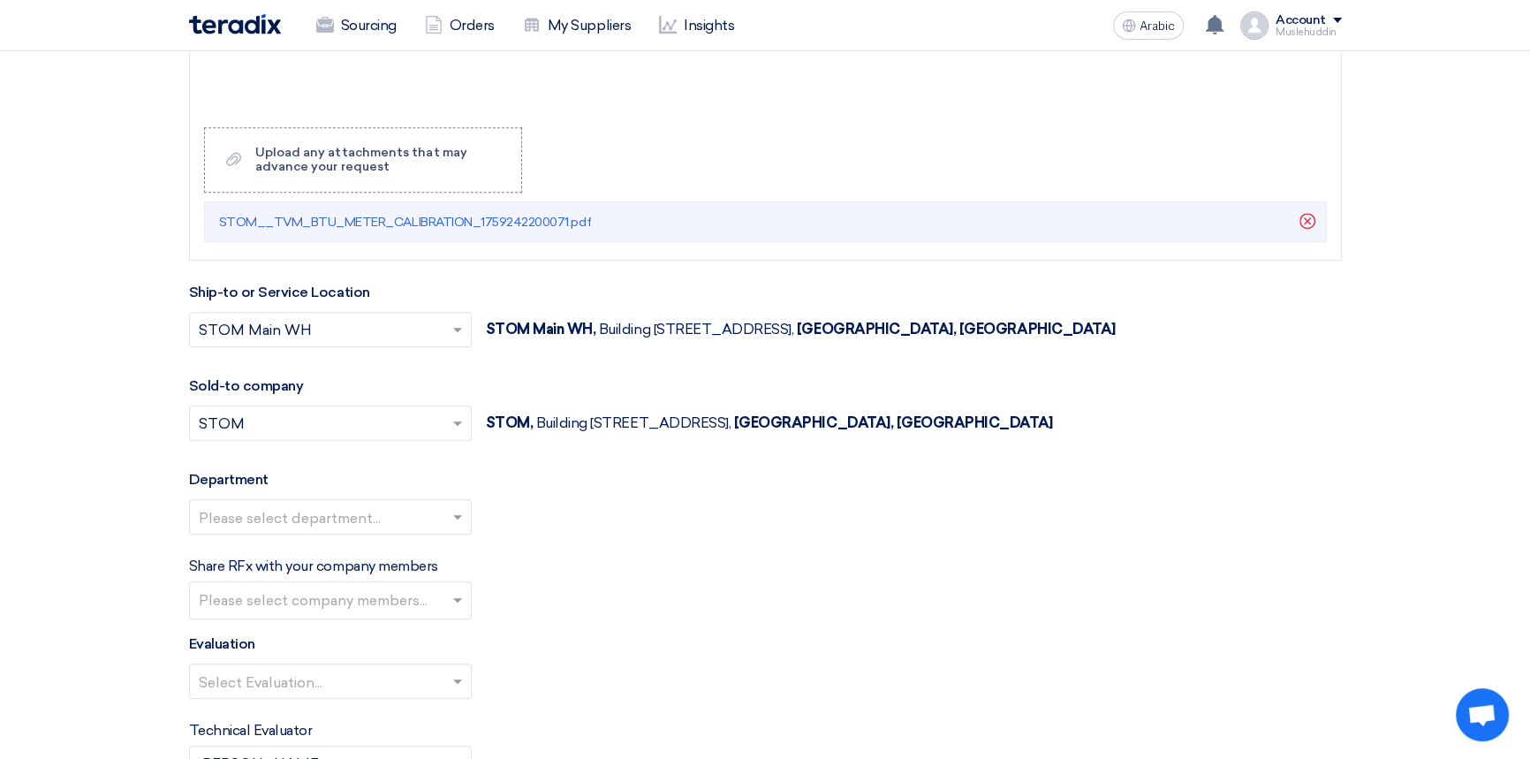
scroll to position [1846, 0]
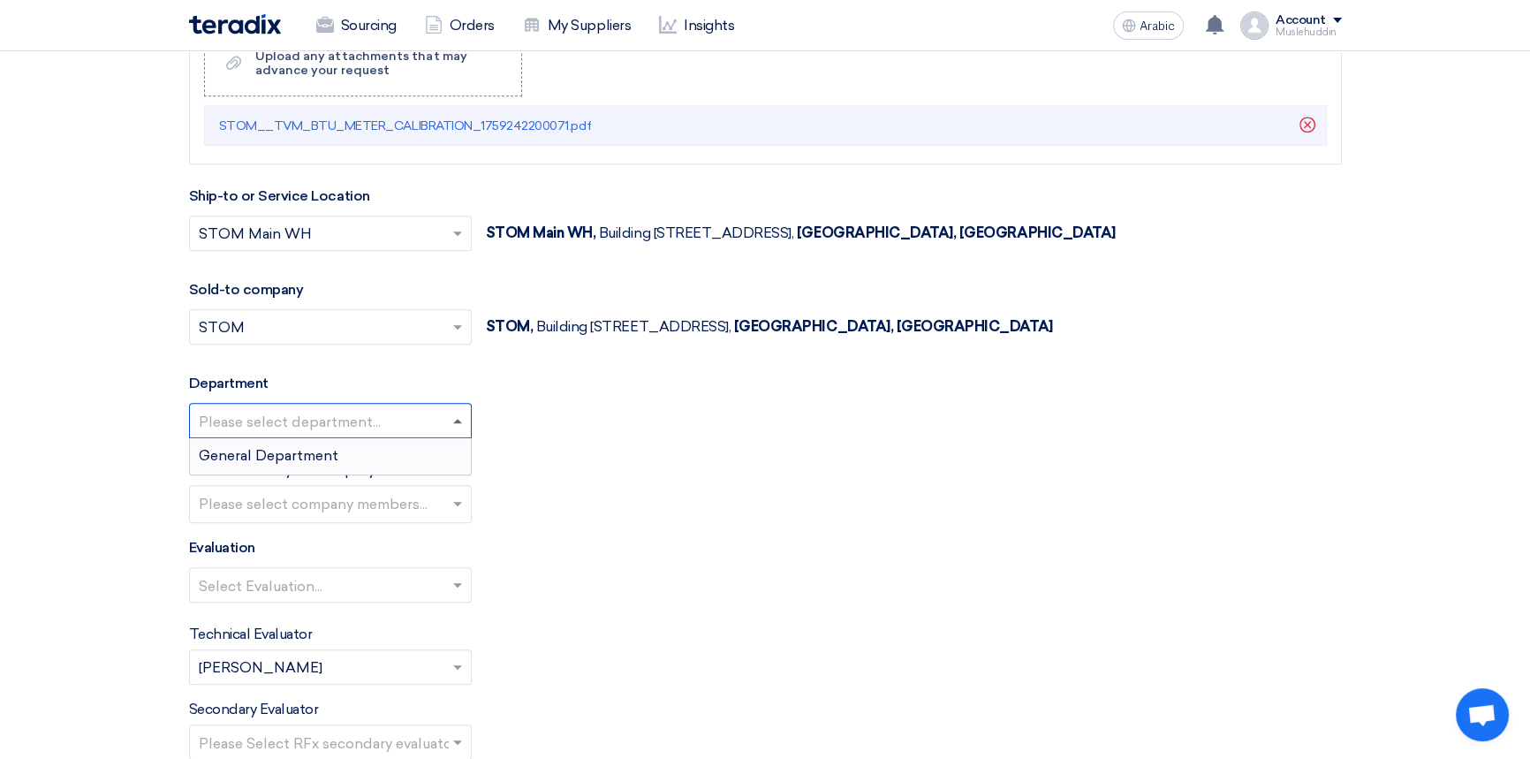
click at [453, 419] on span at bounding box center [457, 421] width 9 height 4
click at [321, 453] on font "General Department" at bounding box center [269, 455] width 140 height 17
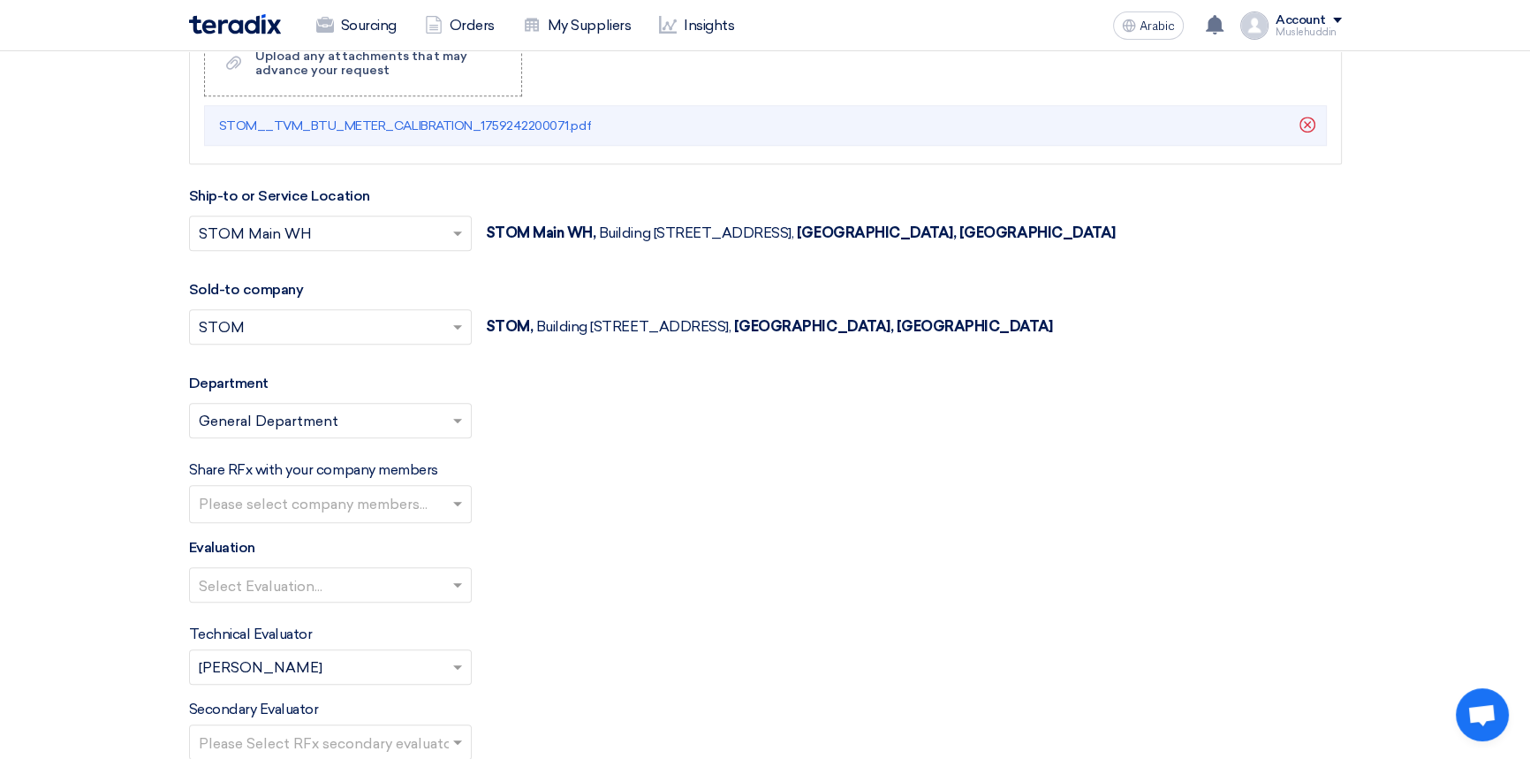
click at [451, 504] on input "text" at bounding box center [333, 505] width 268 height 29
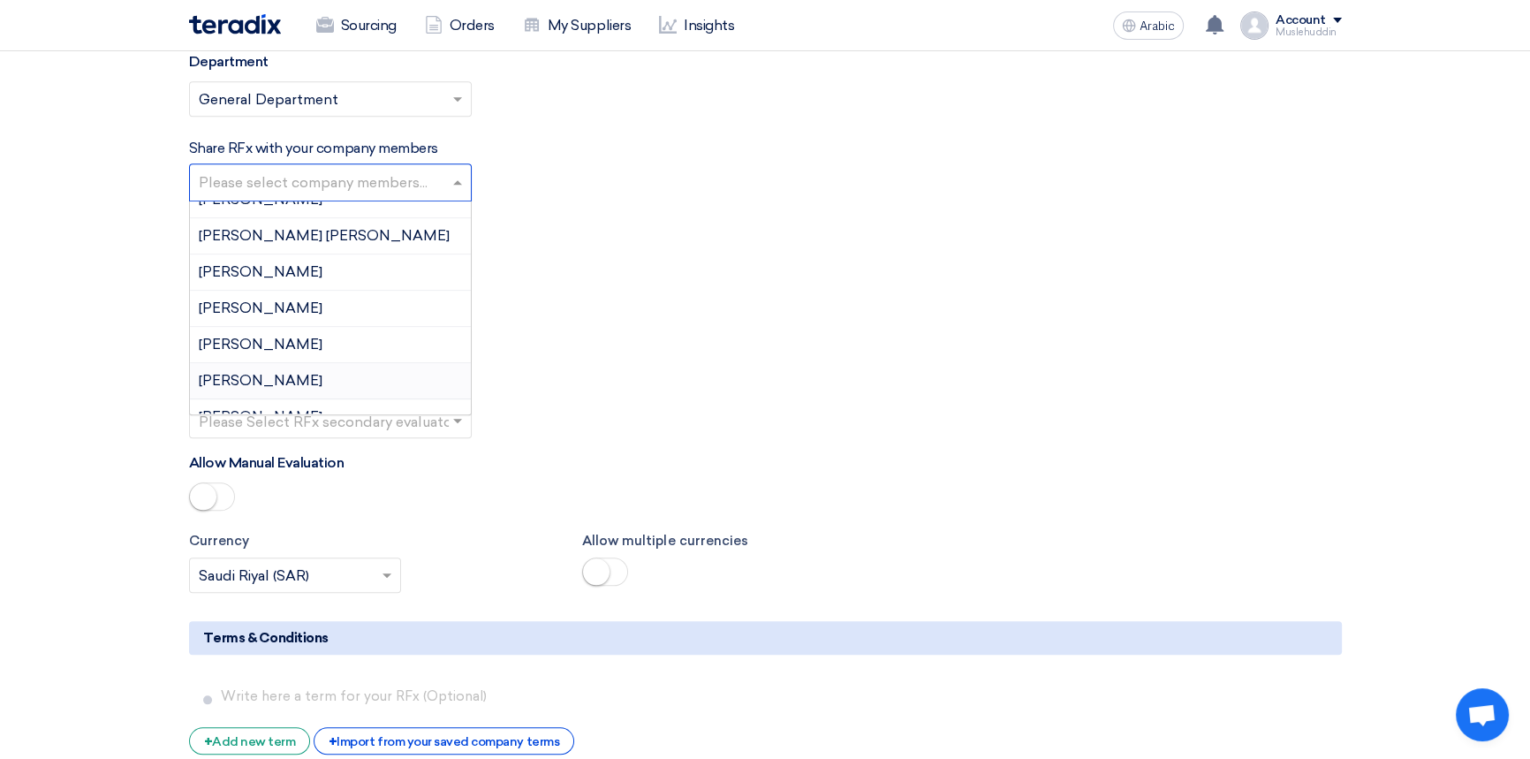
scroll to position [19, 0]
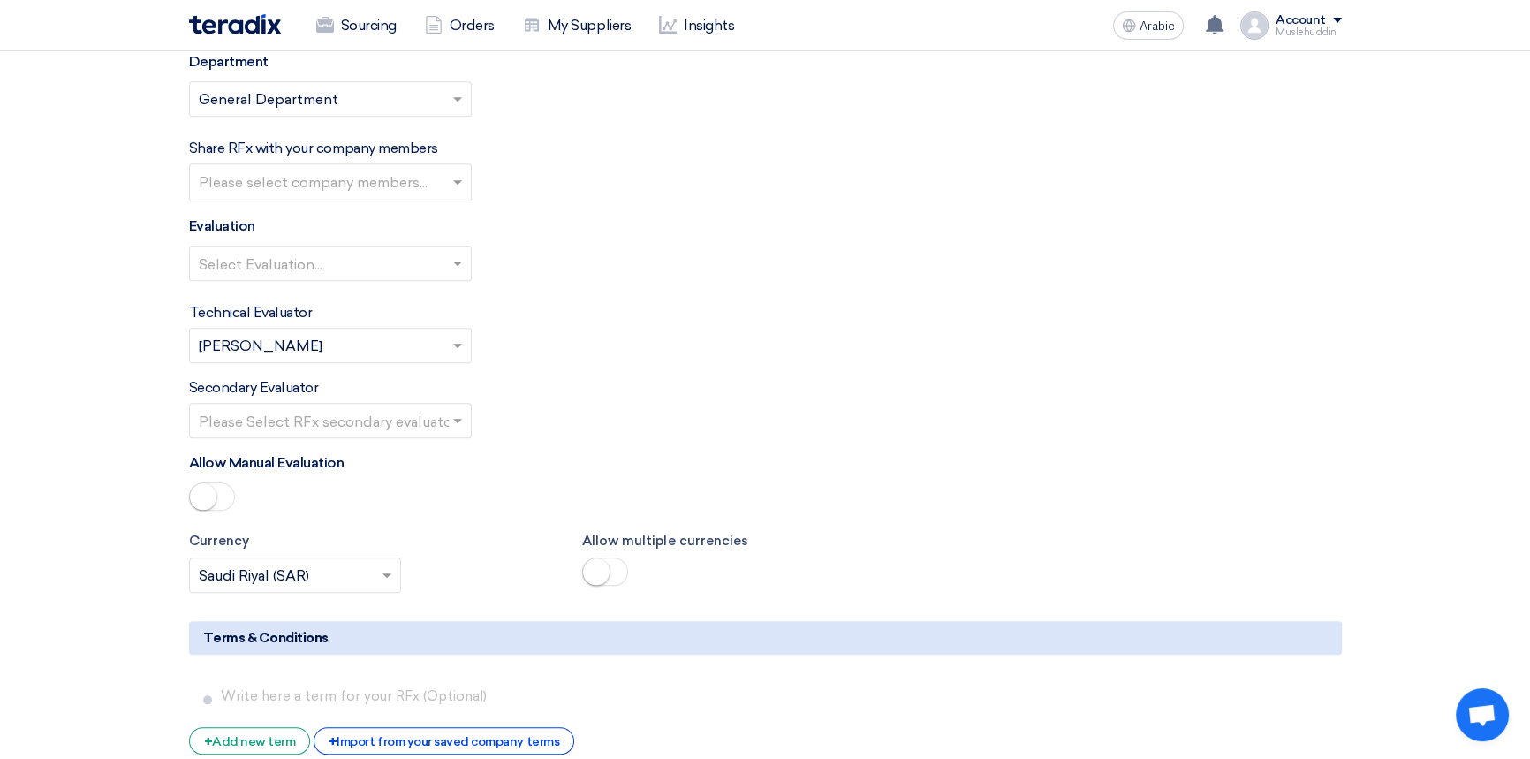
click at [842, 336] on div "Technical Evaluator Please Select RFx evaluator... × [PERSON_NAME] ×" at bounding box center [765, 332] width 1152 height 61
click at [457, 265] on span at bounding box center [457, 264] width 9 height 6
click at [425, 308] on div "Standard Criteria" at bounding box center [330, 298] width 281 height 35
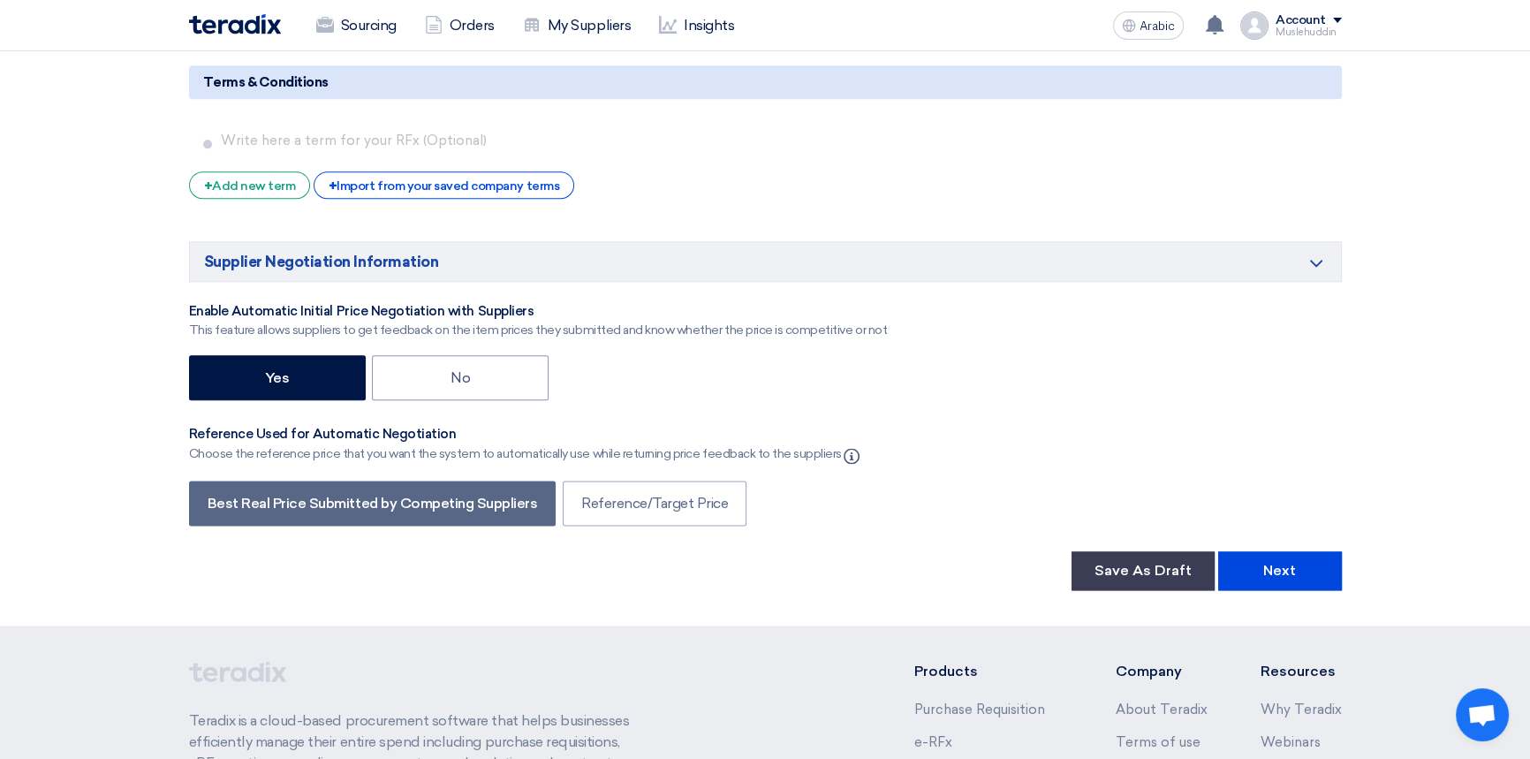
scroll to position [2729, 0]
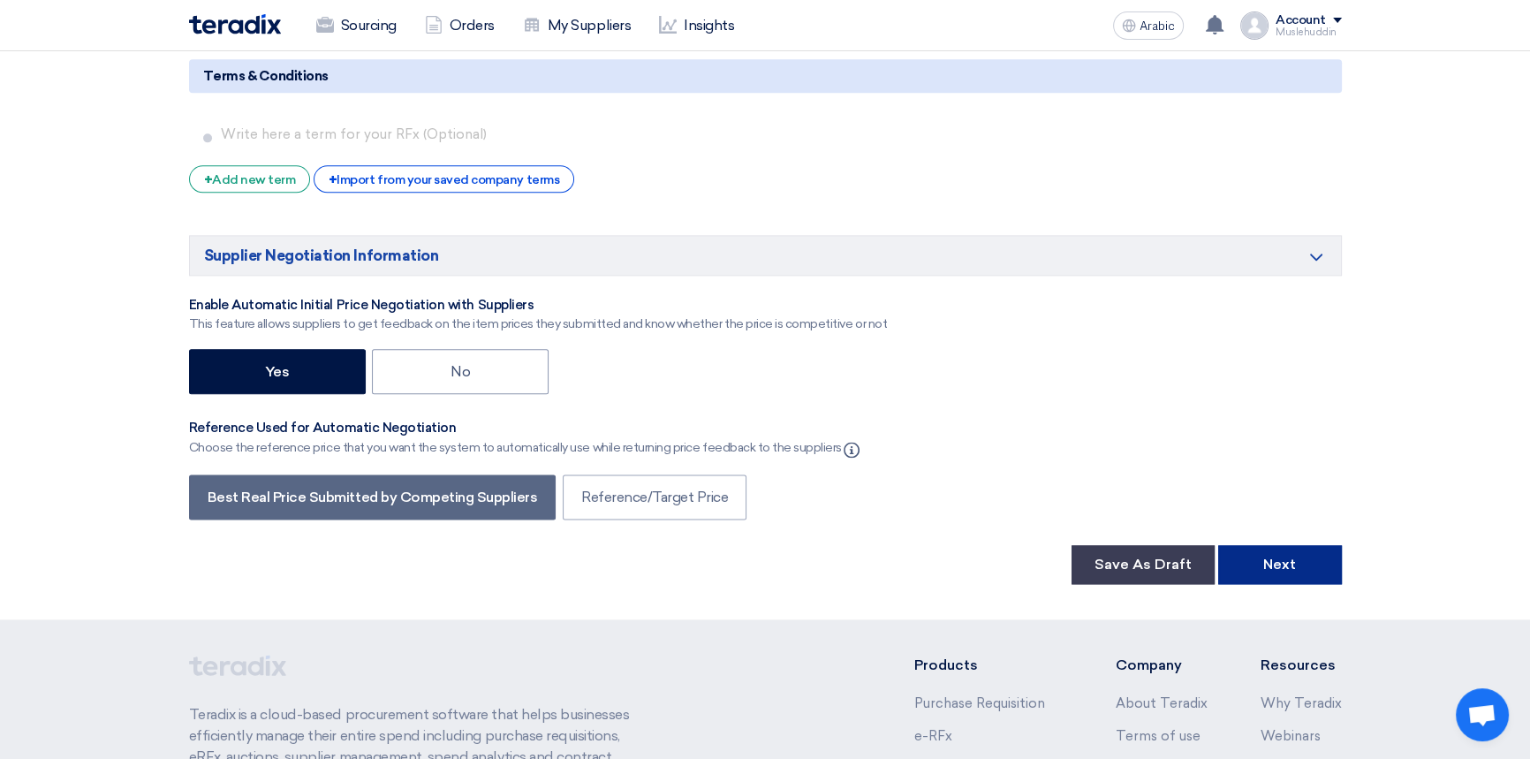
click at [1305, 565] on button "Next" at bounding box center [1280, 564] width 124 height 39
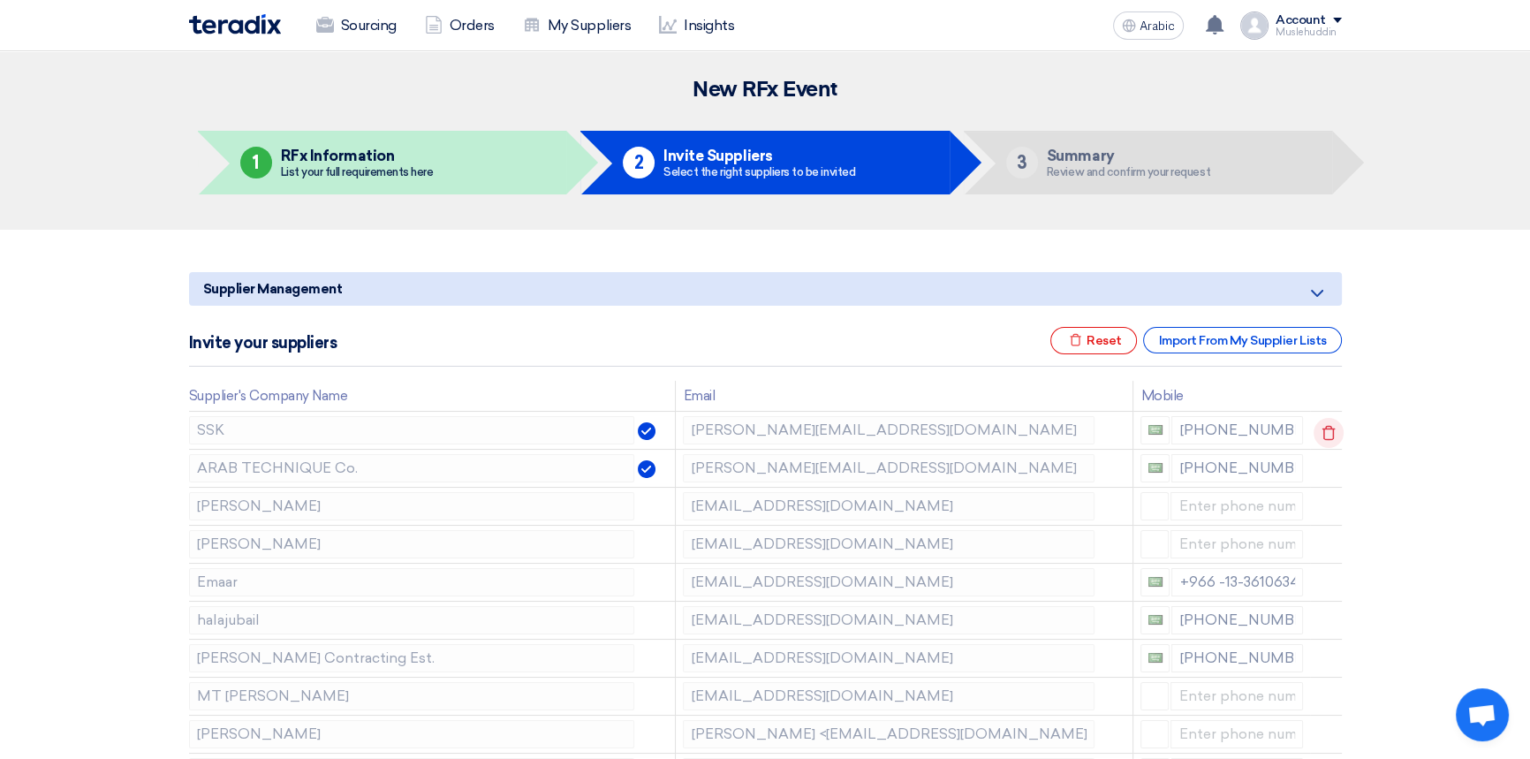
click at [1321, 435] on use at bounding box center [1327, 433] width 13 height 15
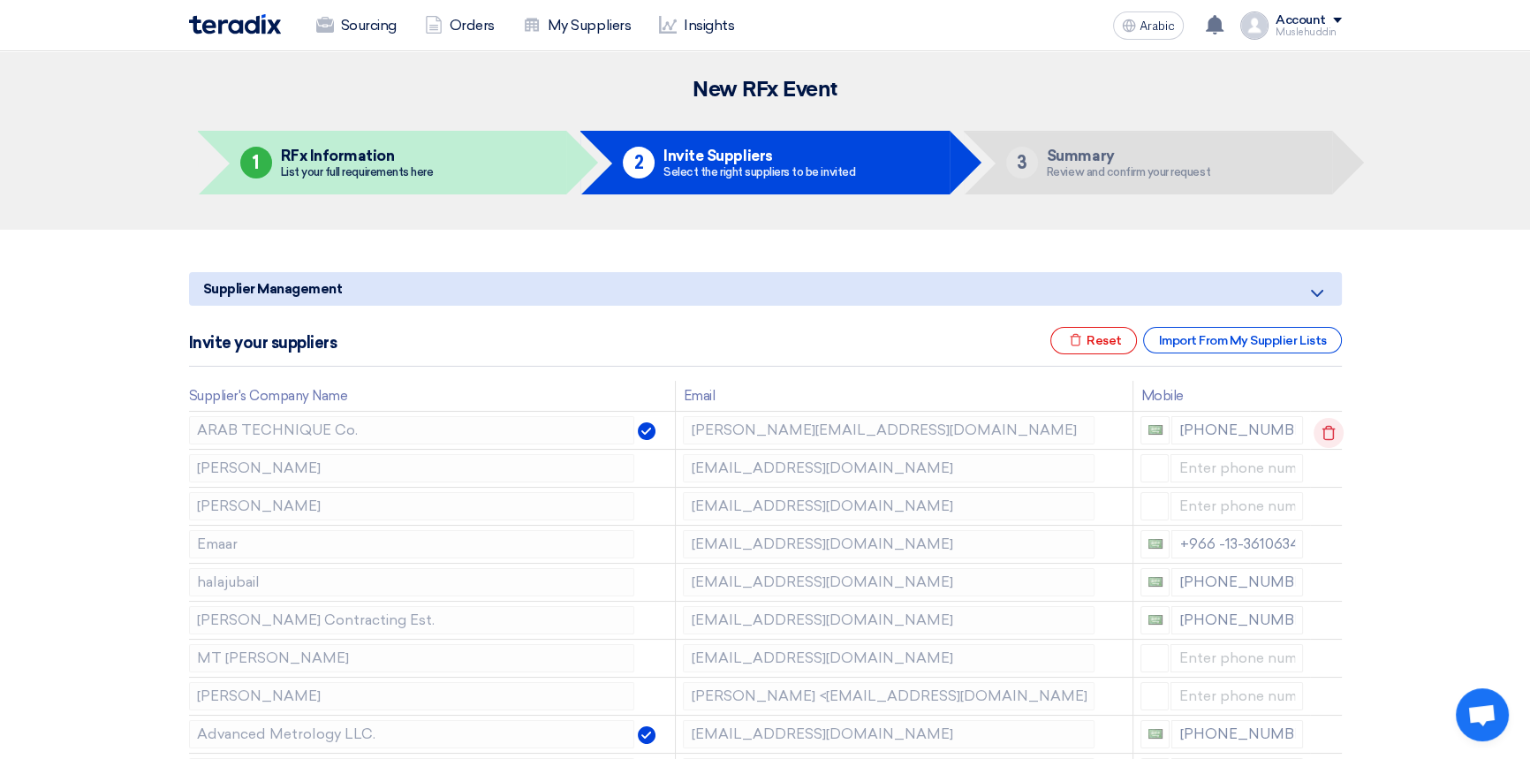
click at [1321, 433] on use at bounding box center [1327, 433] width 13 height 15
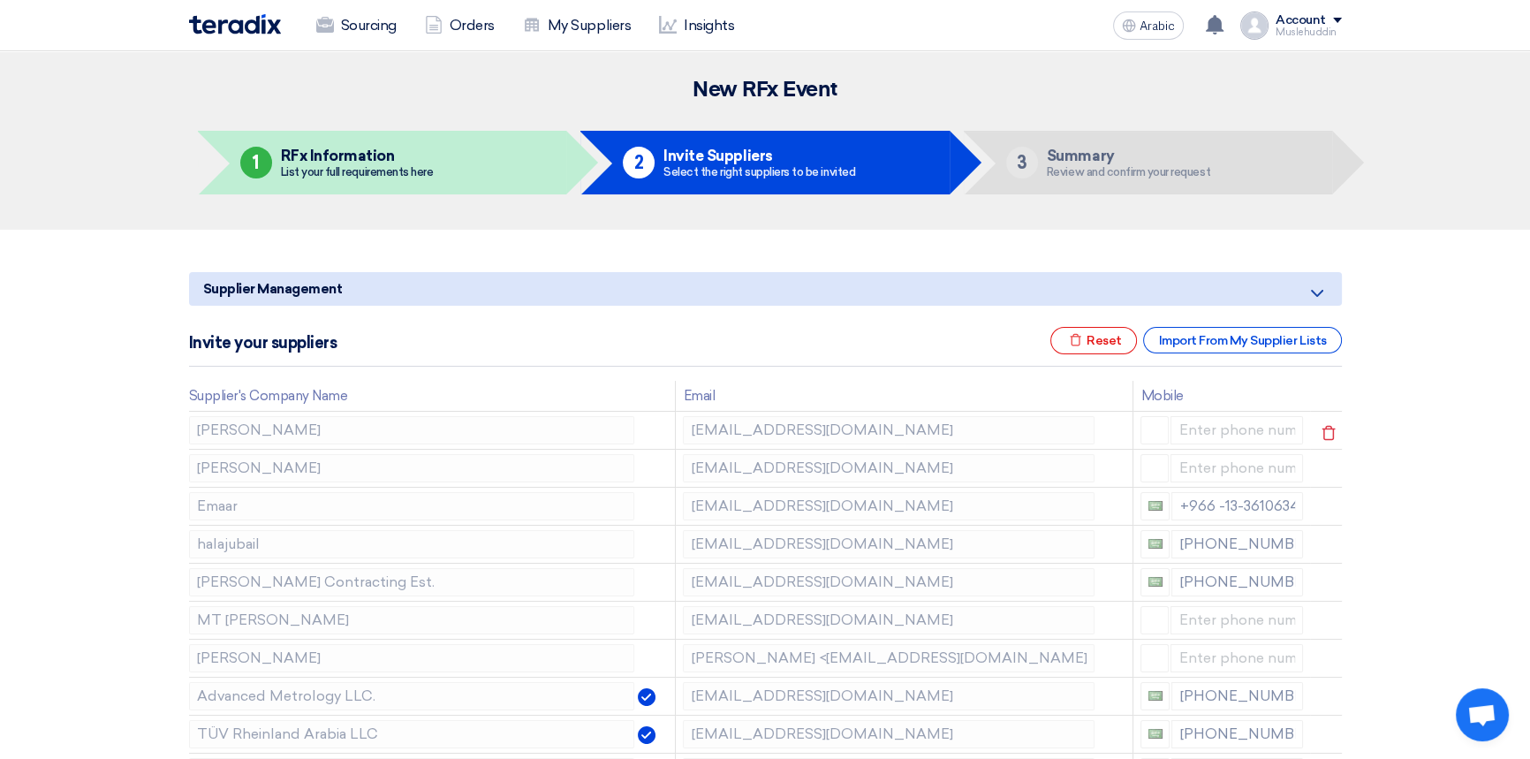
click at [646, 437] on td "[PERSON_NAME]" at bounding box center [432, 430] width 487 height 38
click at [657, 430] on td "[PERSON_NAME]" at bounding box center [432, 430] width 487 height 38
click at [1146, 427] on div at bounding box center [1155, 430] width 30 height 28
click at [1326, 474] on icon at bounding box center [1328, 471] width 30 height 30
click at [0, 0] on icon at bounding box center [0, 0] width 0 height 0
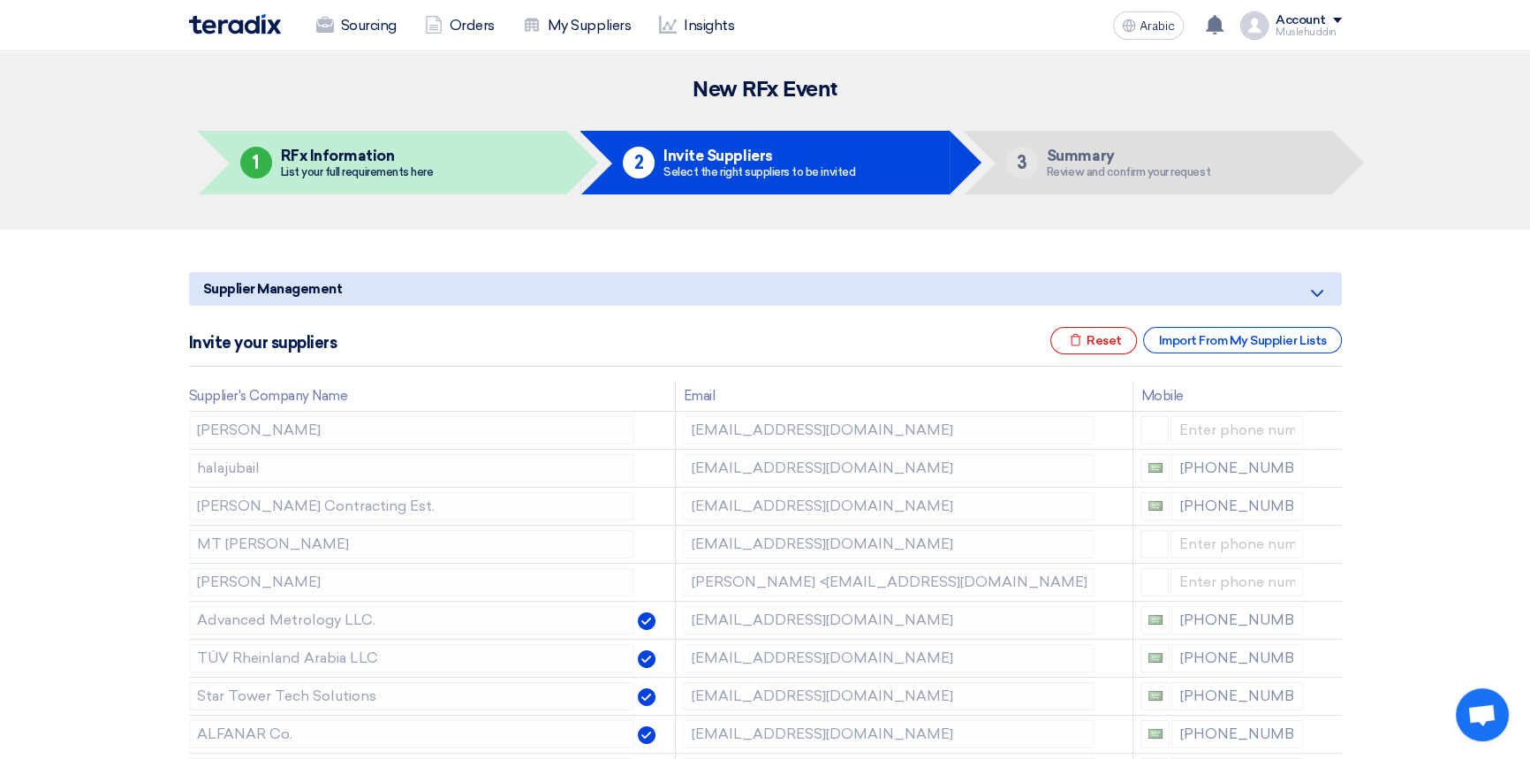
click at [0, 0] on icon at bounding box center [0, 0] width 0 height 0
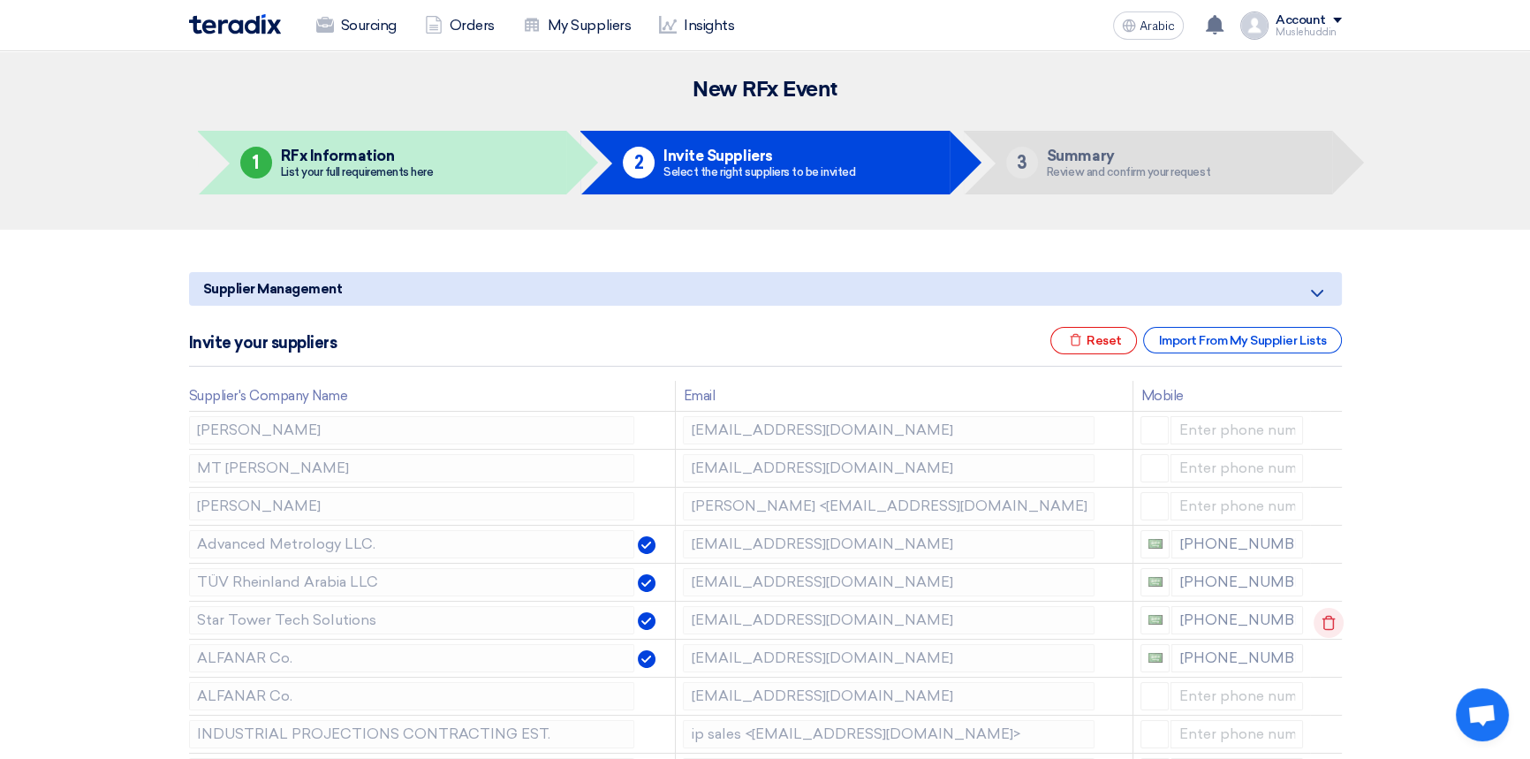
click at [1321, 620] on use at bounding box center [1327, 623] width 13 height 15
click at [1319, 620] on icon at bounding box center [1328, 623] width 30 height 30
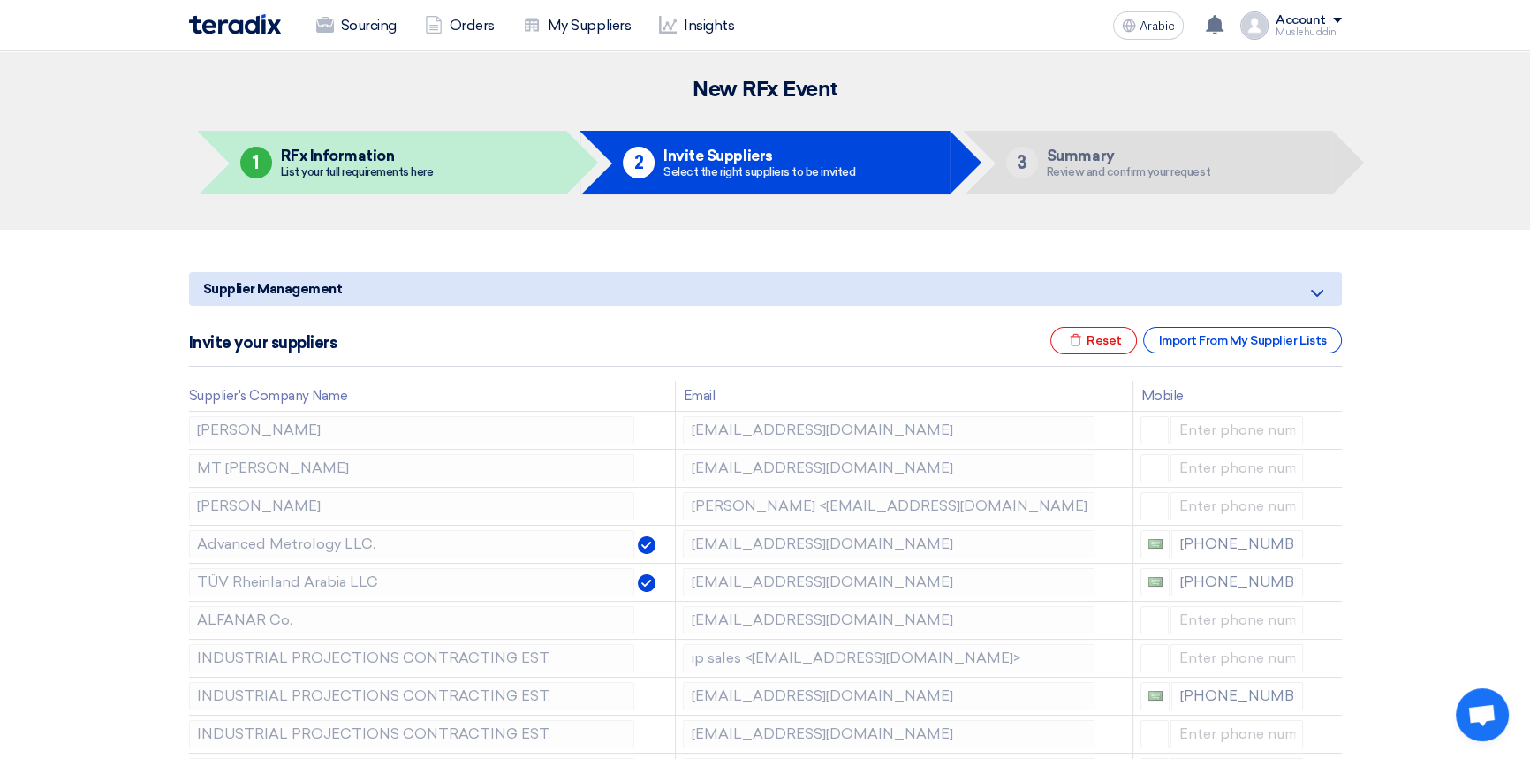
click at [0, 0] on icon at bounding box center [0, 0] width 0 height 0
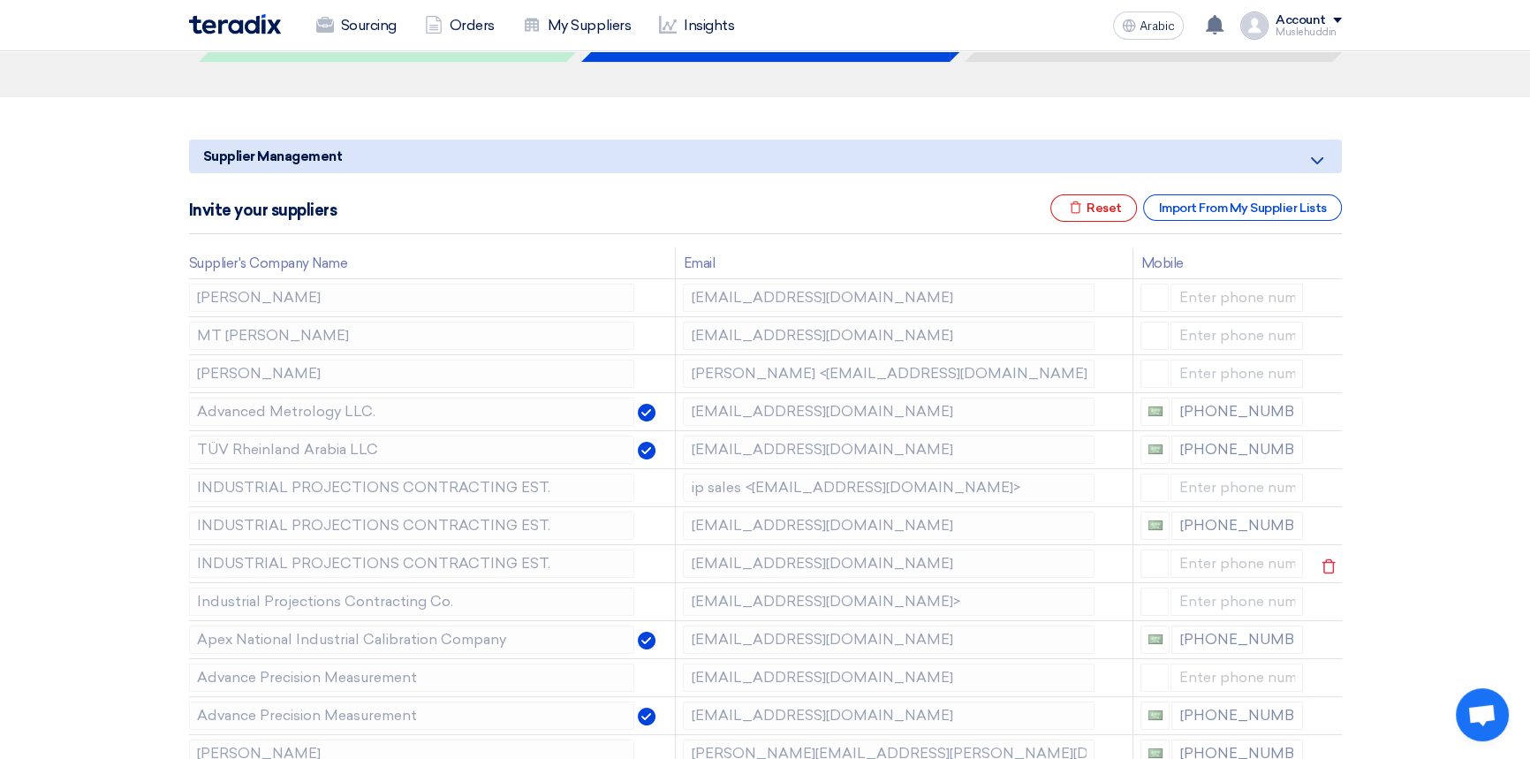
scroll to position [160, 0]
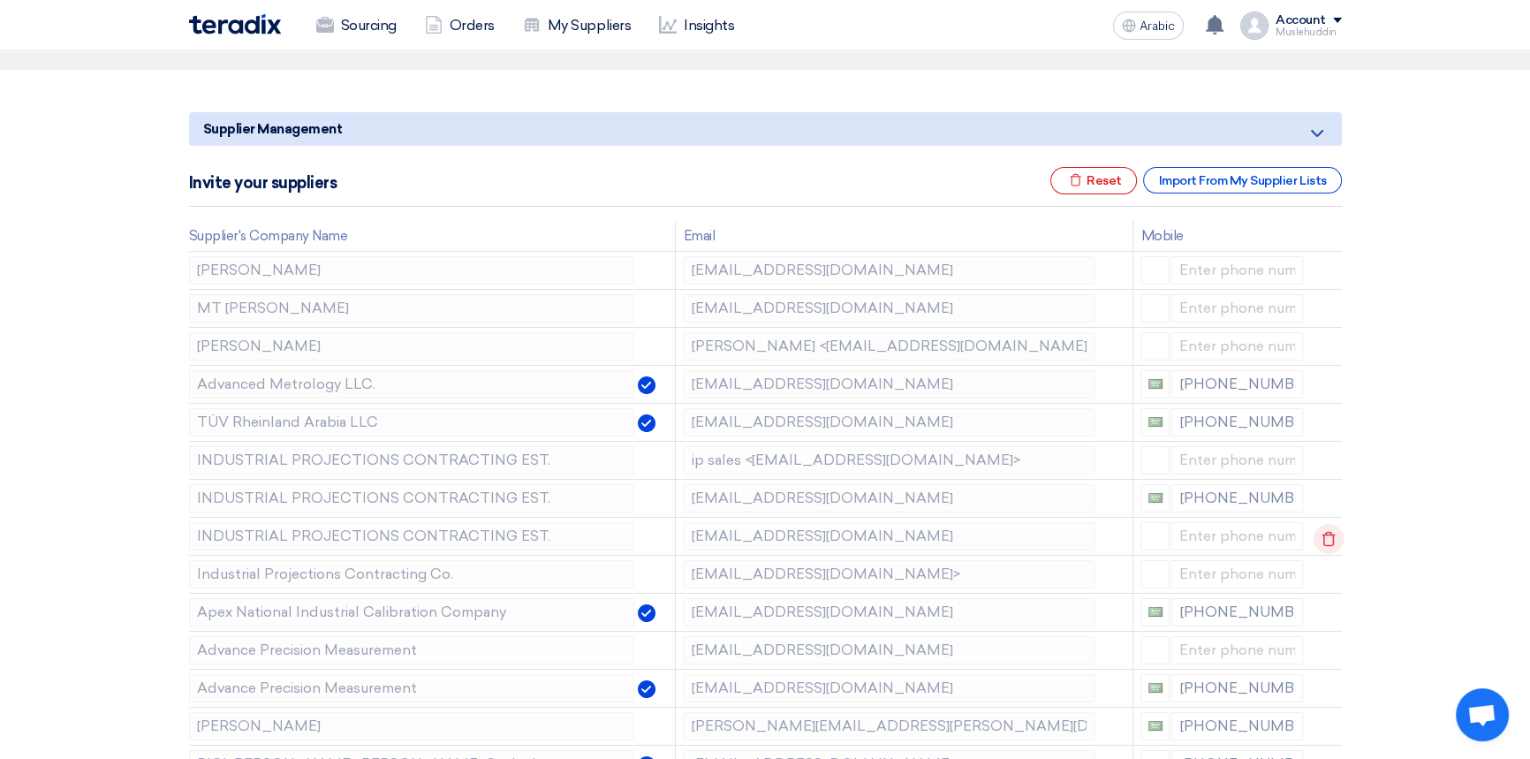
click at [1318, 538] on icon at bounding box center [1328, 539] width 30 height 30
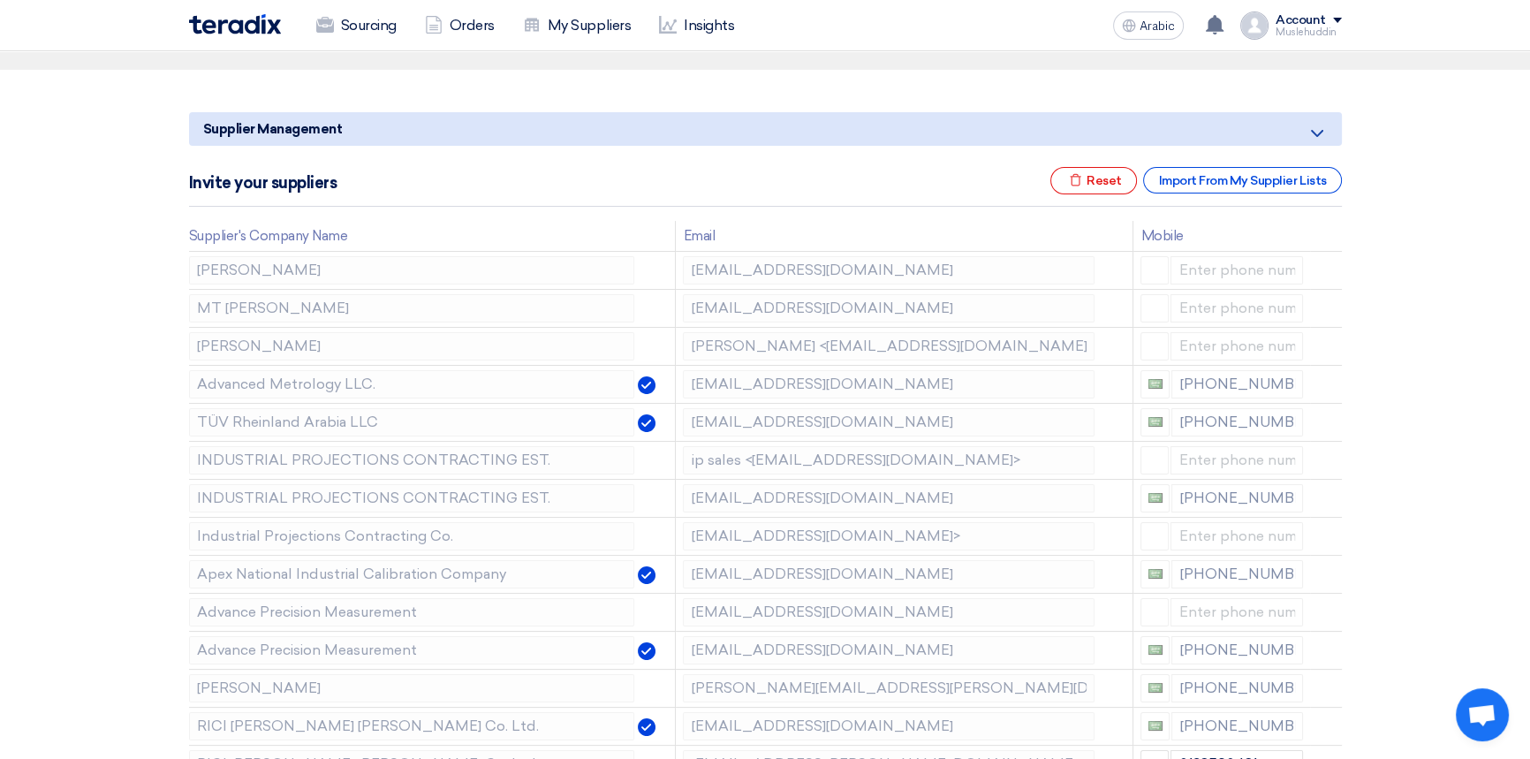
click at [0, 0] on icon at bounding box center [0, 0] width 0 height 0
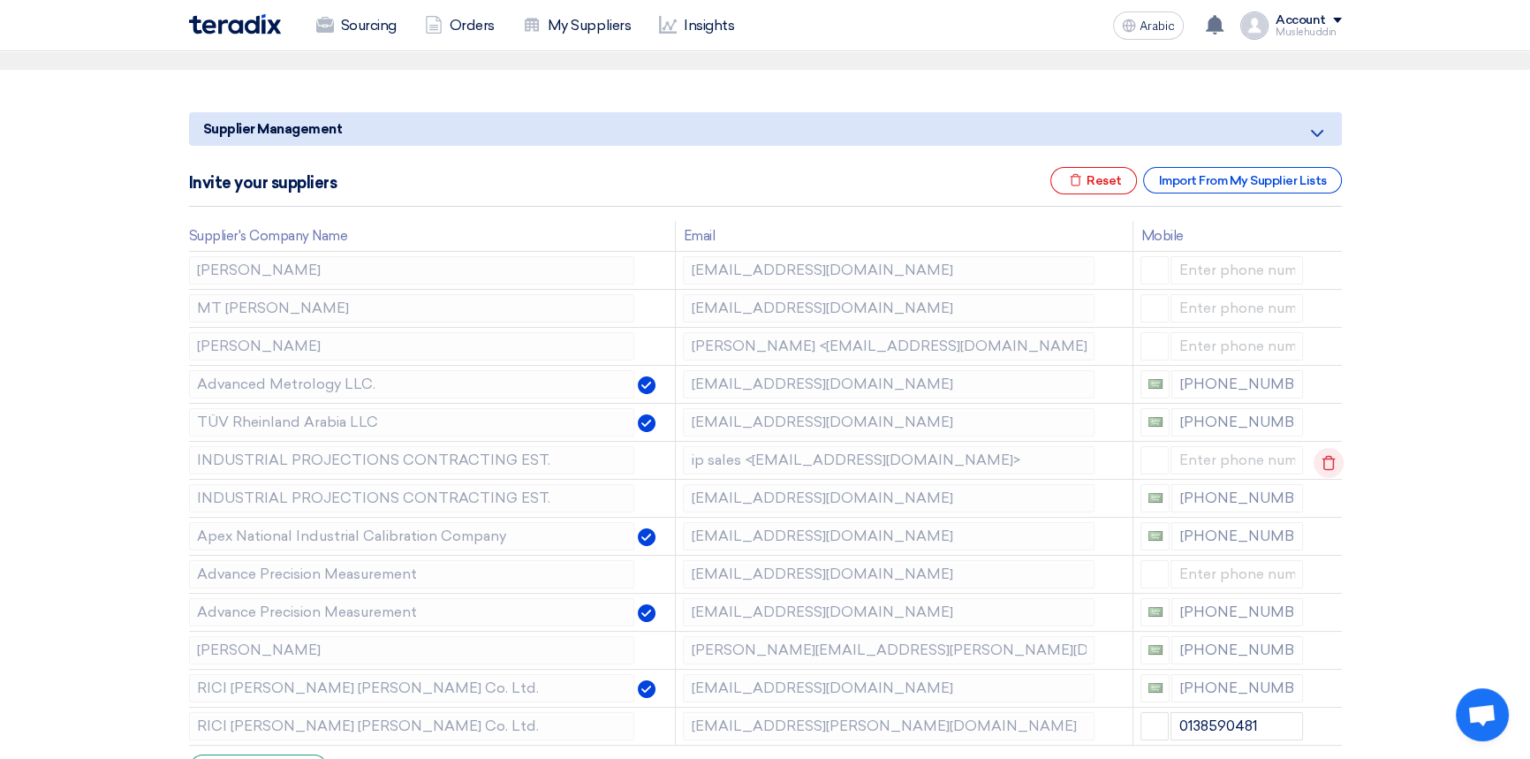
click at [1324, 461] on icon at bounding box center [1328, 463] width 30 height 30
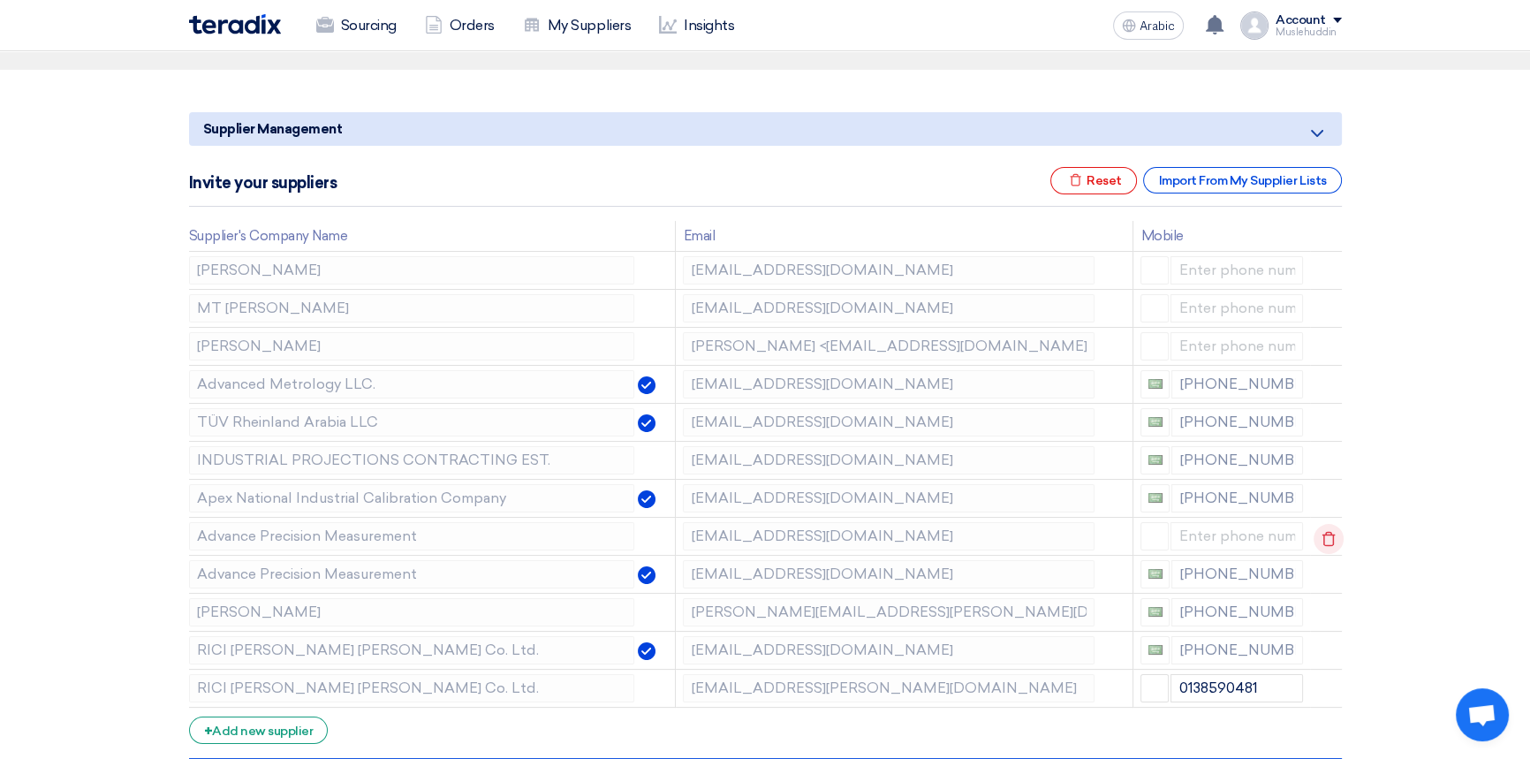
click at [1325, 540] on icon at bounding box center [1328, 539] width 30 height 30
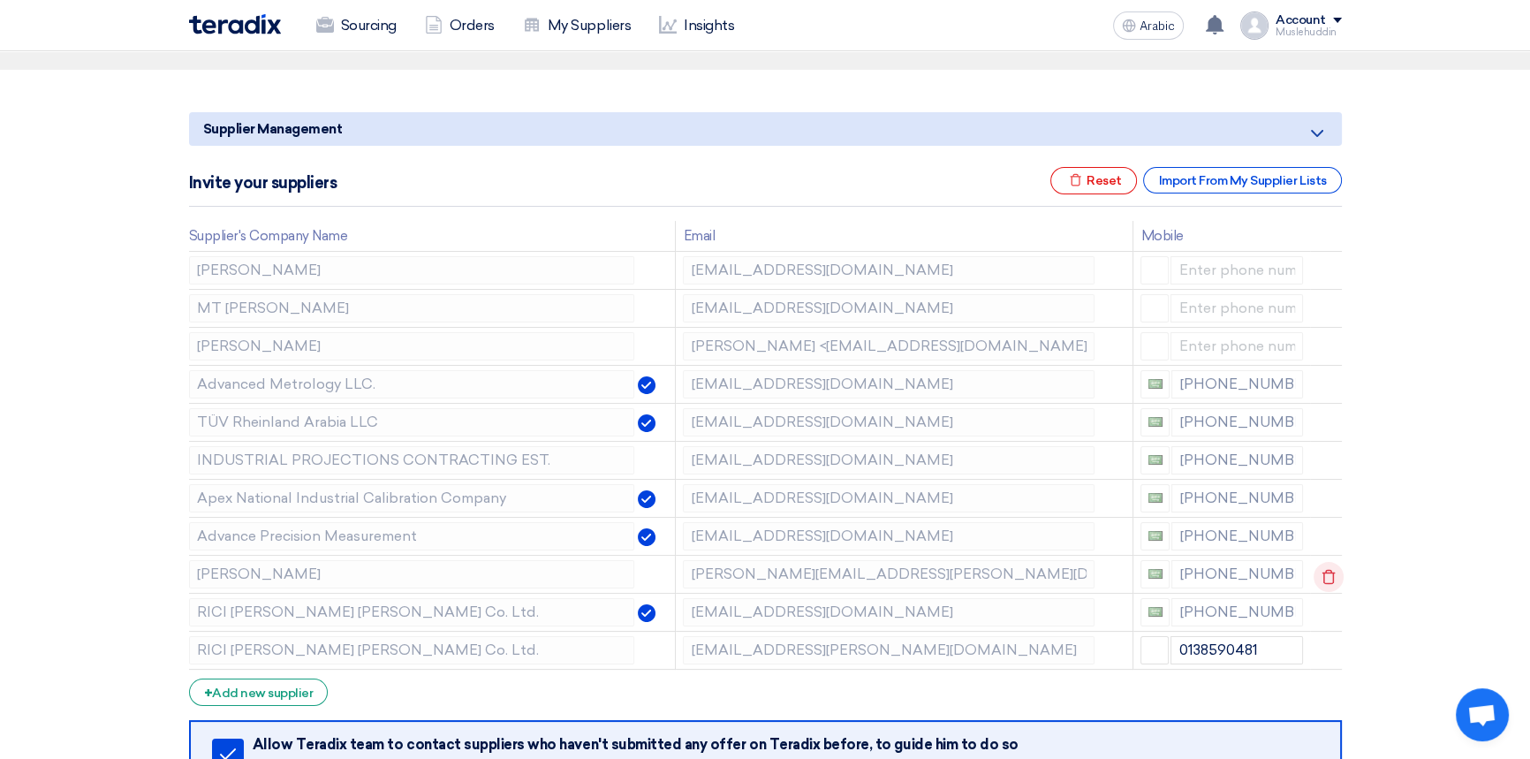
click at [1330, 565] on icon at bounding box center [1328, 577] width 30 height 30
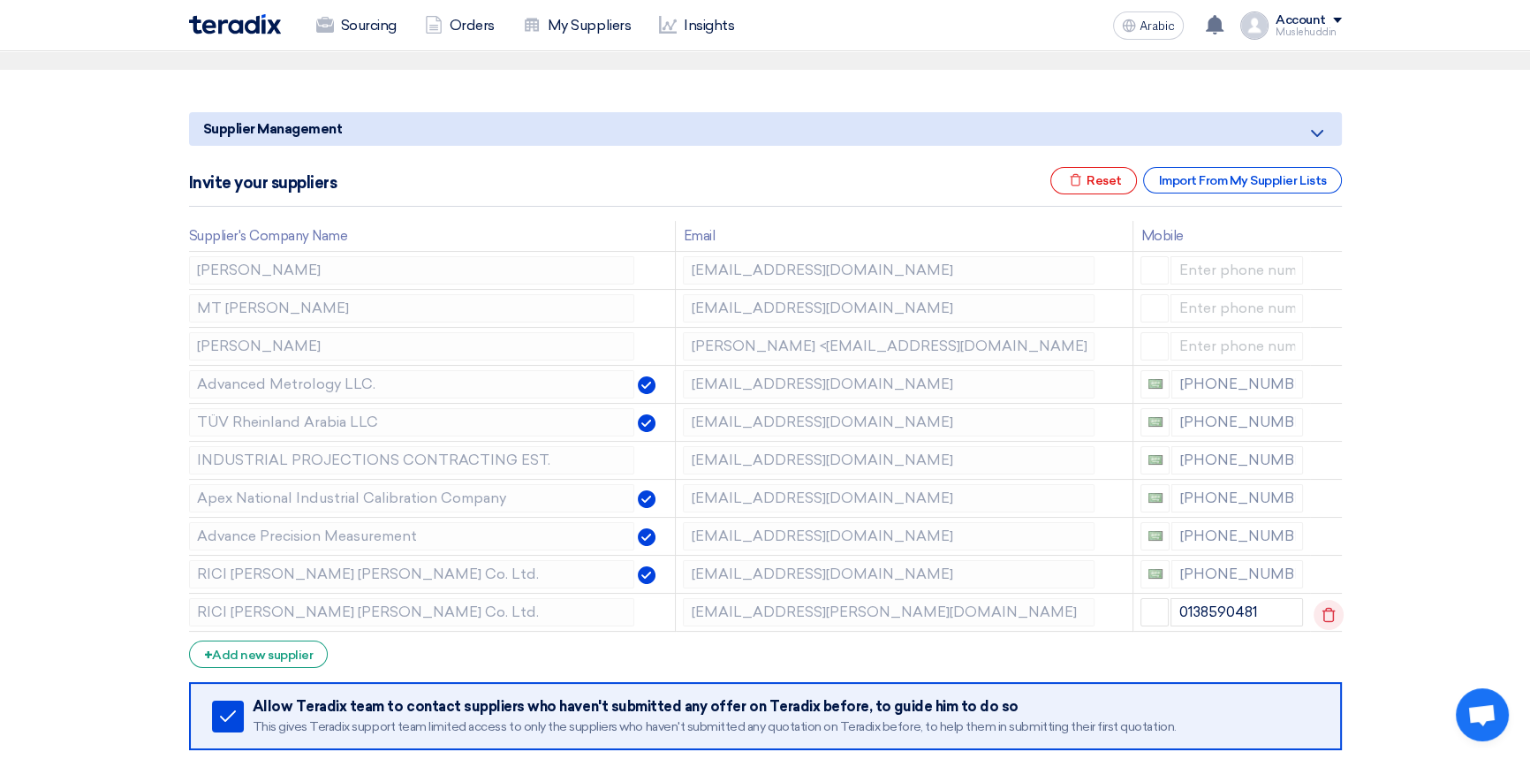
click at [1326, 617] on icon at bounding box center [1328, 615] width 30 height 30
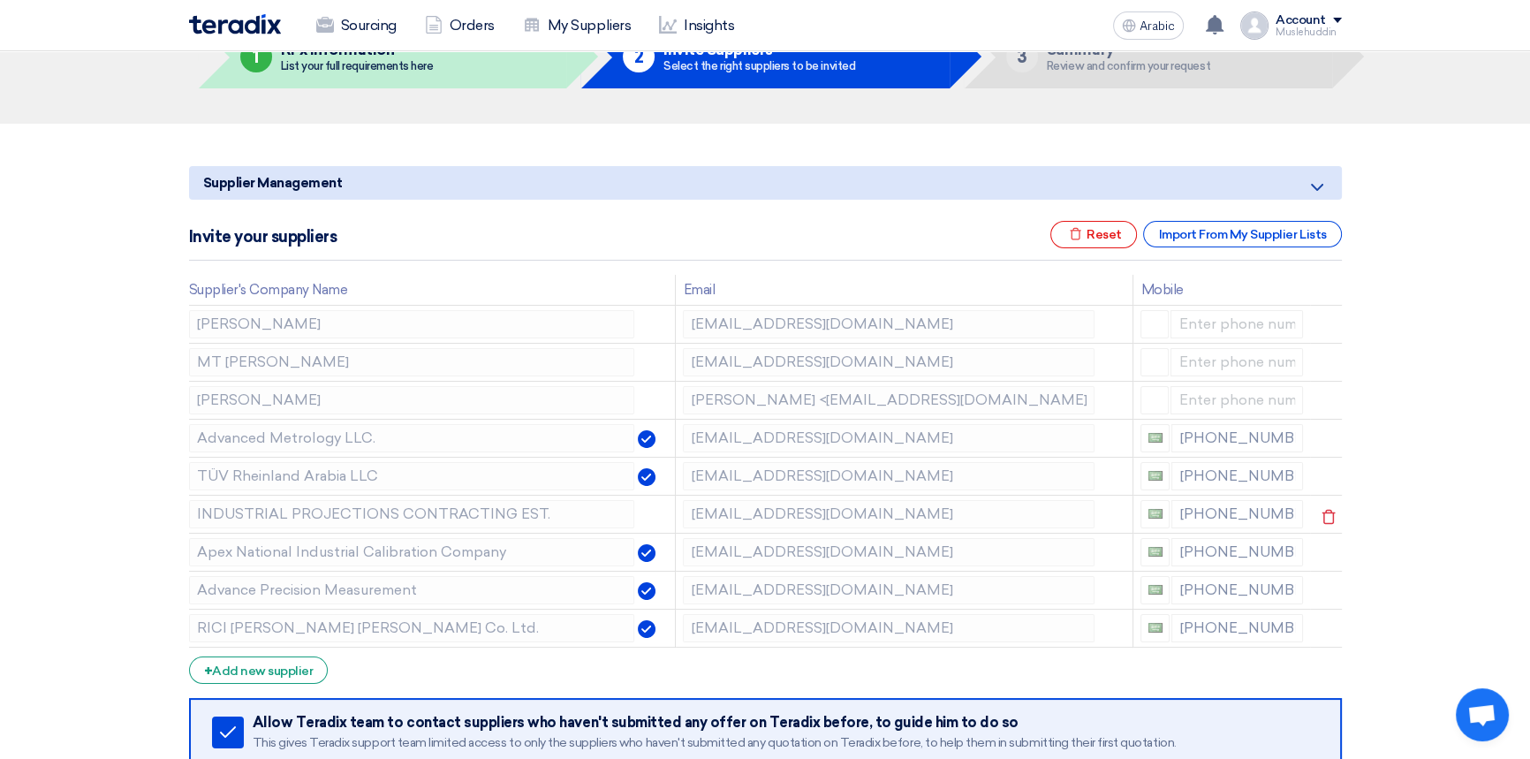
scroll to position [79, 0]
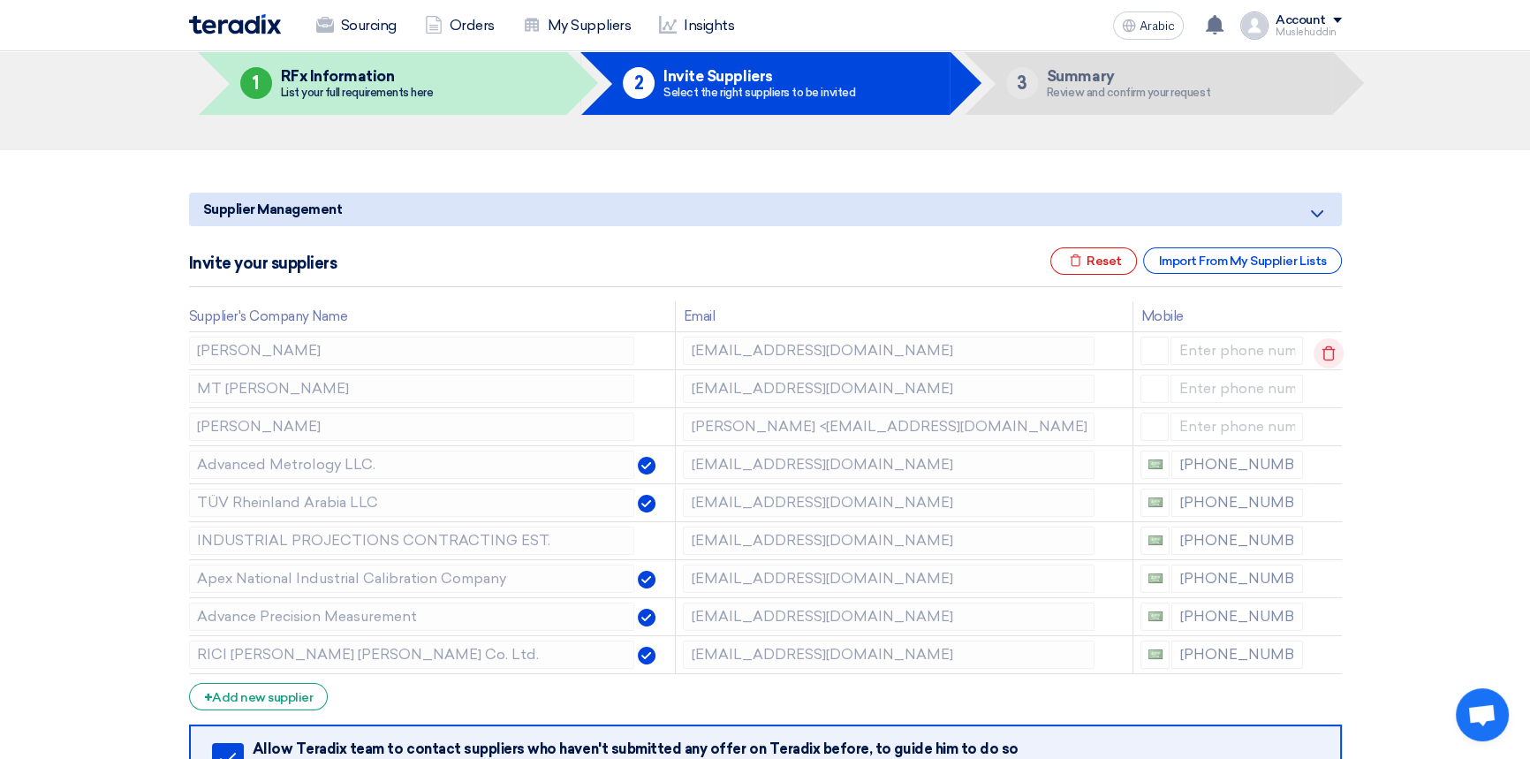
click at [1333, 353] on icon at bounding box center [1328, 353] width 30 height 30
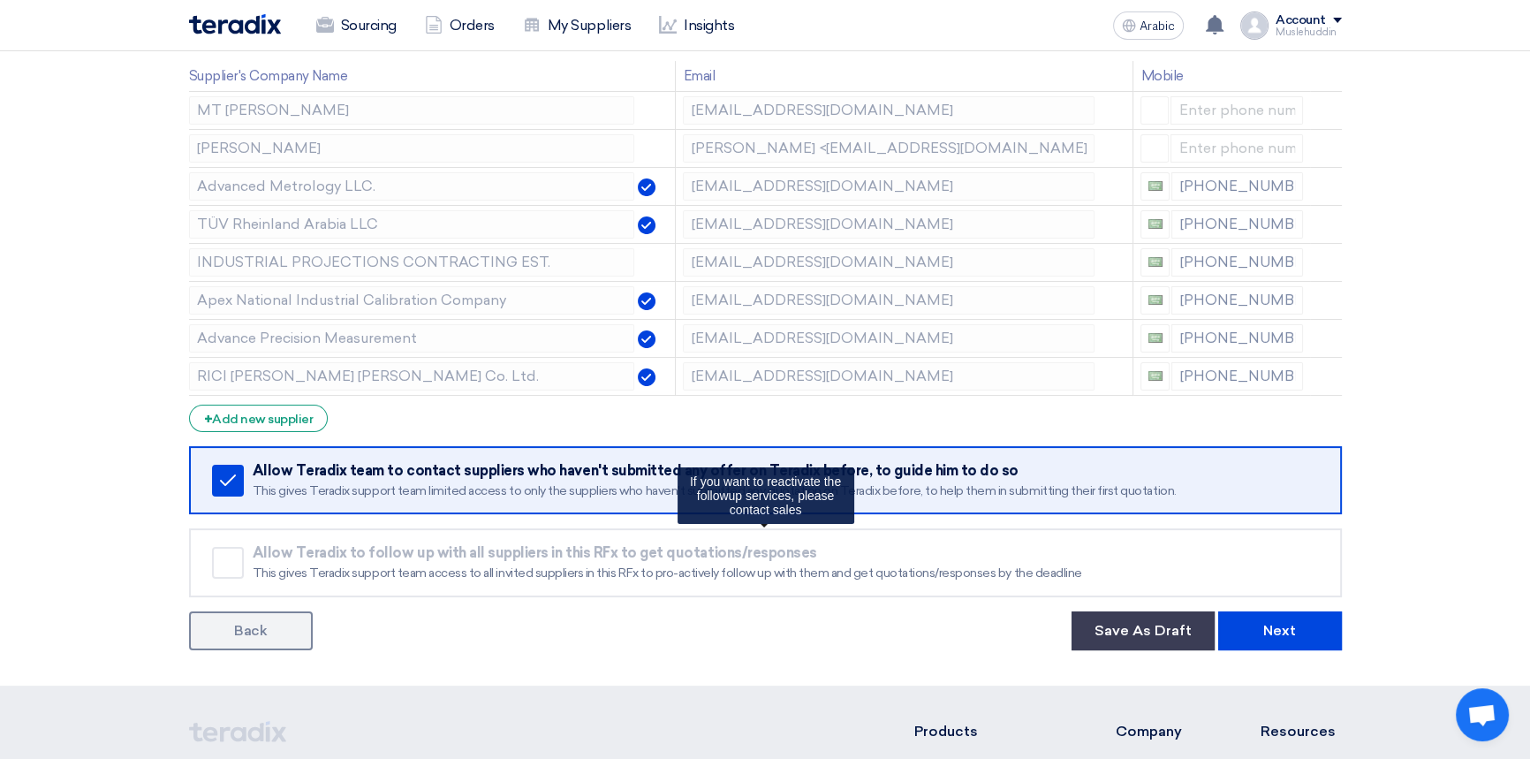
scroll to position [321, 0]
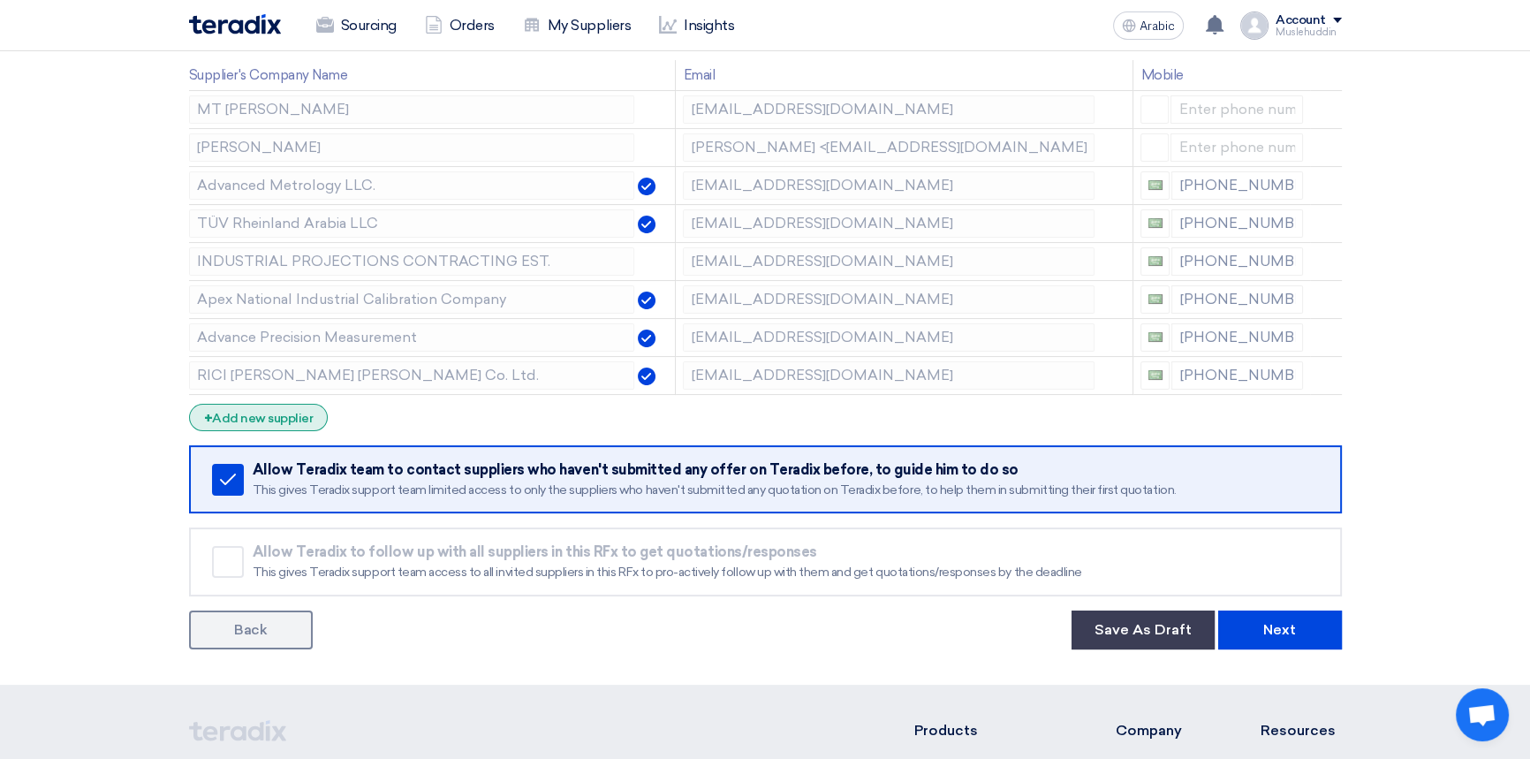
click at [268, 423] on font "Add new supplier" at bounding box center [262, 418] width 101 height 15
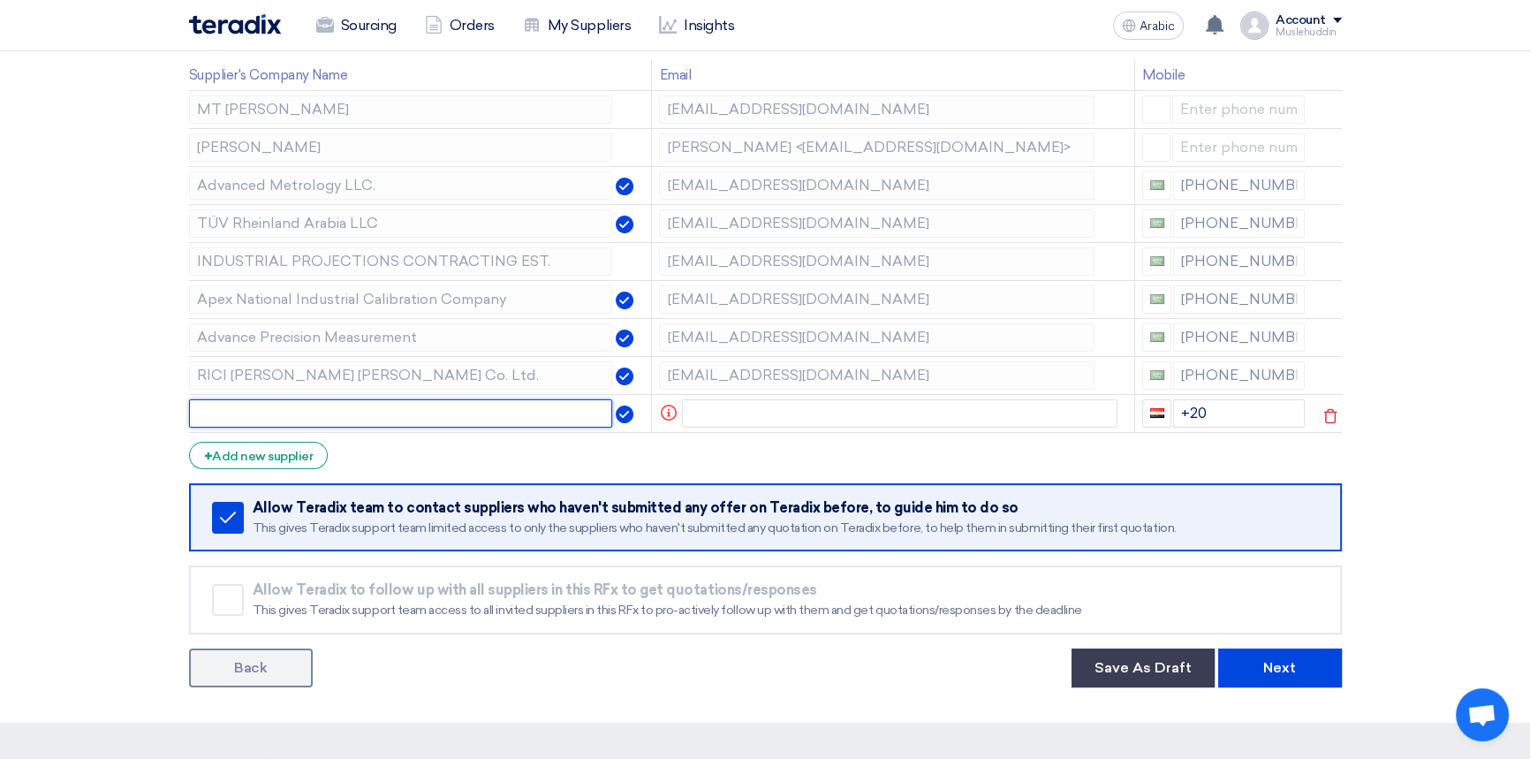
click at [401, 411] on input "text" at bounding box center [401, 413] width 424 height 28
type input "u"
type input "Unified Arabia"
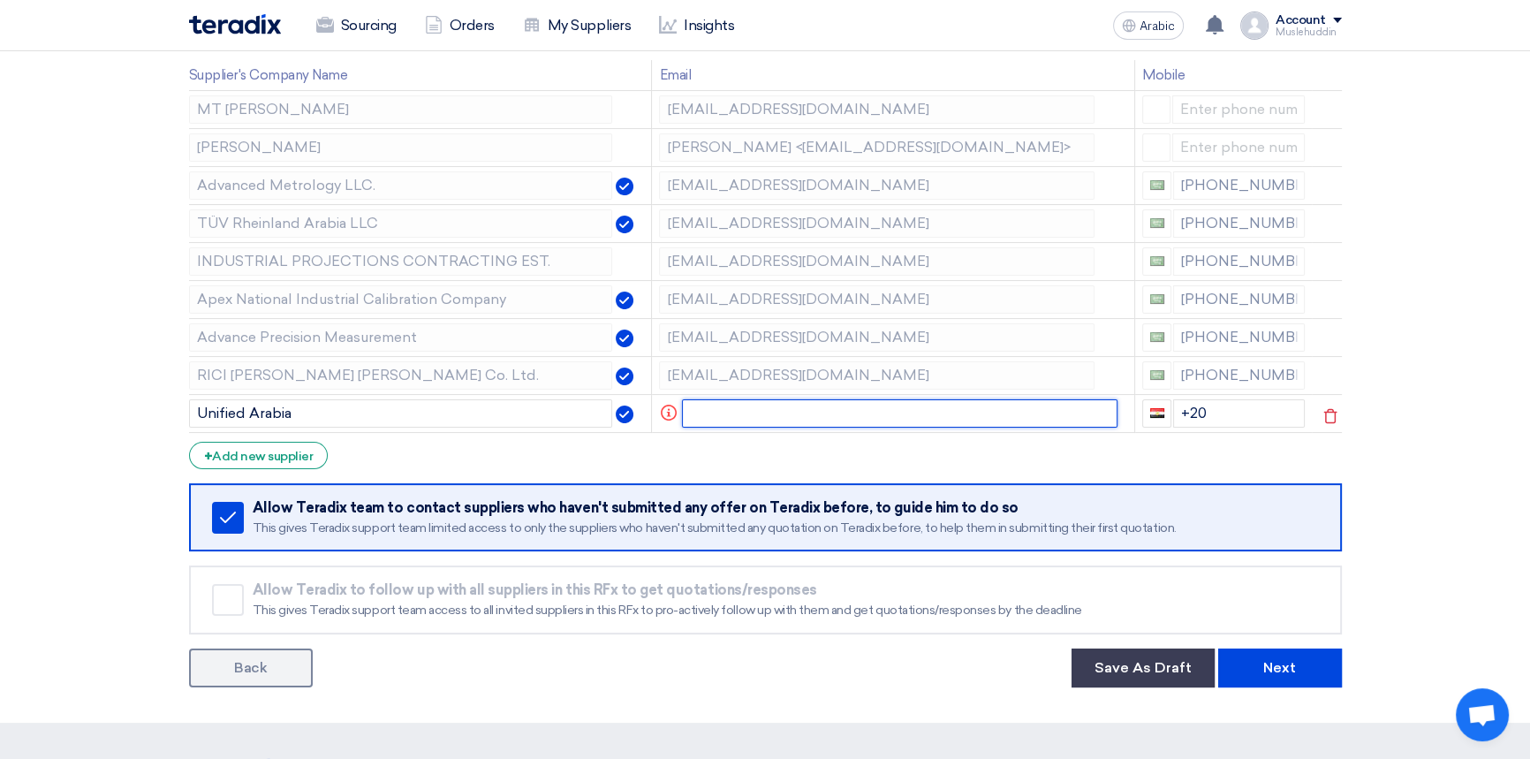
click at [751, 417] on input "text" at bounding box center [899, 413] width 435 height 28
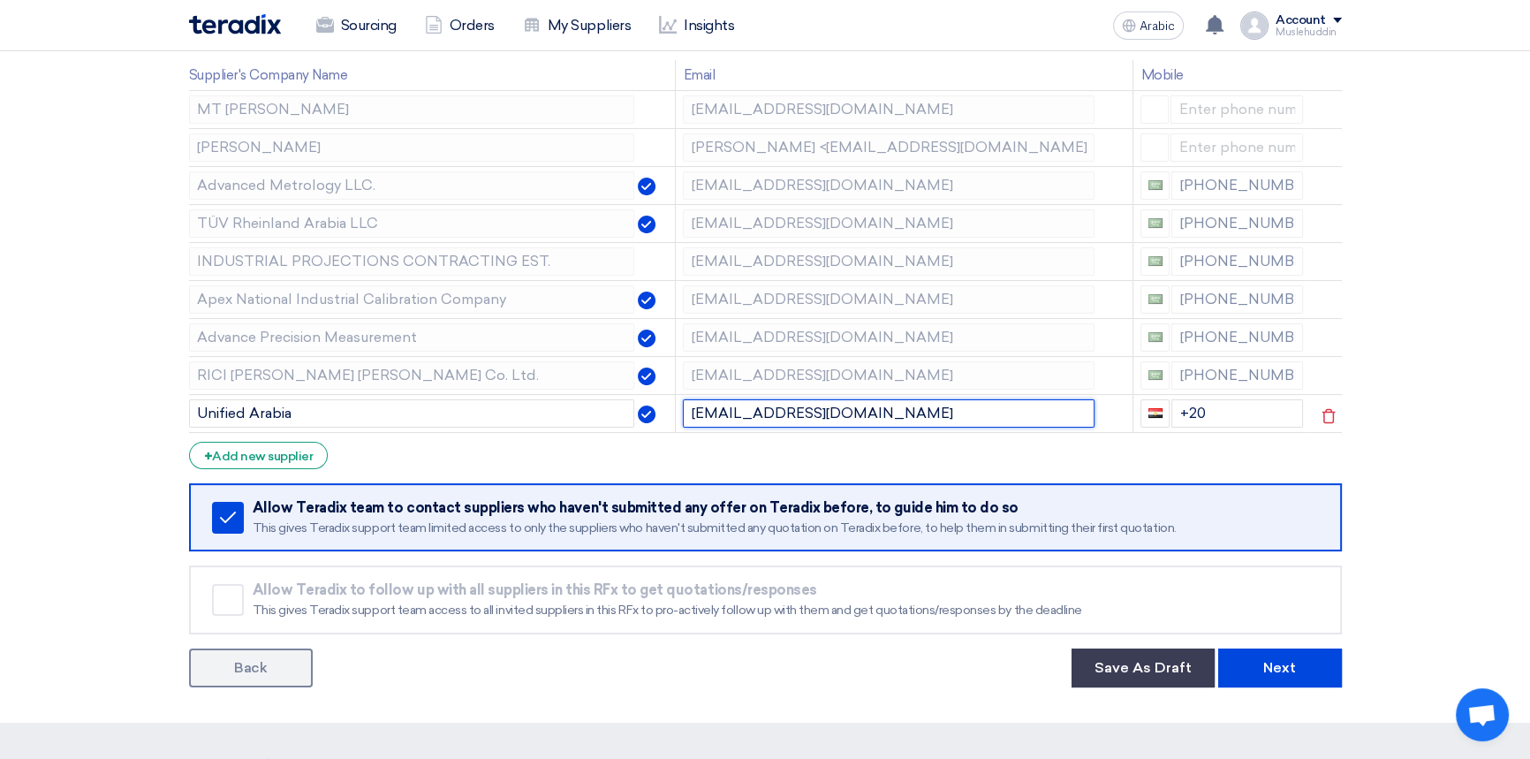
type input "[EMAIL_ADDRESS][DOMAIN_NAME]"
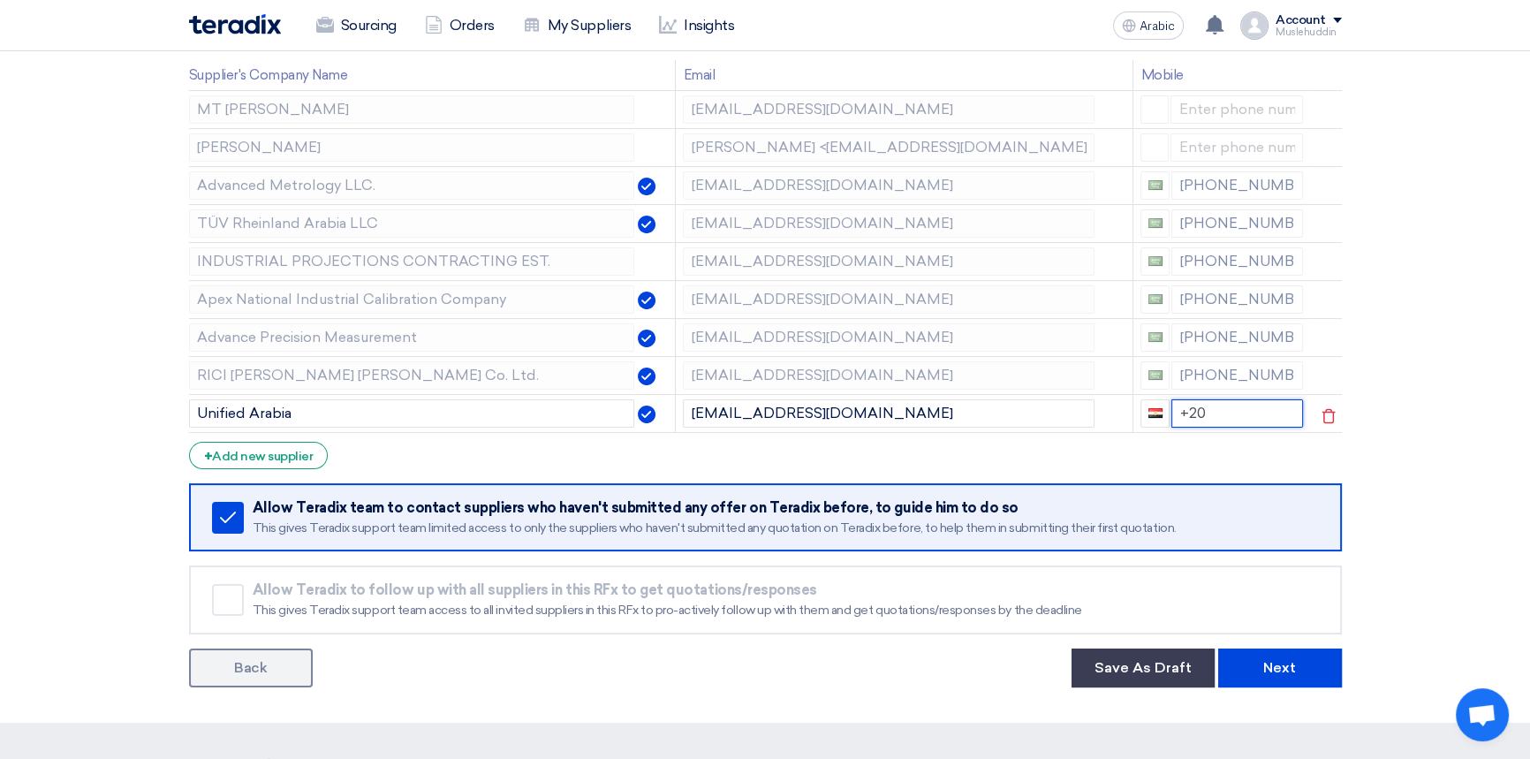
drag, startPoint x: 1186, startPoint y: 412, endPoint x: 1205, endPoint y: 412, distance: 19.4
click at [1205, 412] on input "+20" at bounding box center [1237, 413] width 132 height 28
type input "[PHONE_NUMBER]"
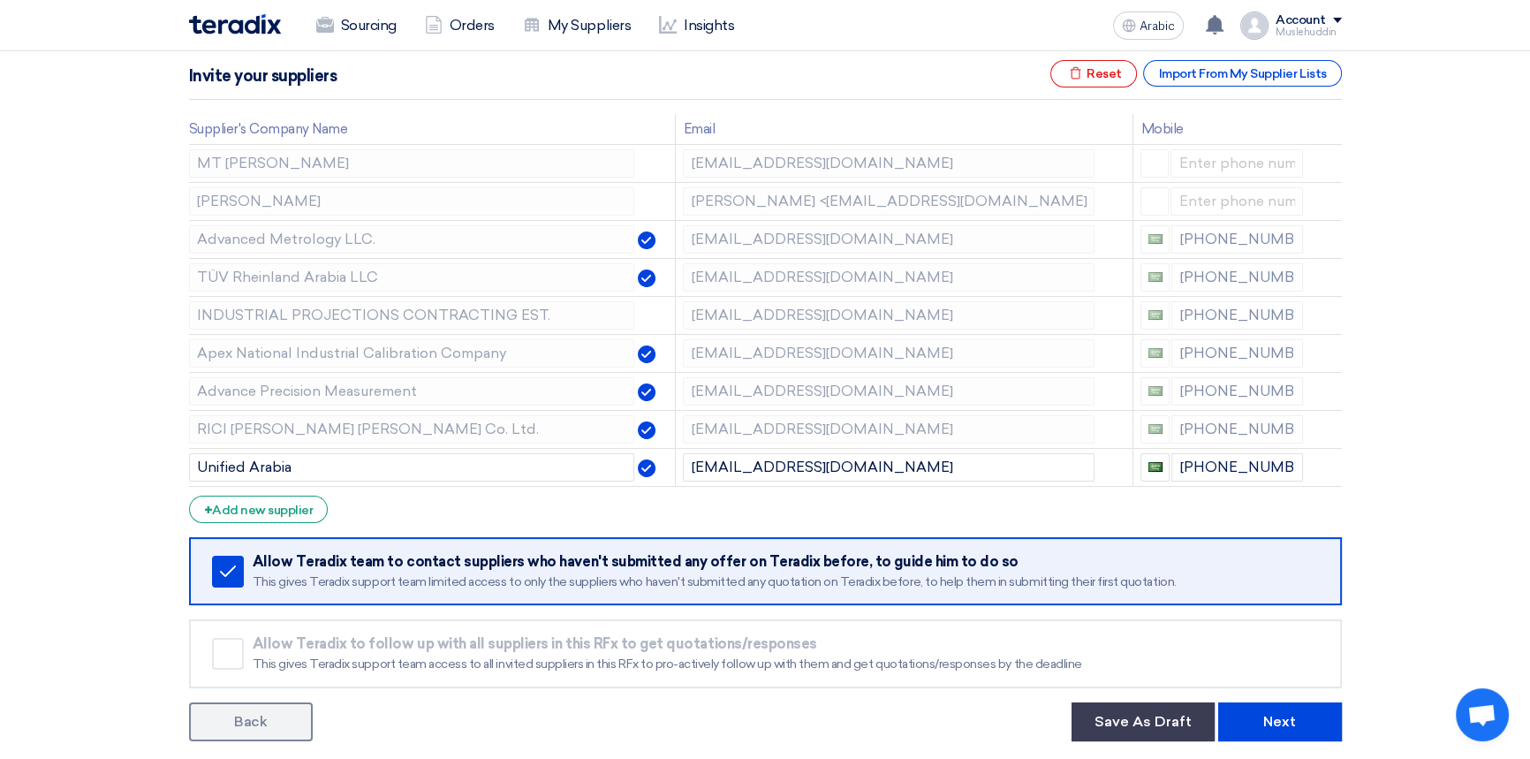
scroll to position [240, 0]
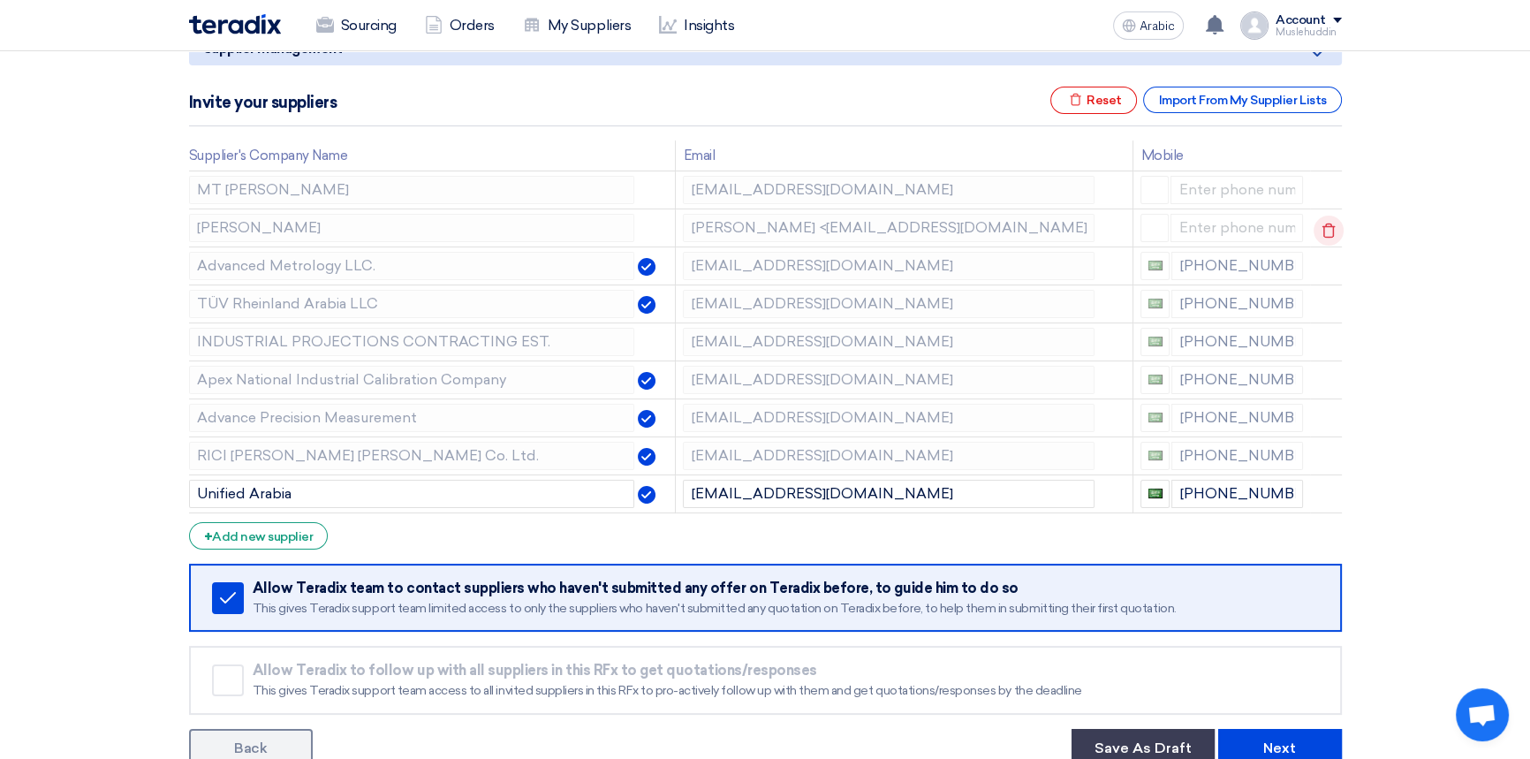
click at [1321, 229] on use at bounding box center [1327, 230] width 13 height 15
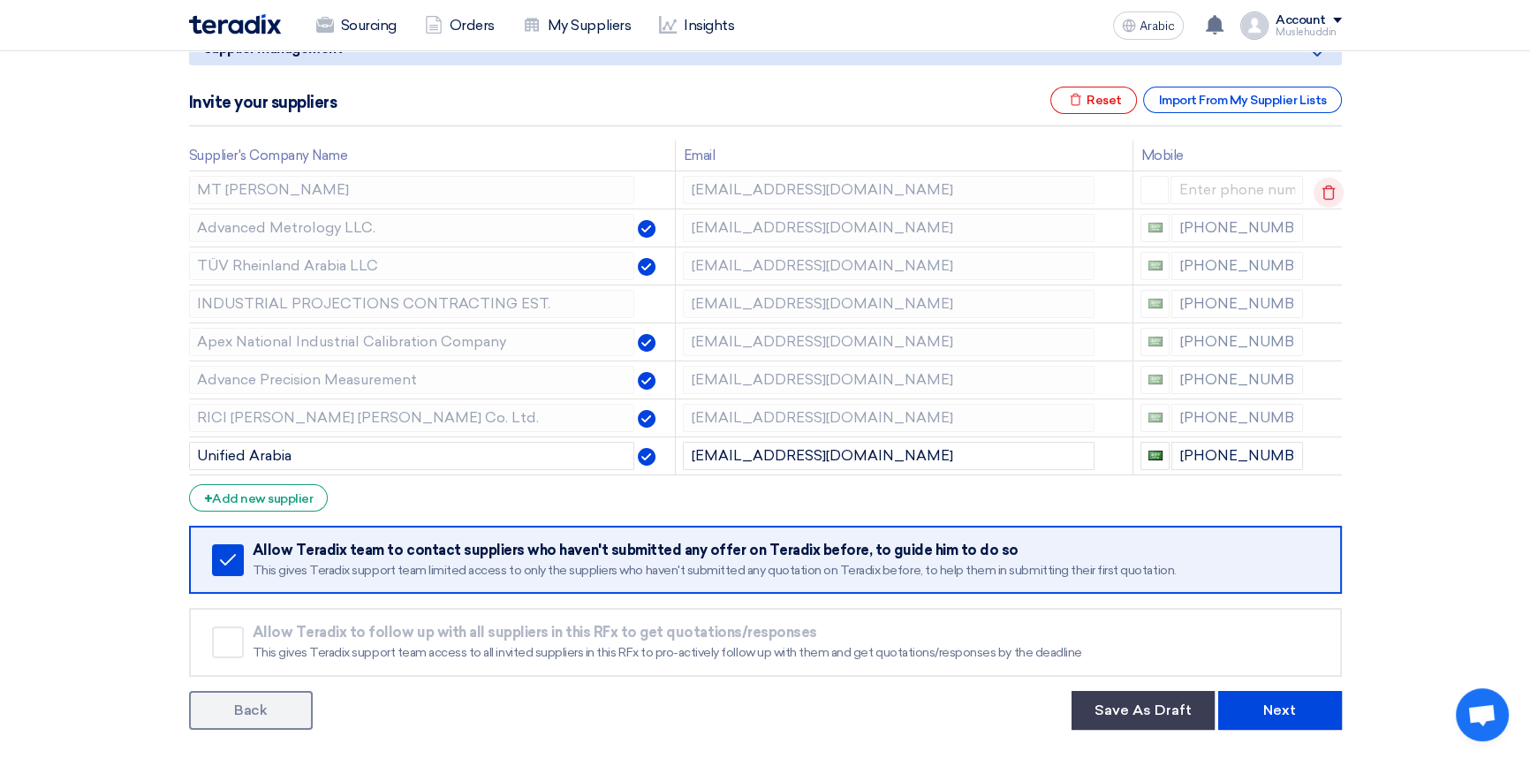
click at [1331, 190] on icon at bounding box center [1328, 193] width 30 height 30
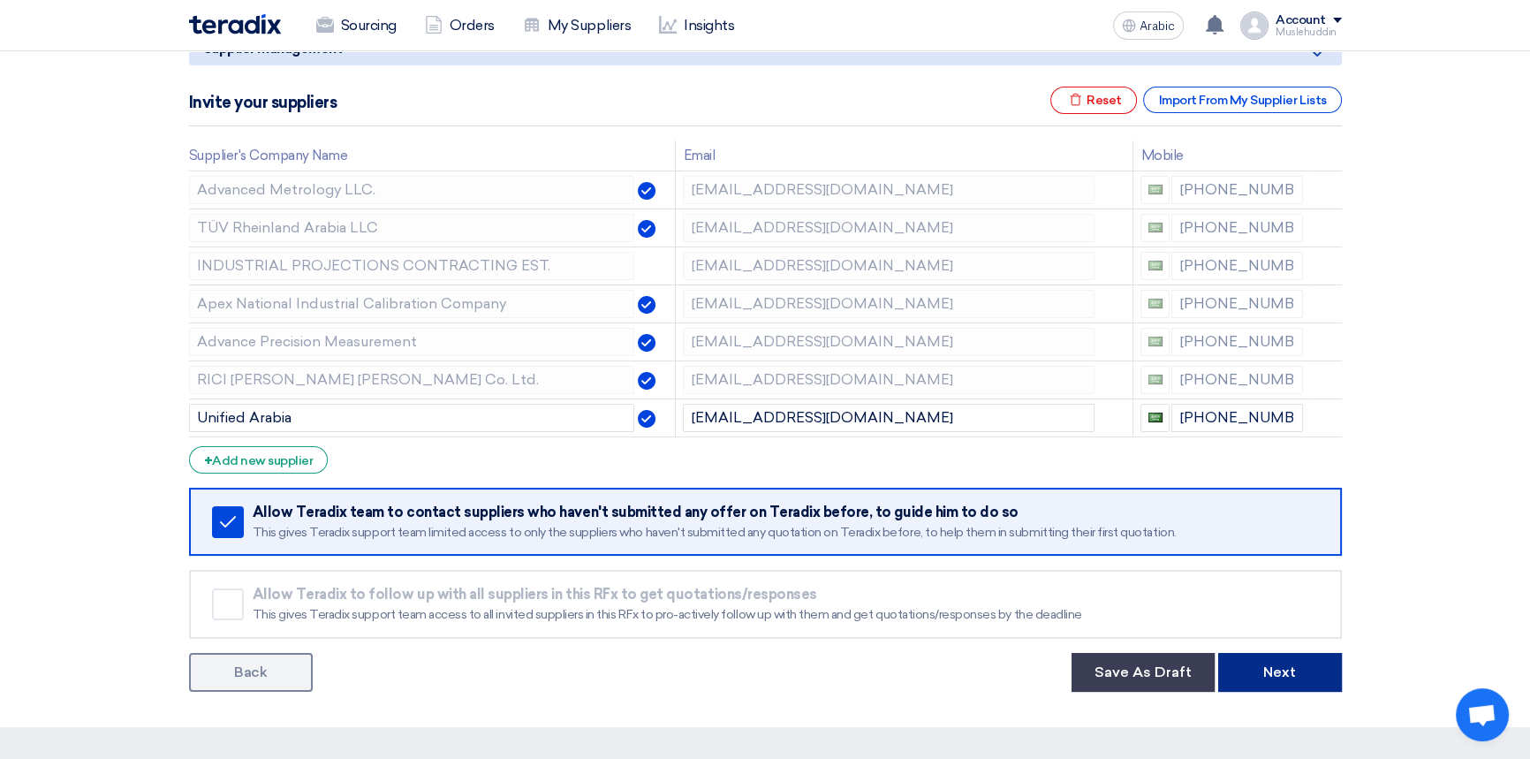
click at [1250, 661] on button "Next" at bounding box center [1280, 672] width 124 height 39
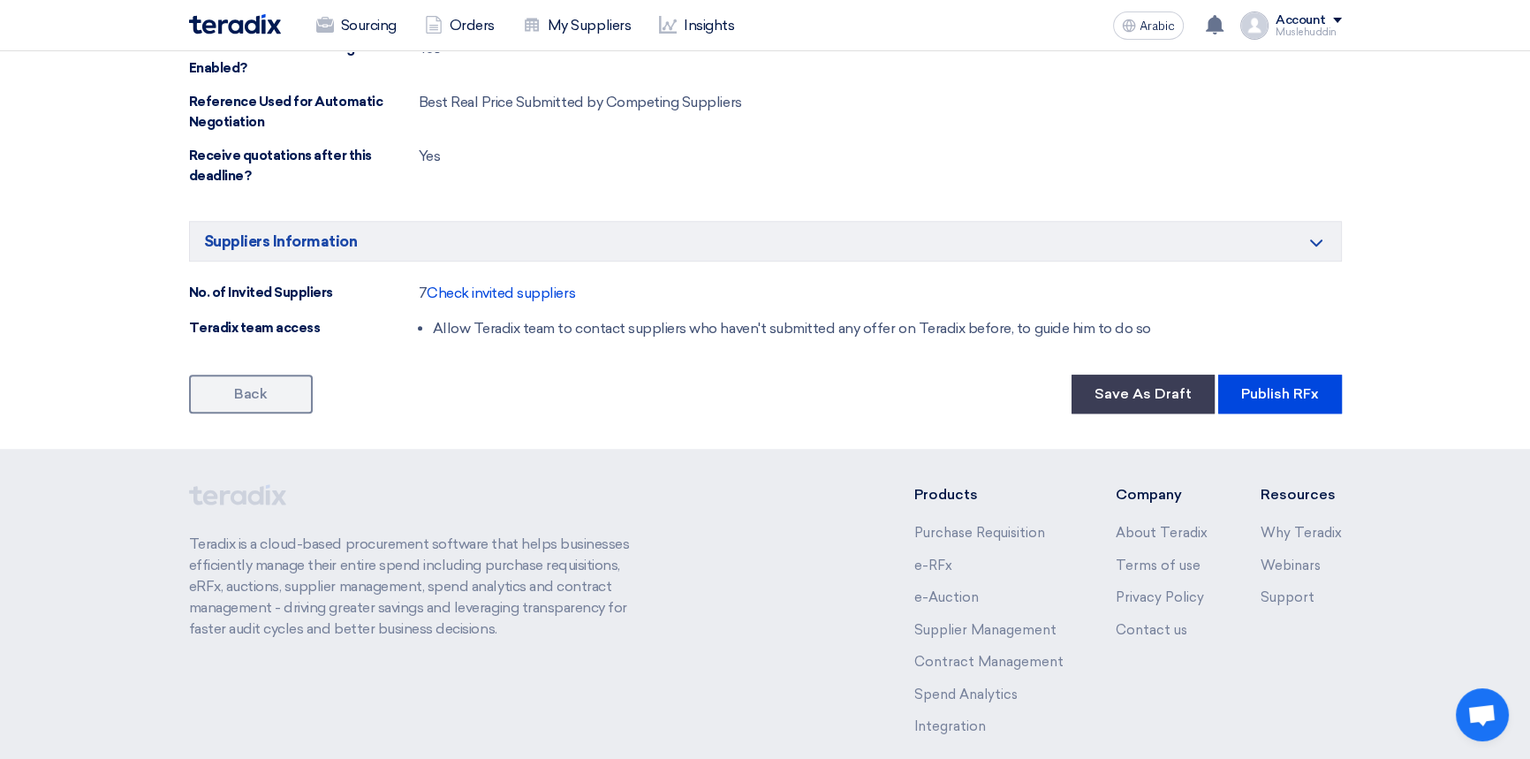
scroll to position [1873, 0]
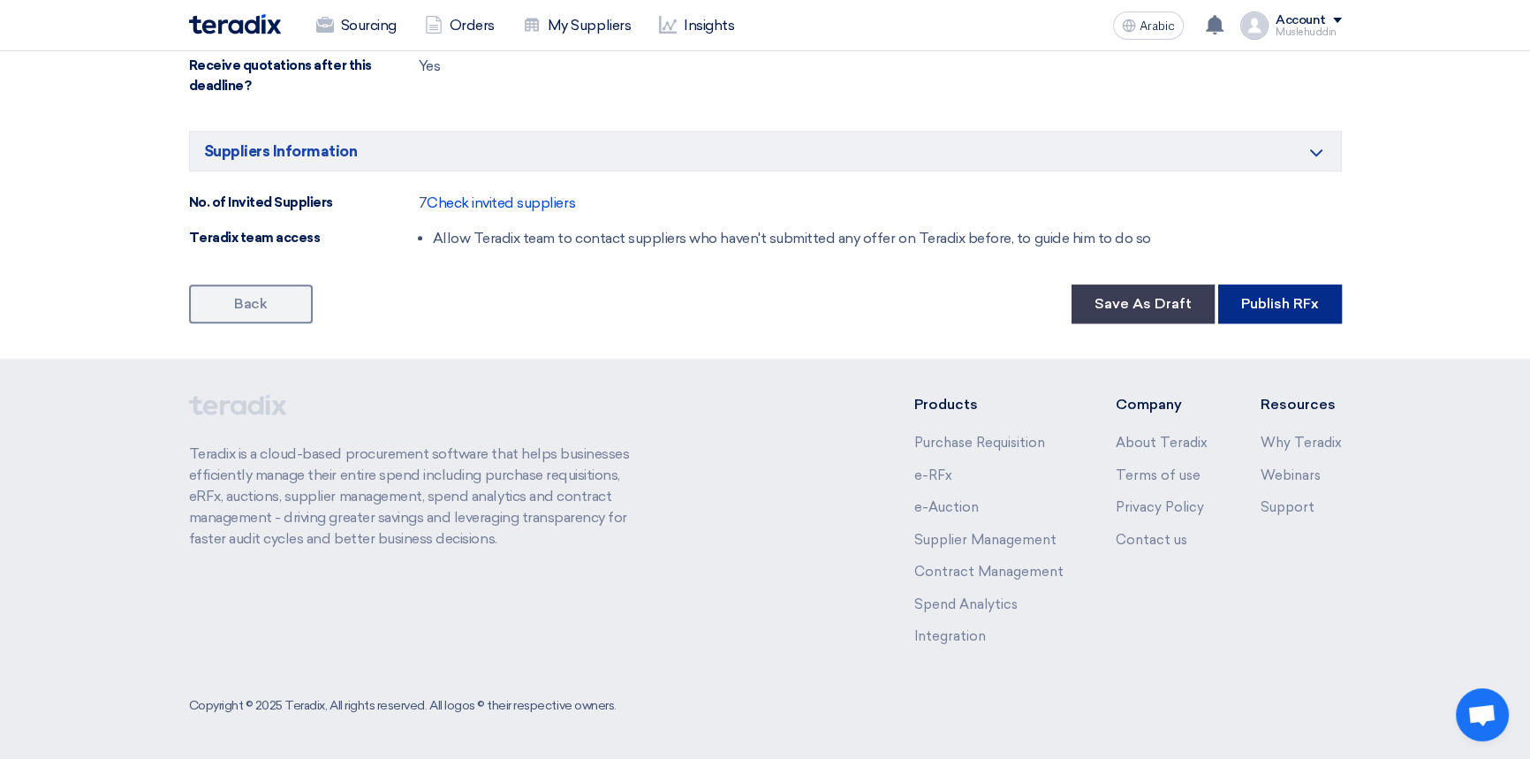
click at [1279, 310] on font "Publish RFx" at bounding box center [1280, 303] width 78 height 17
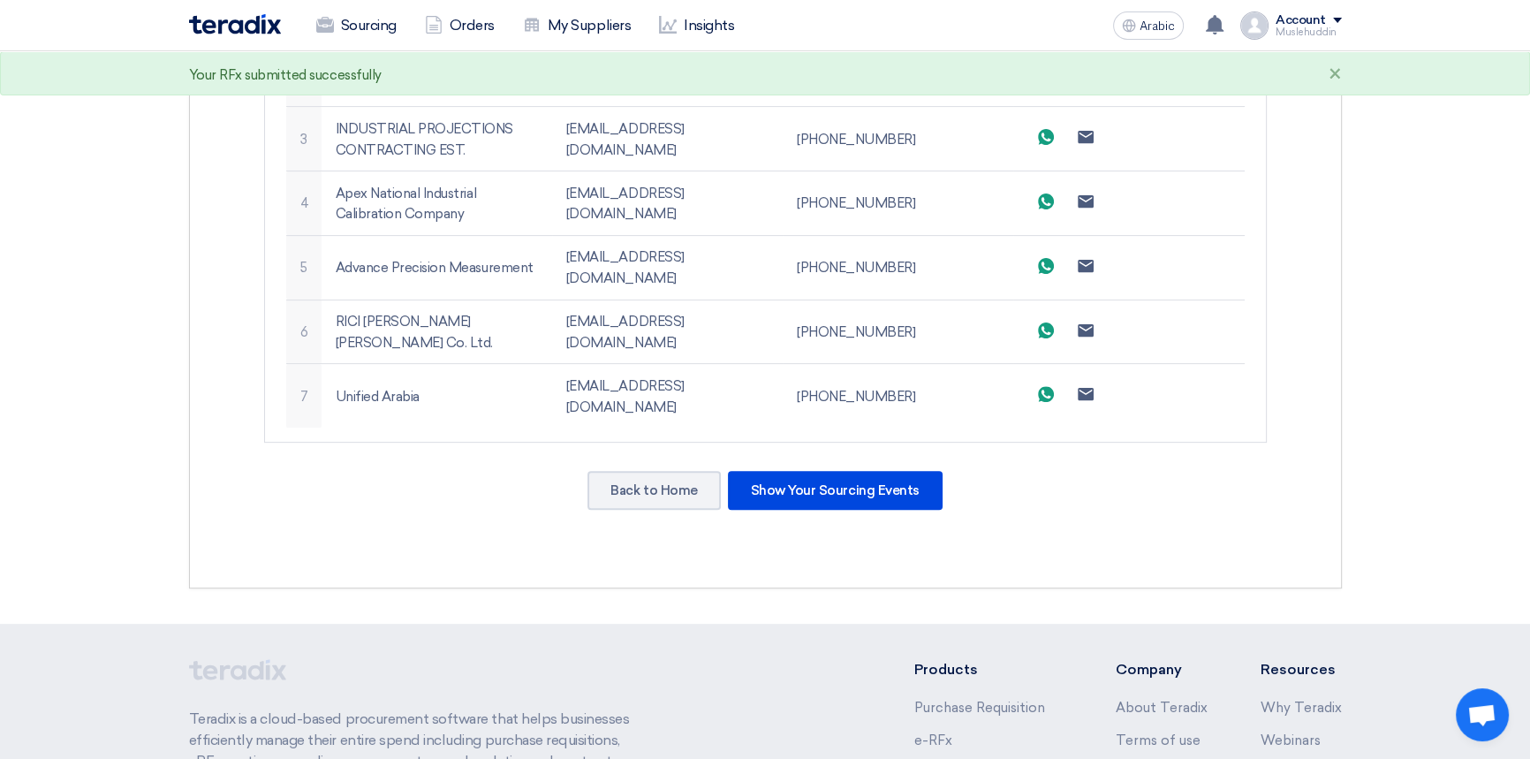
scroll to position [722, 0]
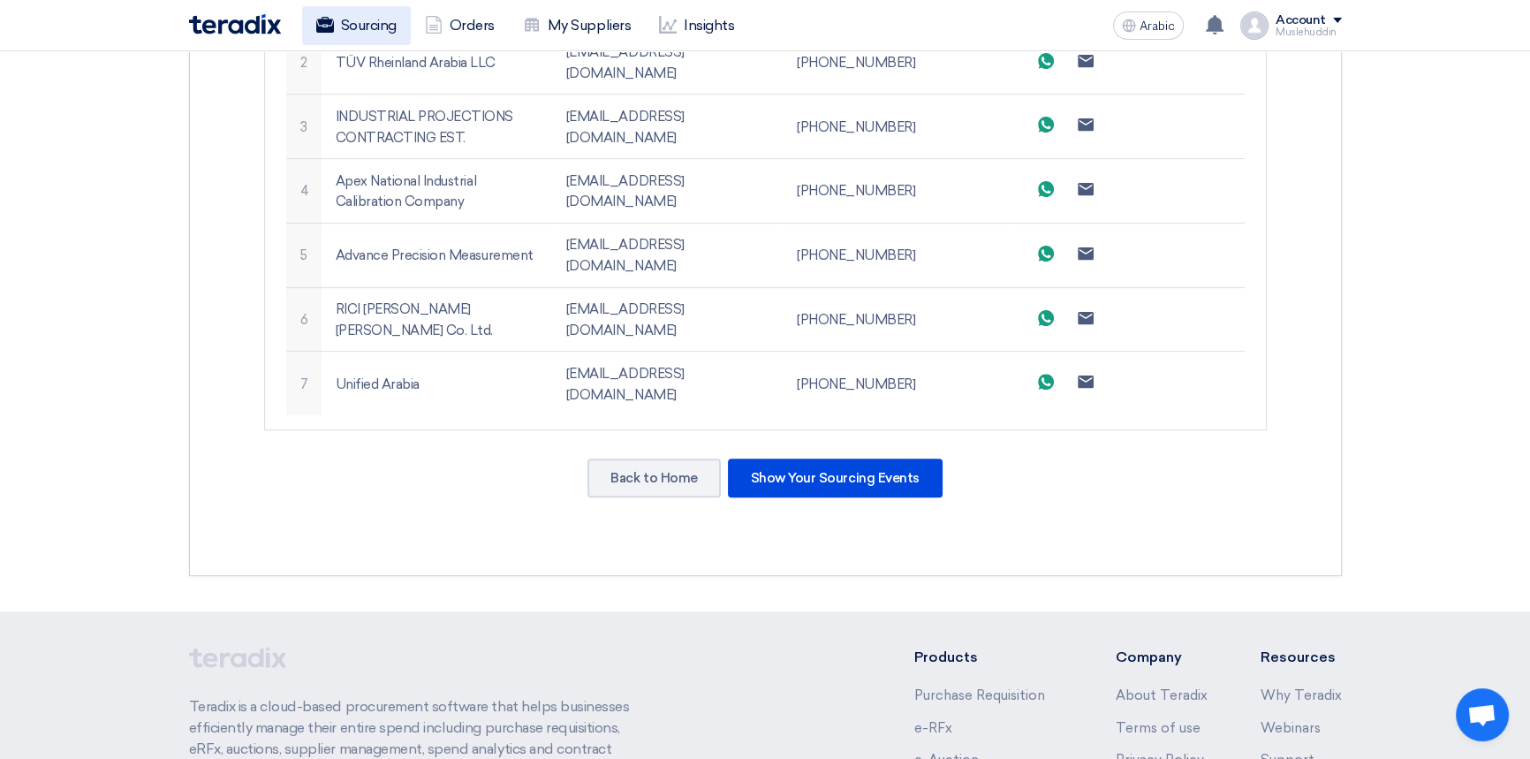
click at [371, 26] on font "Sourcing" at bounding box center [369, 25] width 56 height 17
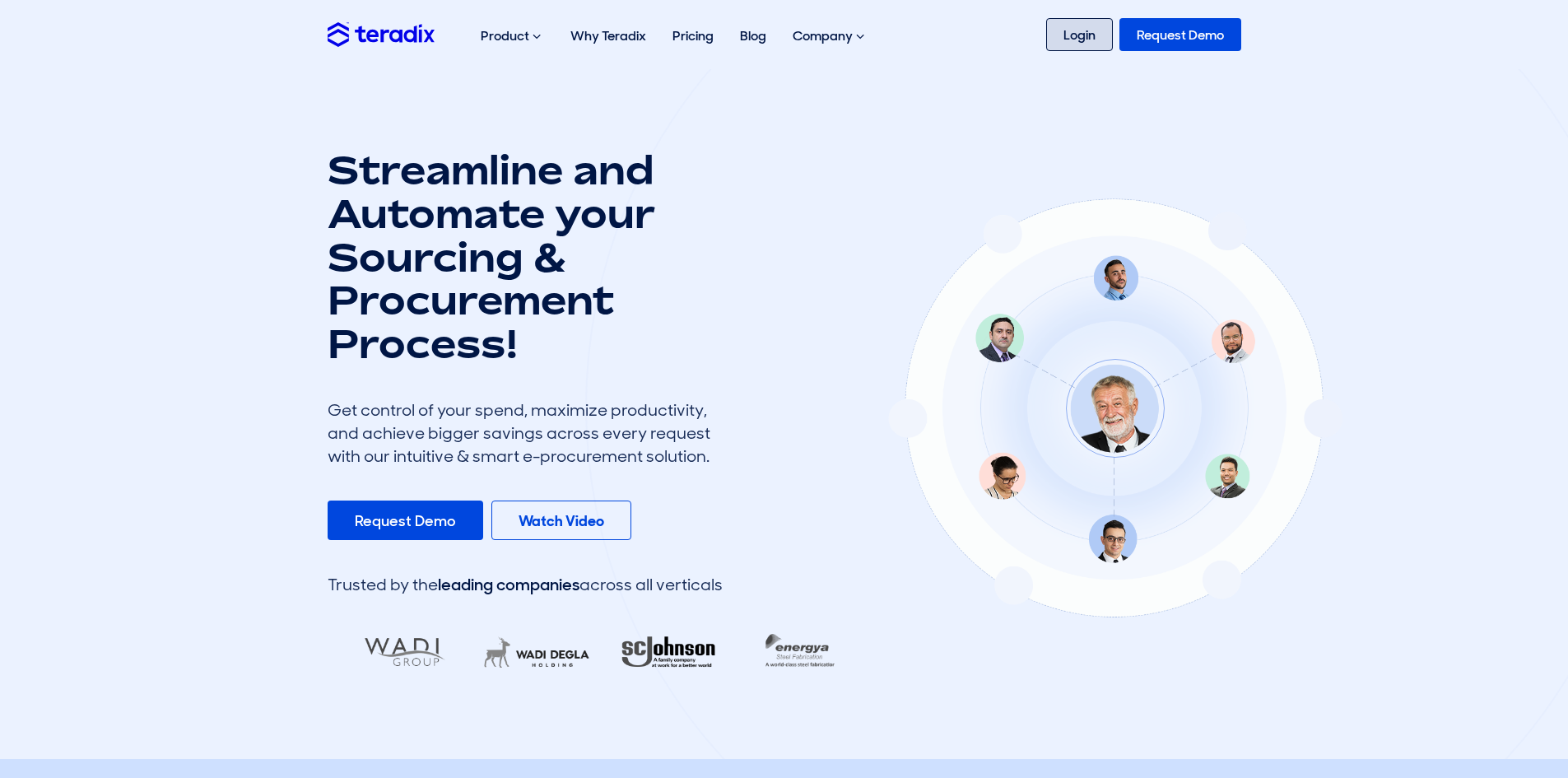
click at [1089, 39] on link "Login" at bounding box center [1080, 34] width 67 height 33
